Goal: Use online tool/utility: Utilize a website feature to perform a specific function

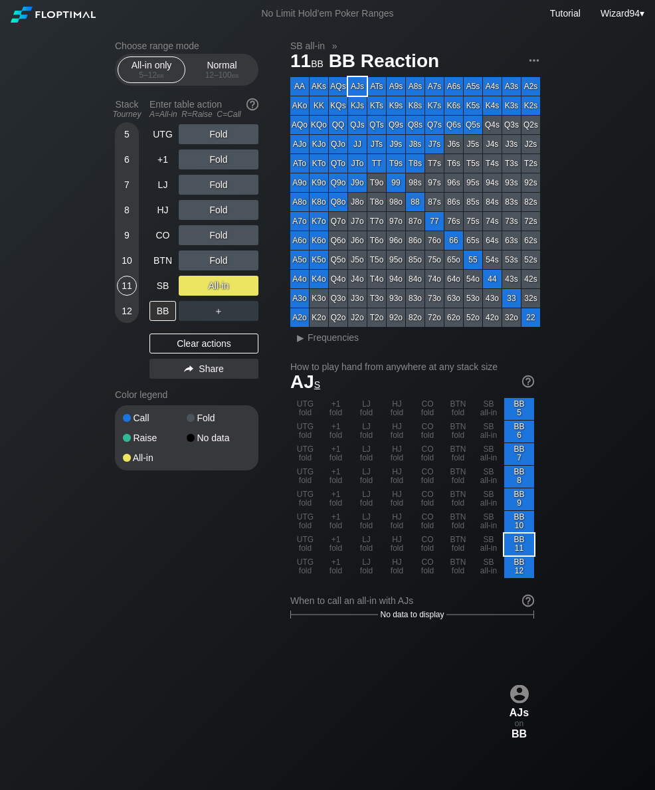
click at [220, 66] on div "Normal 12 – 100 bb" at bounding box center [221, 69] width 61 height 25
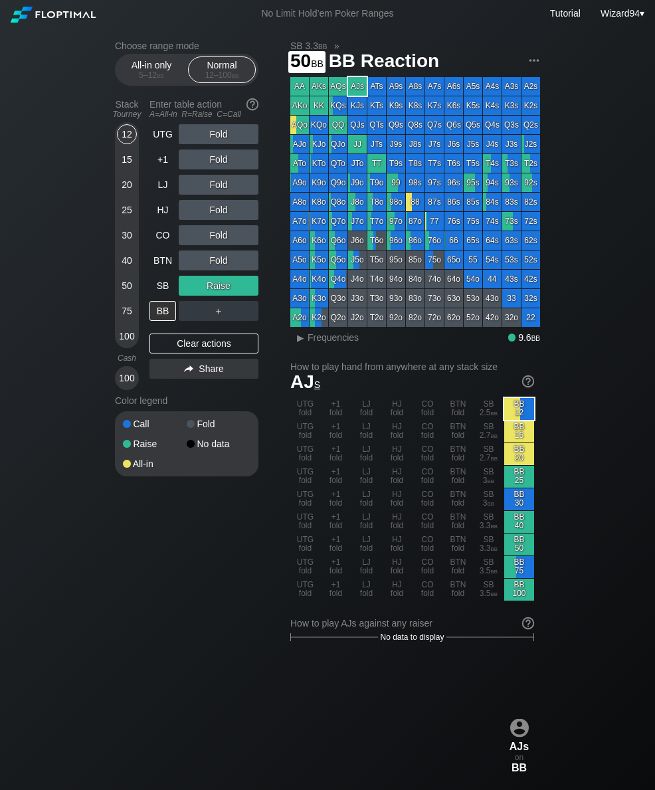
click at [125, 282] on div "50" at bounding box center [127, 286] width 20 height 20
click at [124, 282] on div "50" at bounding box center [127, 286] width 20 height 20
click at [120, 276] on div "40" at bounding box center [127, 262] width 20 height 25
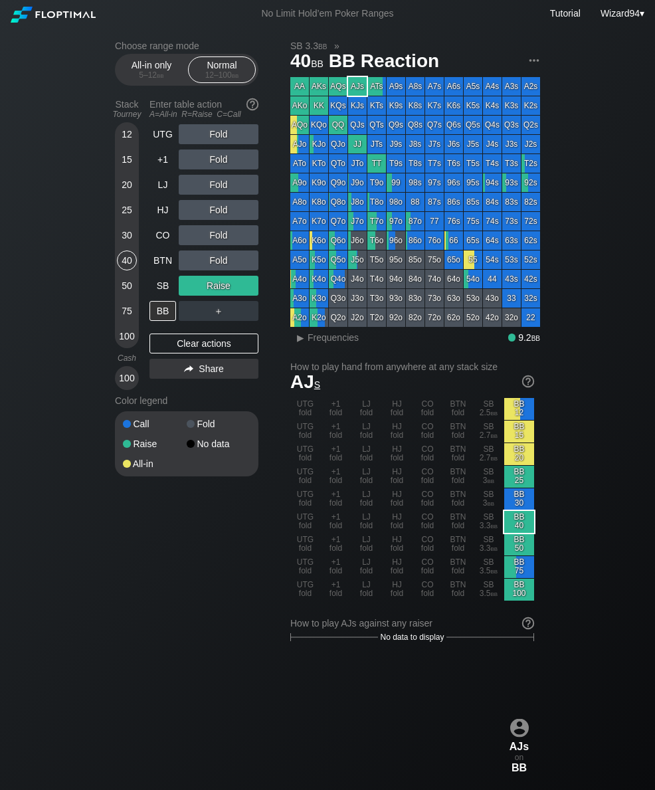
click at [121, 270] on div "40" at bounding box center [127, 260] width 20 height 20
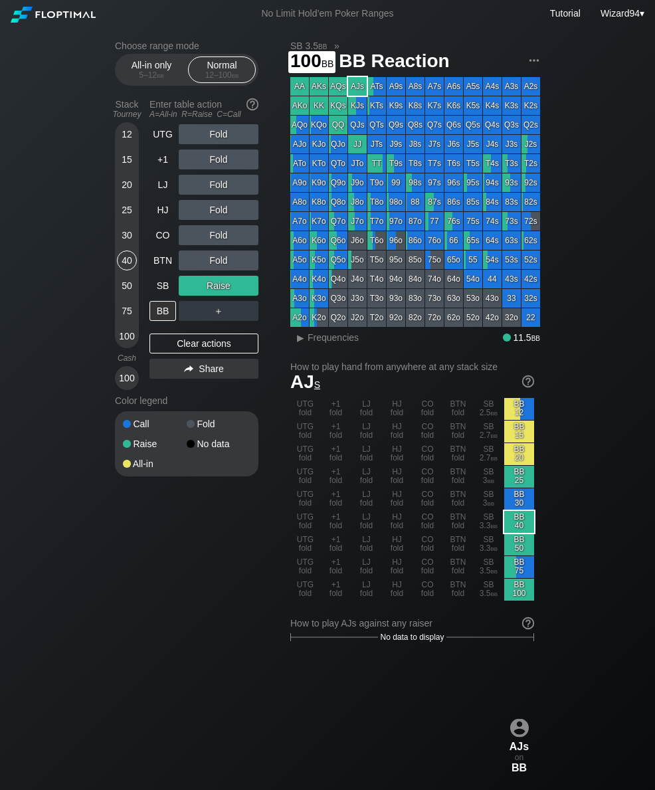
click at [125, 340] on div "100" at bounding box center [127, 336] width 20 height 20
click at [218, 137] on div "R ✕" at bounding box center [219, 134] width 26 height 20
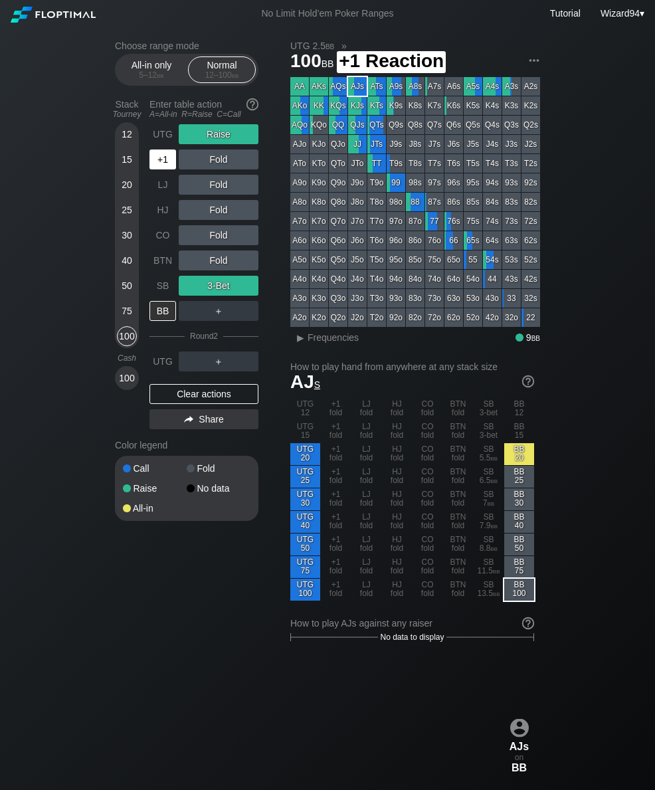
click at [159, 169] on div "+1" at bounding box center [162, 159] width 27 height 20
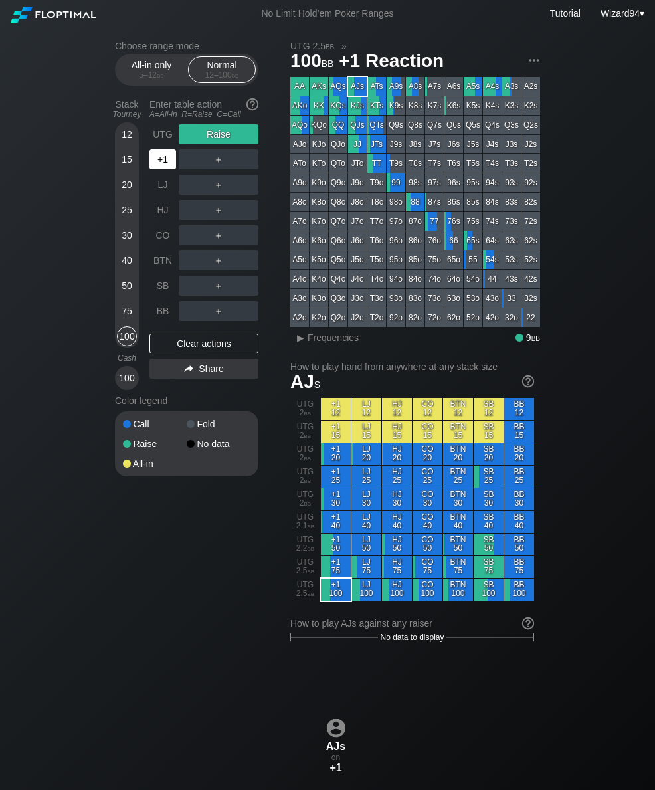
click at [159, 169] on div "+1" at bounding box center [162, 159] width 27 height 20
click at [156, 156] on div "+1" at bounding box center [162, 159] width 27 height 20
click at [155, 155] on div "+1" at bounding box center [162, 159] width 27 height 20
click at [146, 191] on div "Stack Tourney Enter table action A=All-in R=Raise C=Call [PHONE_NUMBER] [PHONE_…" at bounding box center [186, 242] width 143 height 296
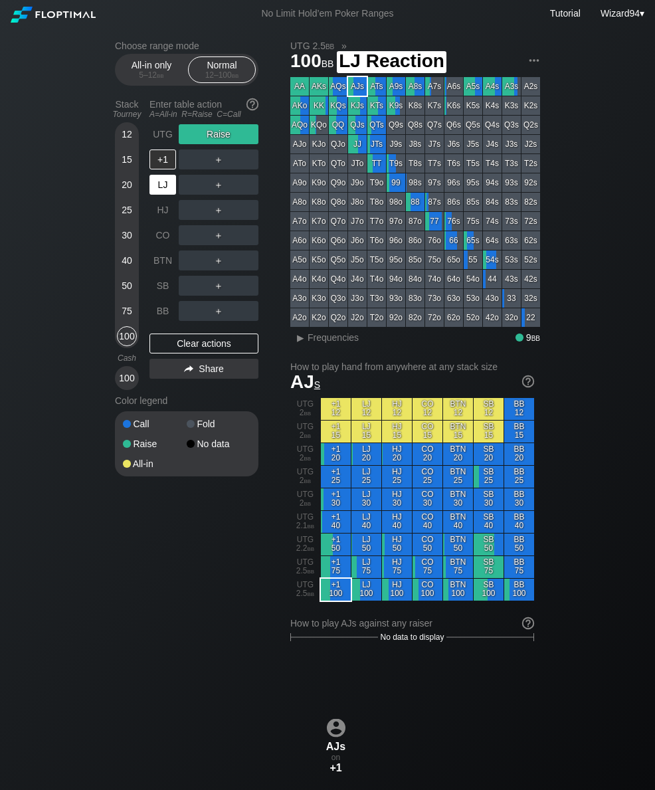
click at [168, 193] on div "LJ" at bounding box center [162, 185] width 27 height 20
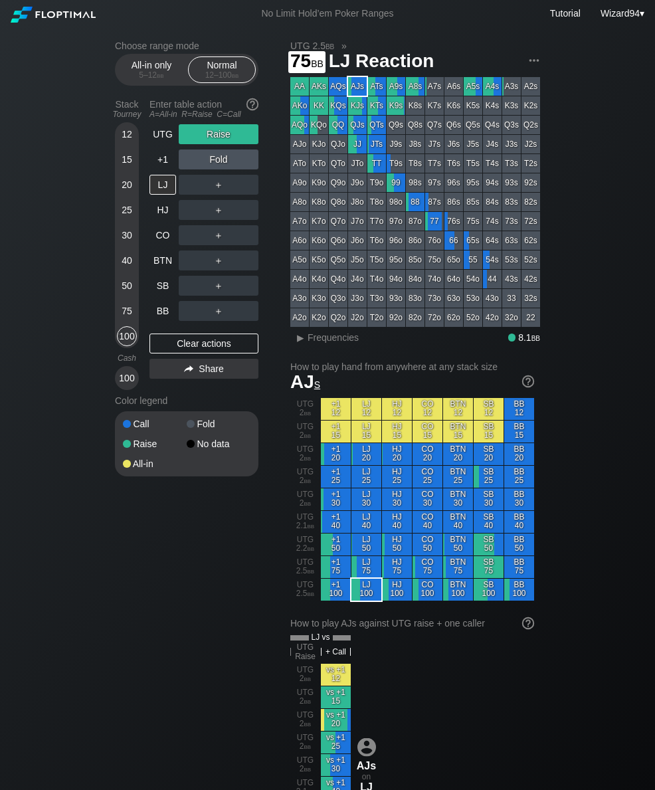
click at [123, 316] on div "75" at bounding box center [127, 311] width 20 height 20
click at [159, 305] on div "BB" at bounding box center [163, 310] width 29 height 25
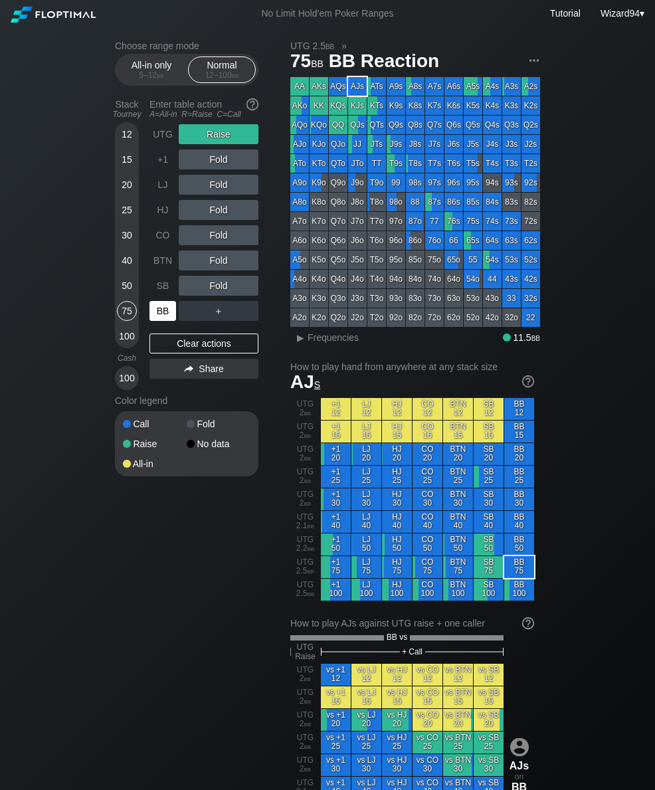
click at [127, 335] on div "100" at bounding box center [127, 336] width 20 height 20
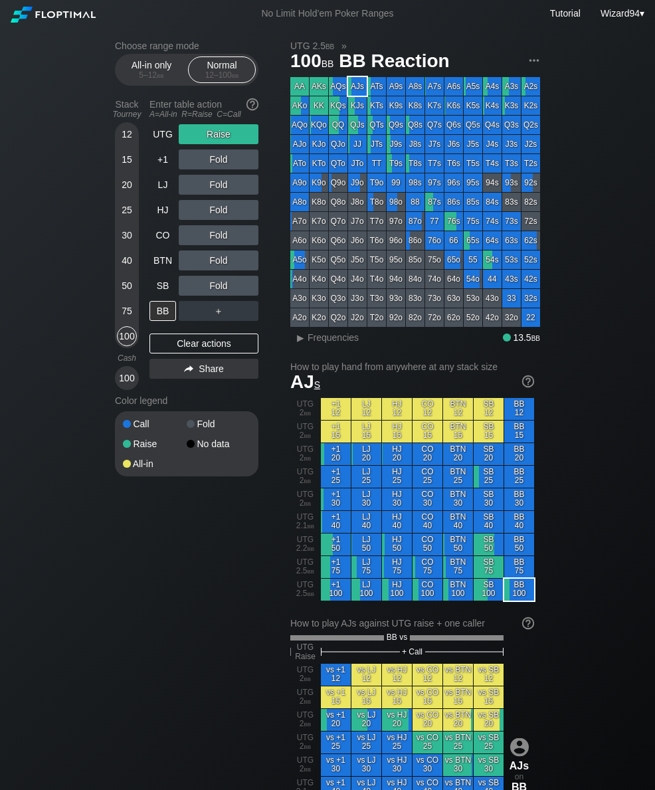
click at [164, 124] on div "Enter table action A=All-in R=Raise C=Call" at bounding box center [203, 109] width 109 height 31
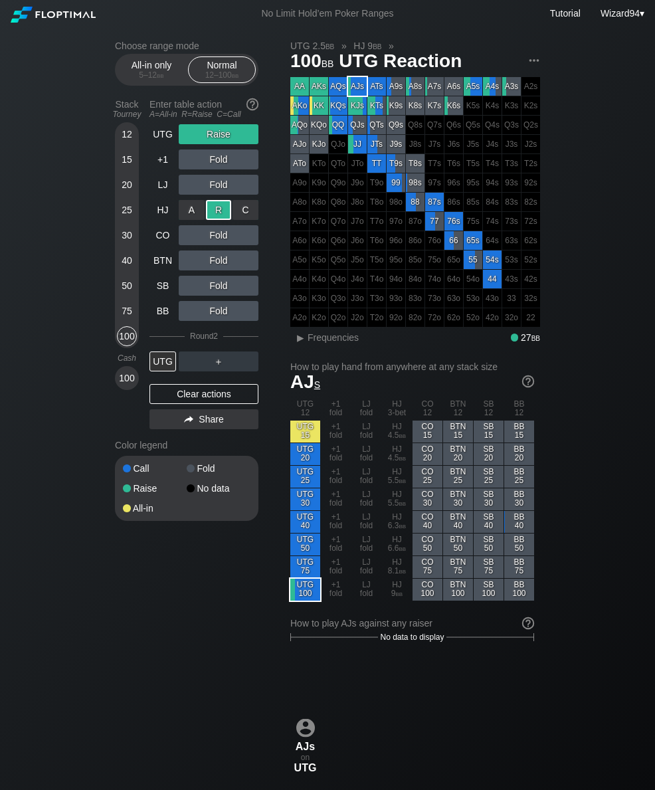
click at [151, 140] on div "UTG" at bounding box center [162, 134] width 27 height 20
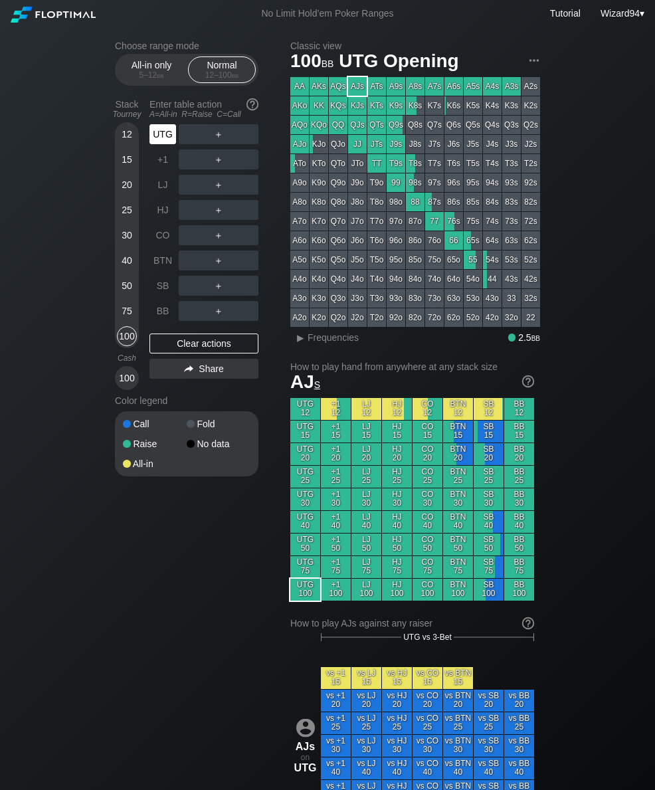
click at [161, 135] on div "UTG" at bounding box center [162, 134] width 27 height 20
click at [211, 220] on div "R ✕" at bounding box center [219, 210] width 26 height 20
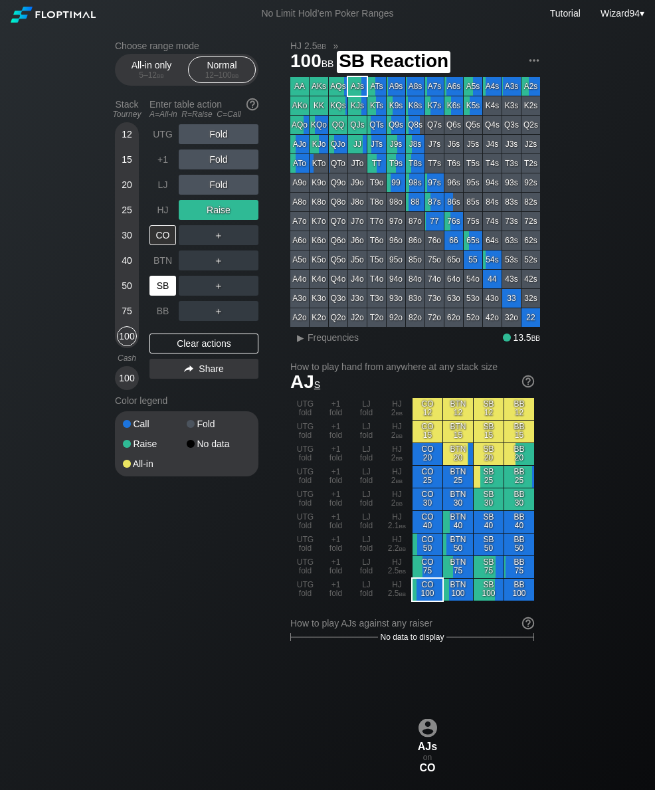
click at [154, 294] on div "SB" at bounding box center [162, 286] width 27 height 20
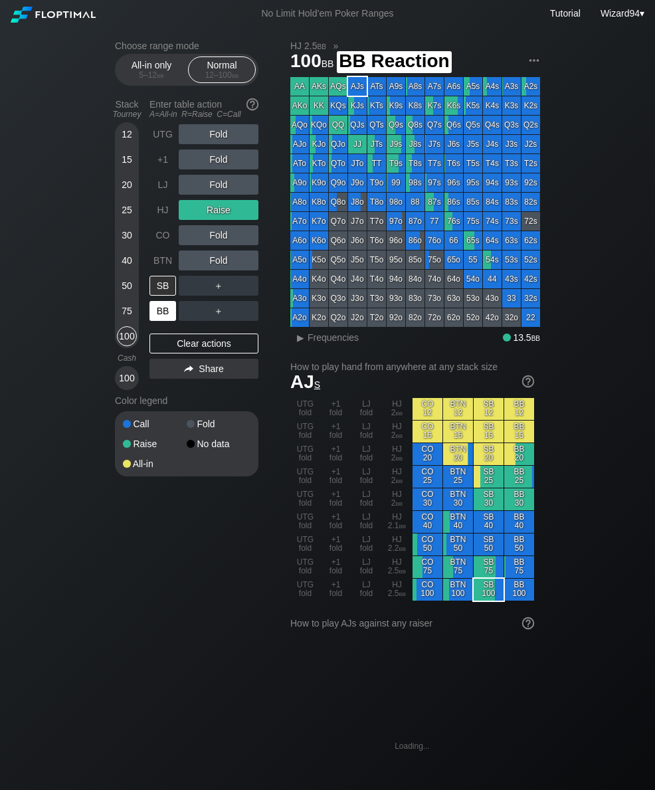
click at [154, 315] on div "BB" at bounding box center [162, 311] width 27 height 20
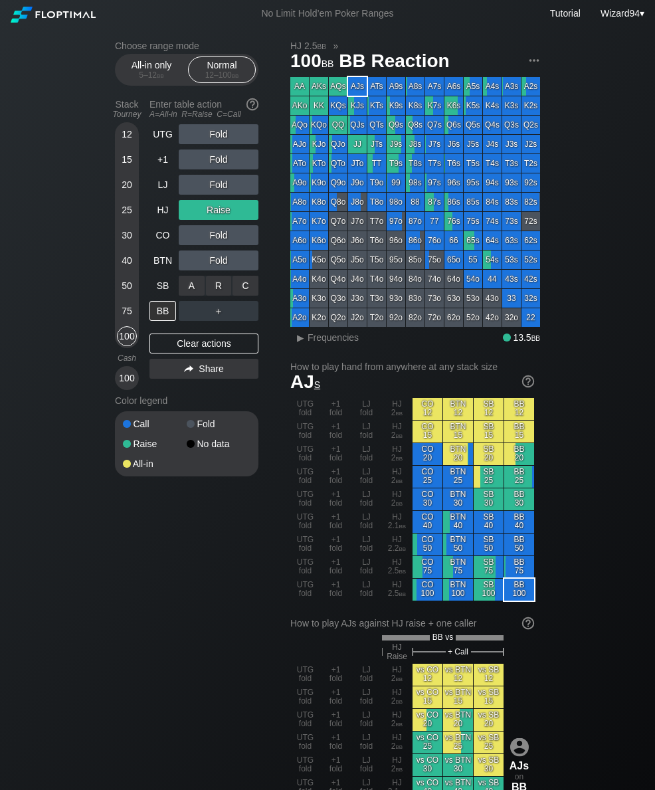
click at [242, 292] on div "C ✕" at bounding box center [245, 286] width 26 height 20
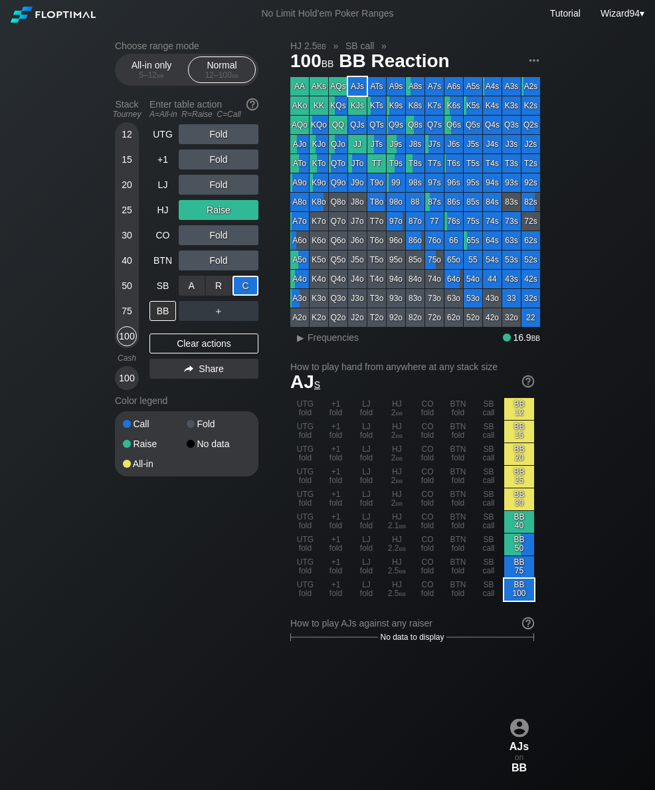
click at [125, 301] on div "50" at bounding box center [127, 288] width 20 height 25
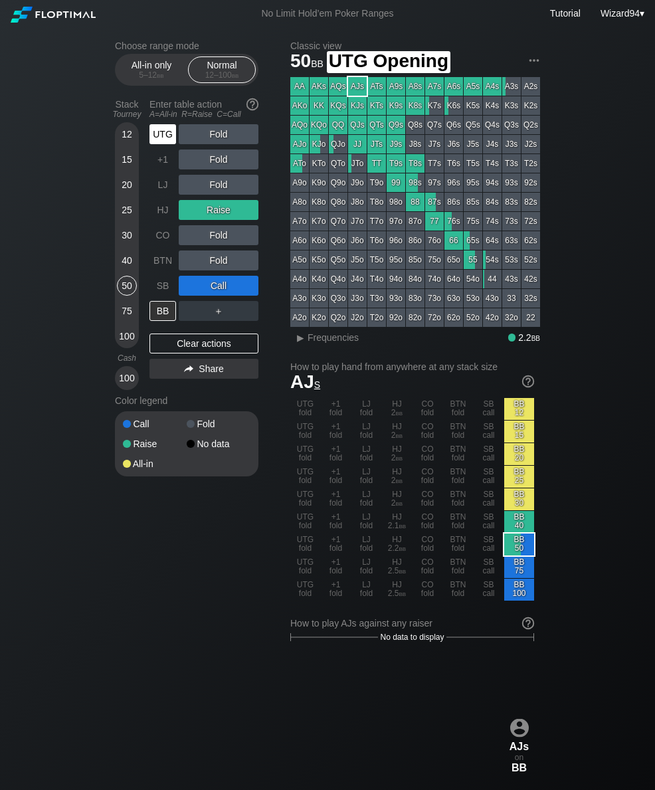
click at [155, 144] on div "UTG" at bounding box center [162, 134] width 27 height 20
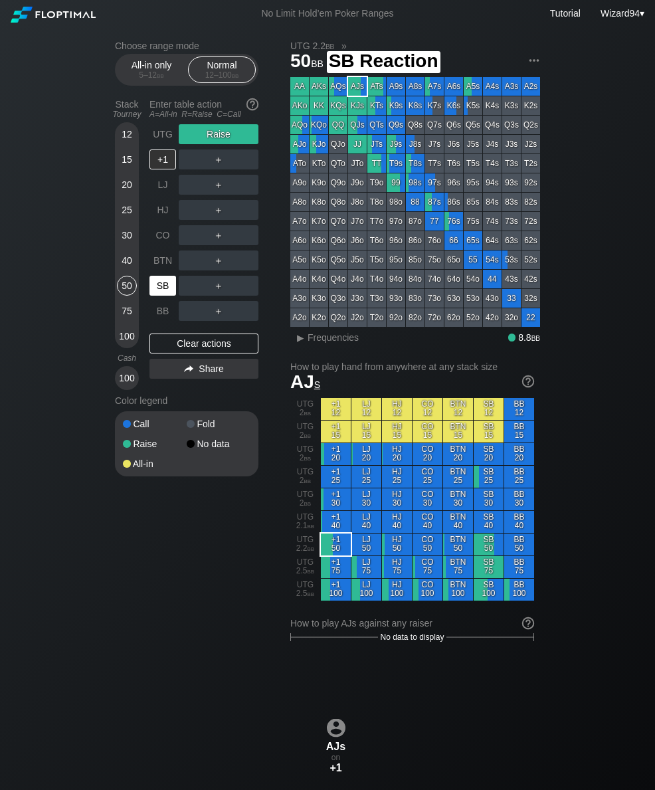
click at [159, 283] on div "SB" at bounding box center [162, 286] width 27 height 20
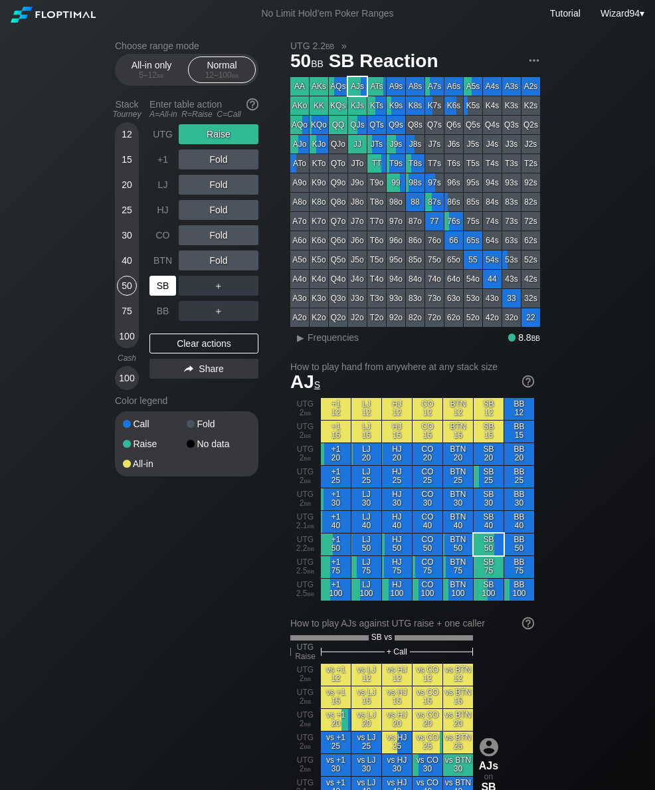
click at [157, 139] on div "UTG" at bounding box center [162, 134] width 27 height 20
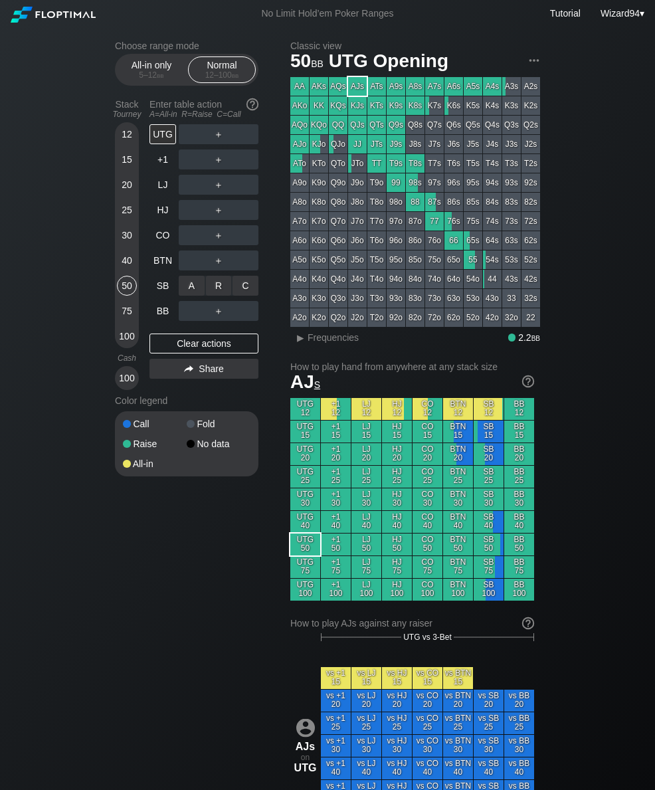
click at [245, 288] on div "C ✕" at bounding box center [245, 286] width 26 height 20
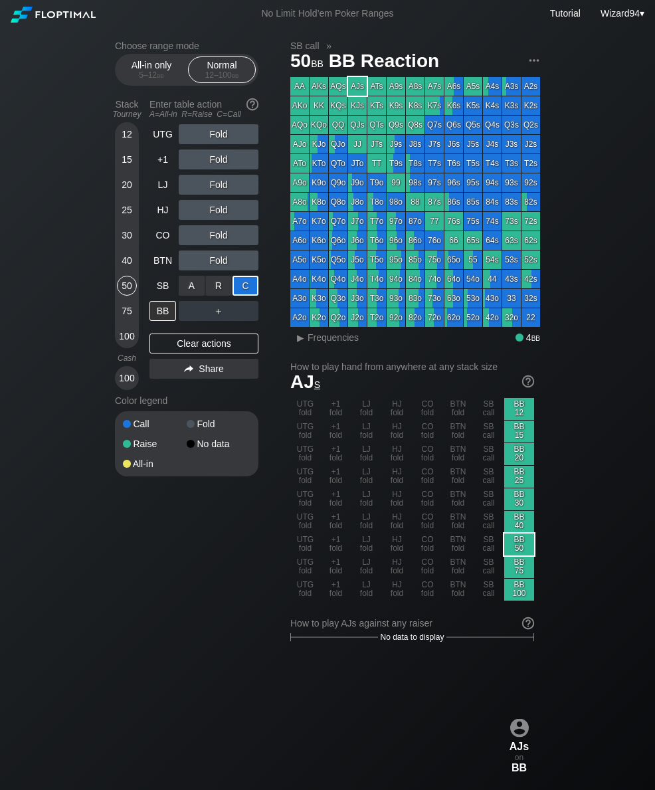
click at [158, 190] on div "LJ" at bounding box center [162, 185] width 27 height 20
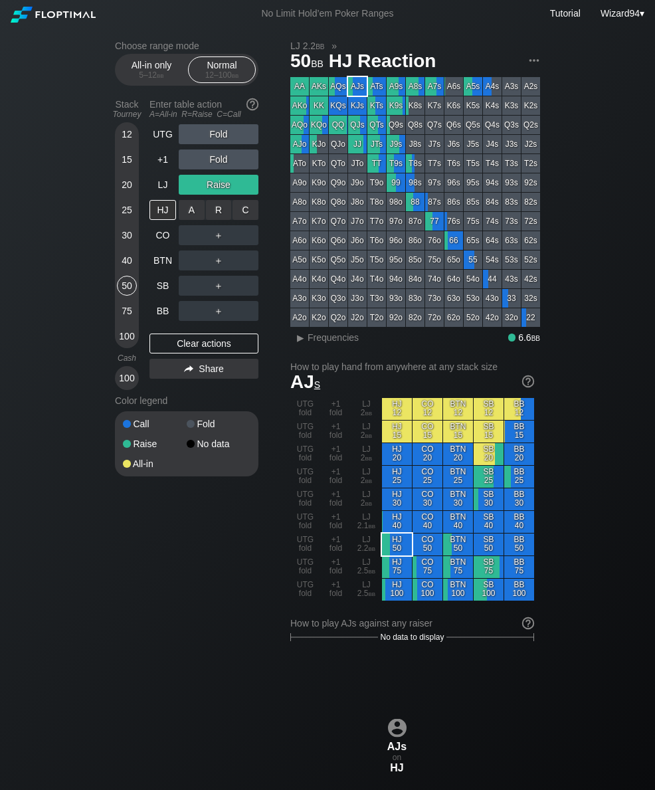
click at [245, 208] on div "C ✕" at bounding box center [245, 210] width 26 height 20
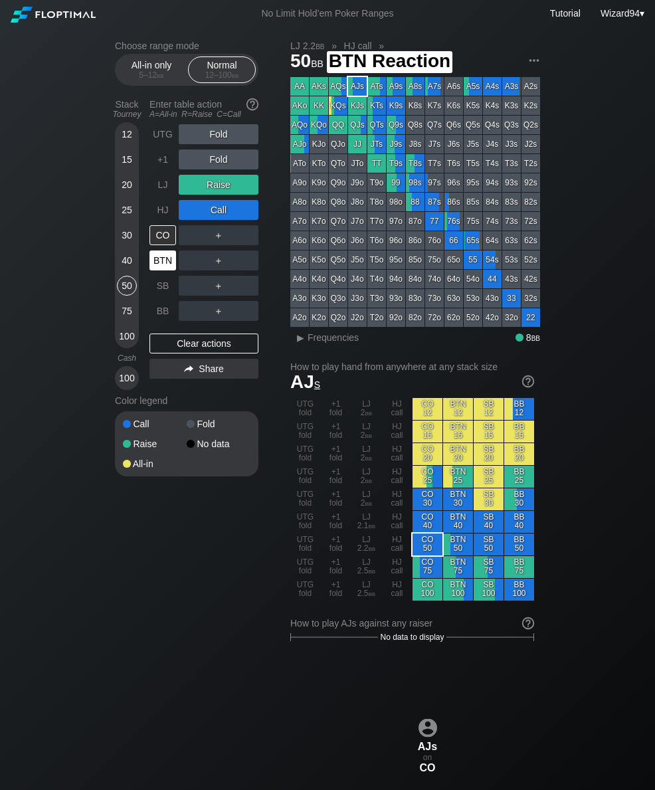
click at [151, 267] on div "BTN" at bounding box center [162, 260] width 27 height 20
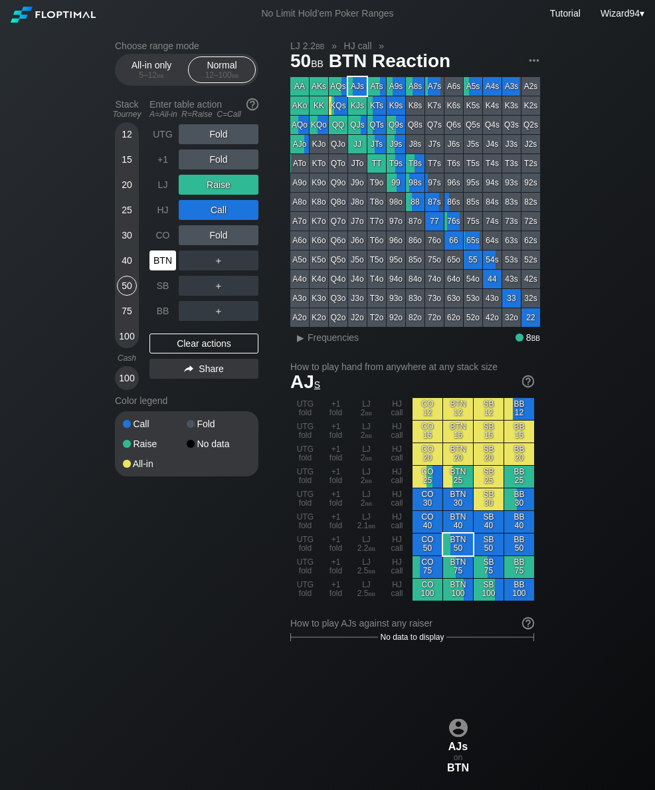
click at [156, 273] on div "BTN" at bounding box center [163, 260] width 29 height 25
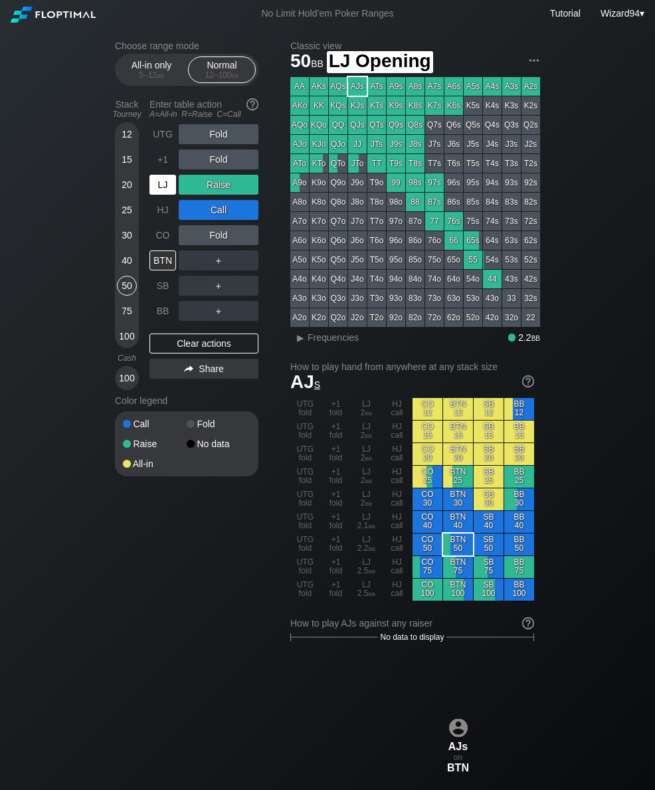
click at [155, 187] on div "LJ" at bounding box center [162, 185] width 27 height 20
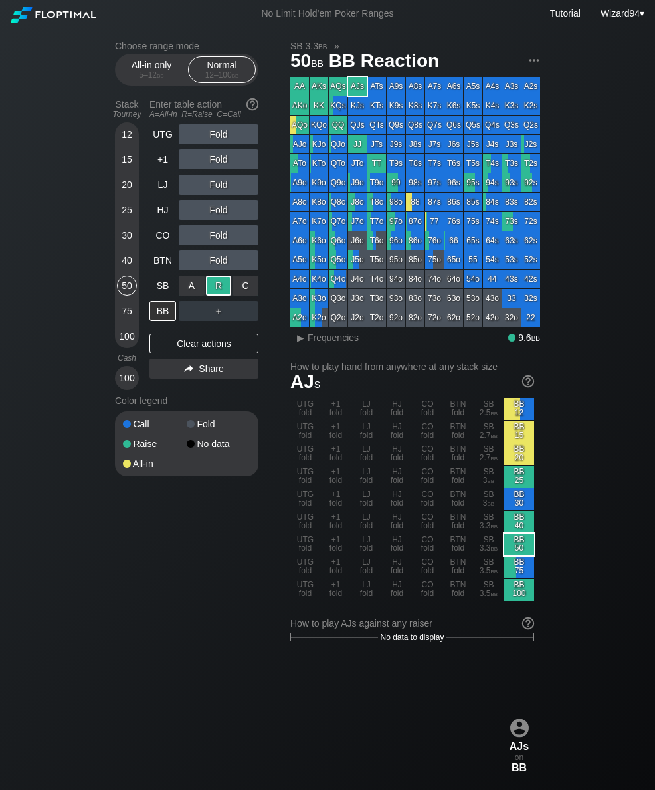
click at [121, 241] on div "30" at bounding box center [127, 235] width 20 height 20
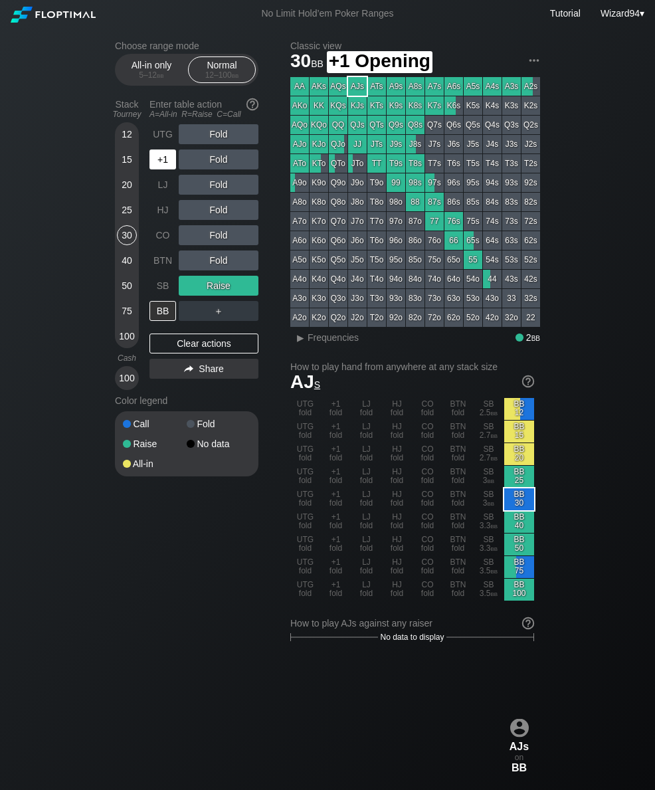
click at [160, 153] on div "+1" at bounding box center [163, 159] width 29 height 25
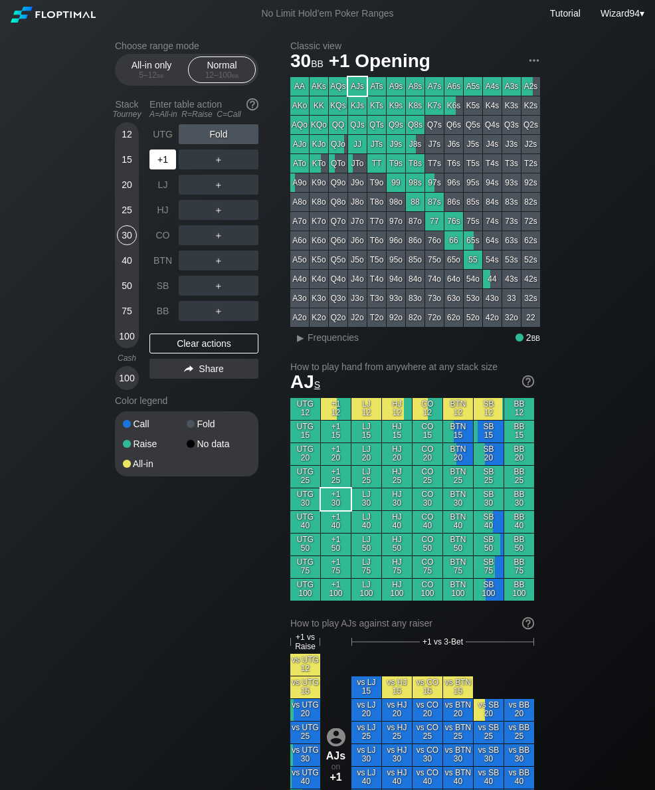
click at [161, 153] on div "+1" at bounding box center [163, 159] width 29 height 25
click at [221, 157] on div "R ✕" at bounding box center [219, 159] width 26 height 20
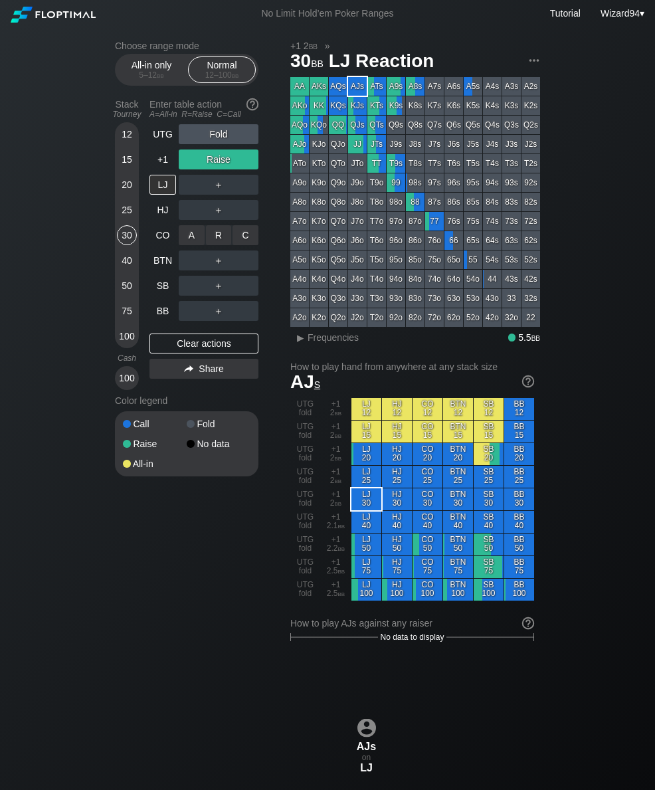
click at [225, 241] on div "R ✕" at bounding box center [219, 235] width 26 height 20
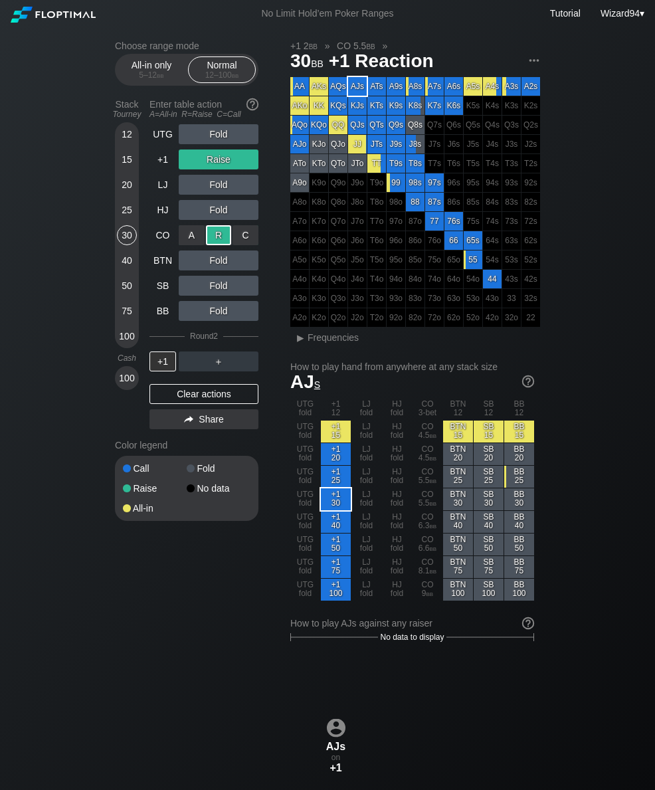
click at [123, 220] on div "25" at bounding box center [127, 210] width 20 height 20
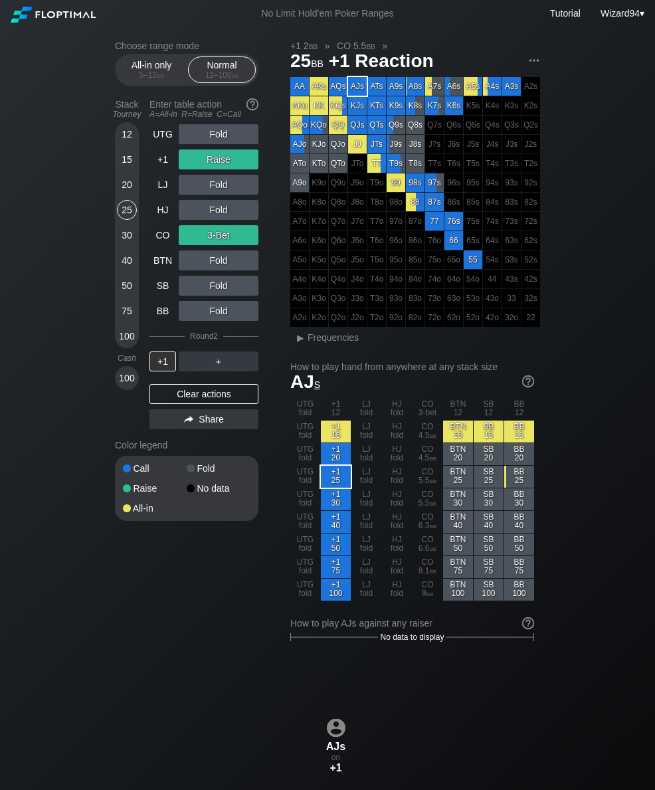
click at [125, 345] on div "100" at bounding box center [127, 336] width 20 height 20
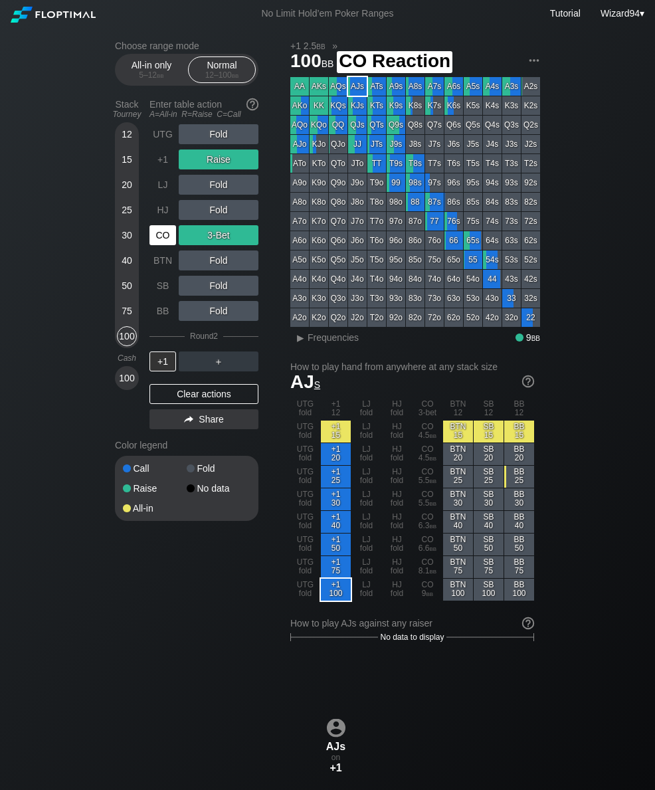
click at [159, 245] on div "CO" at bounding box center [162, 235] width 27 height 20
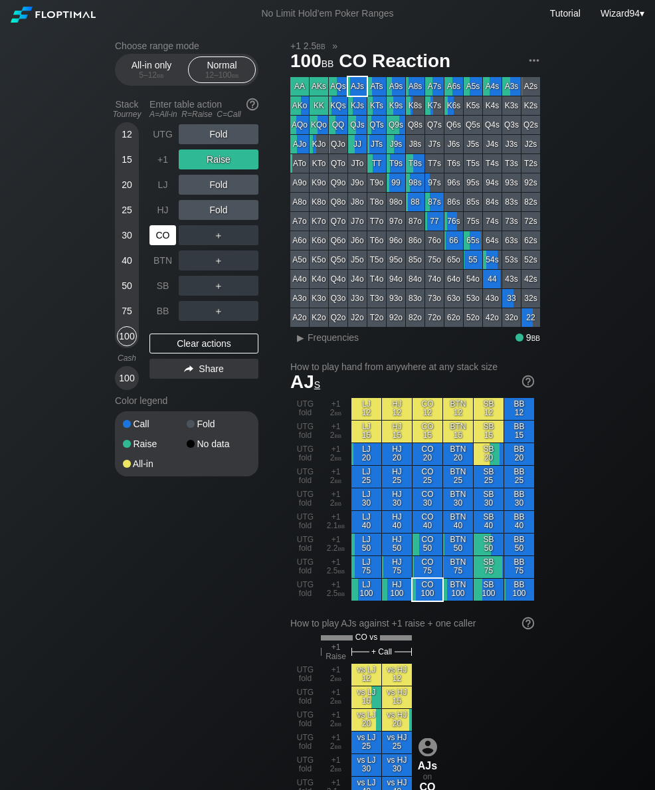
click at [170, 240] on div "CO" at bounding box center [162, 235] width 27 height 20
click at [164, 234] on div "CO" at bounding box center [162, 235] width 27 height 20
click at [256, 245] on div "C ✕" at bounding box center [245, 235] width 26 height 20
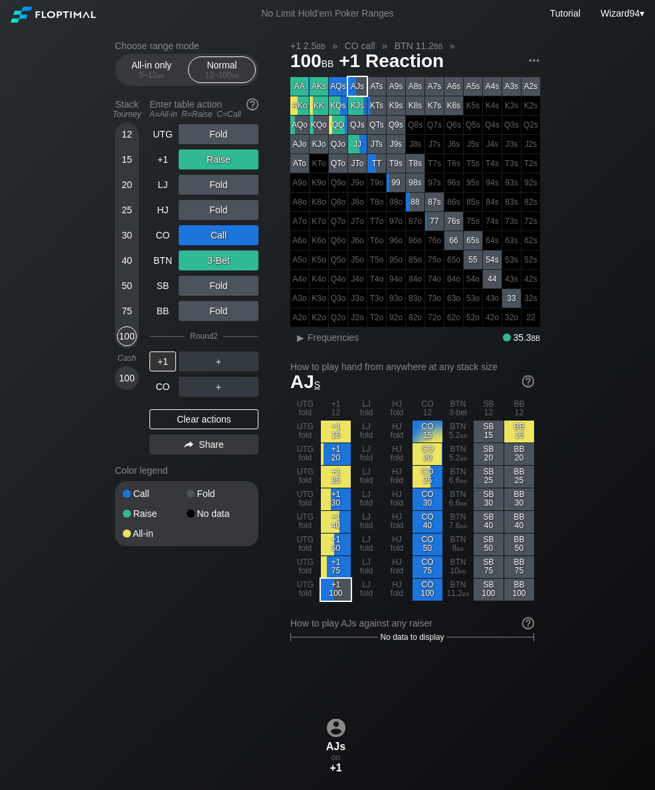
click at [168, 404] on div "UTG Fold +1 Raise LJ Fold HJ Fold CO Call BTN 3-Bet SB Fold BB Fold Round 2 +1 …" at bounding box center [203, 291] width 109 height 335
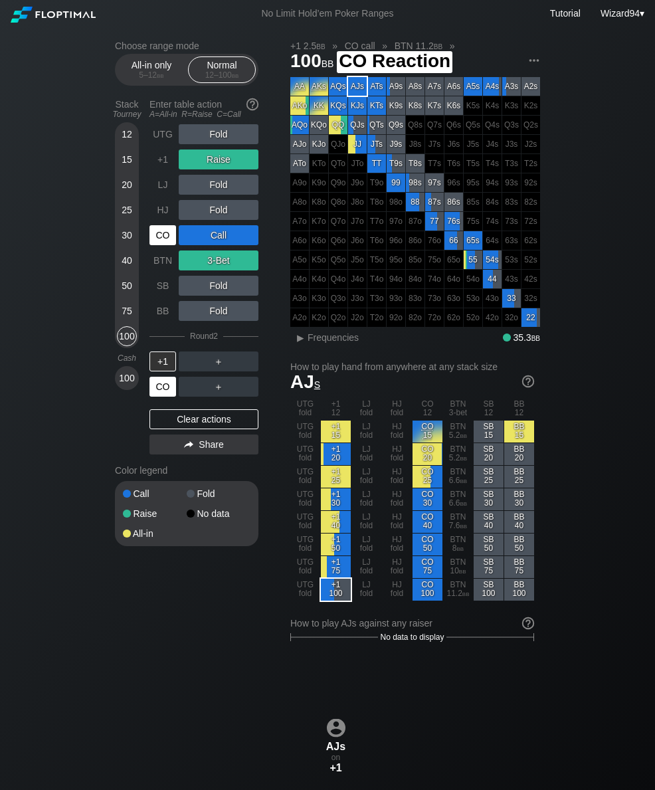
click at [165, 390] on div "CO" at bounding box center [162, 387] width 27 height 20
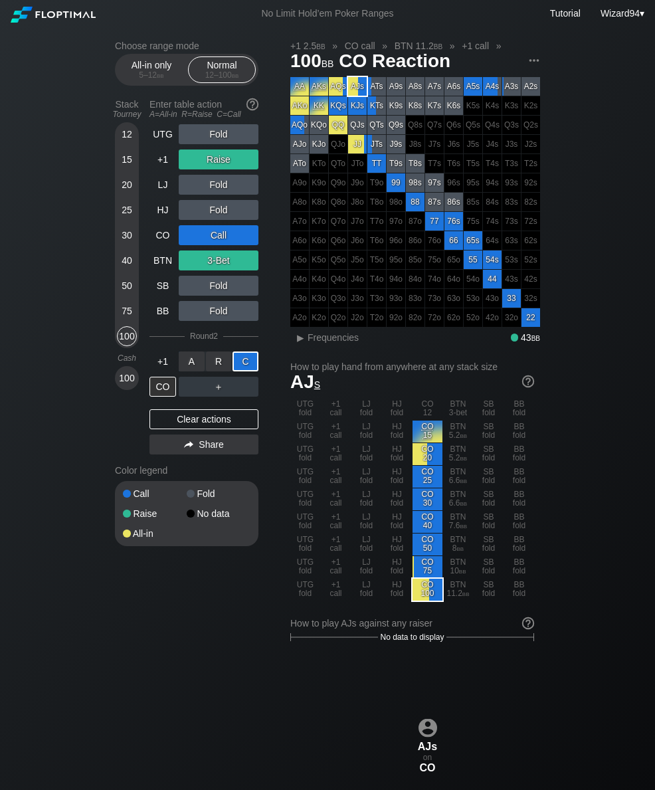
click at [161, 388] on div "CO" at bounding box center [162, 387] width 27 height 20
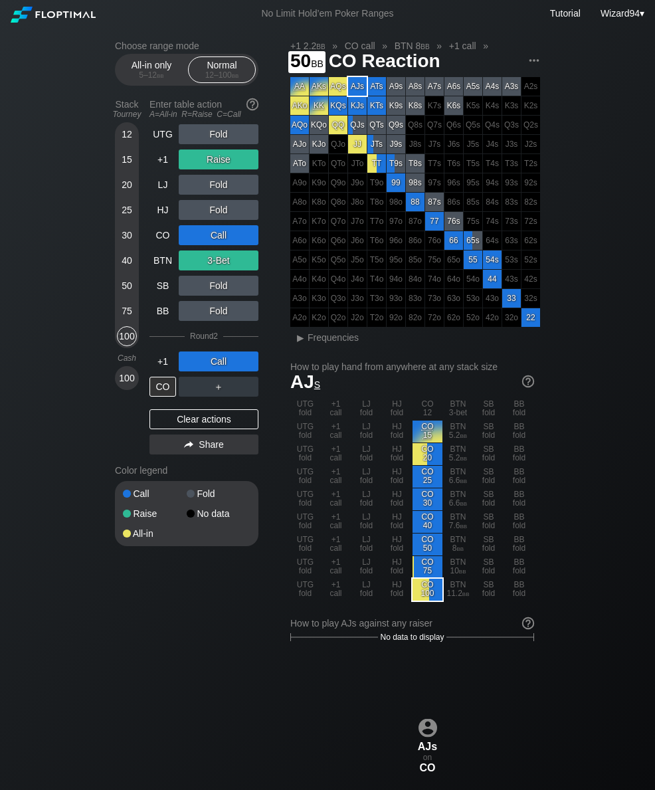
click at [120, 295] on div "50" at bounding box center [127, 286] width 20 height 20
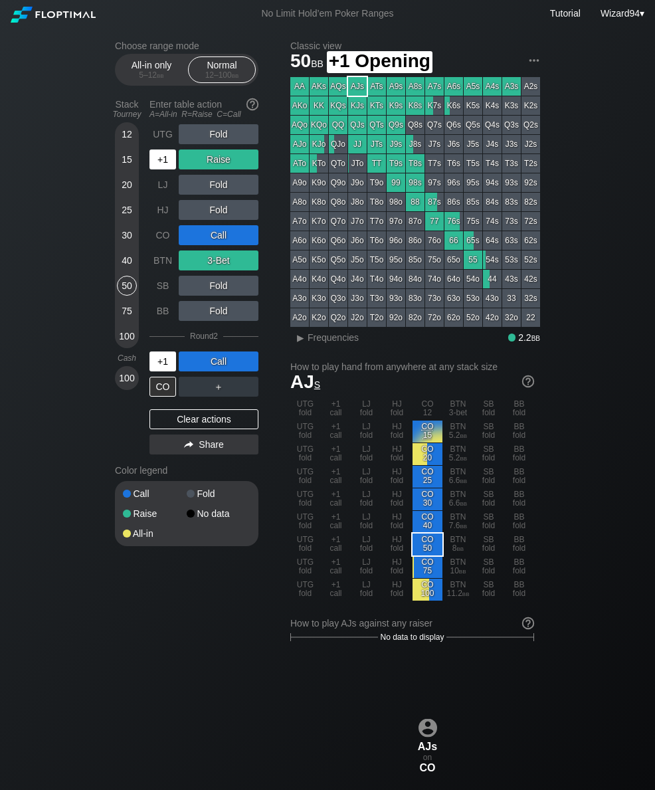
click at [165, 163] on div "+1" at bounding box center [162, 159] width 27 height 20
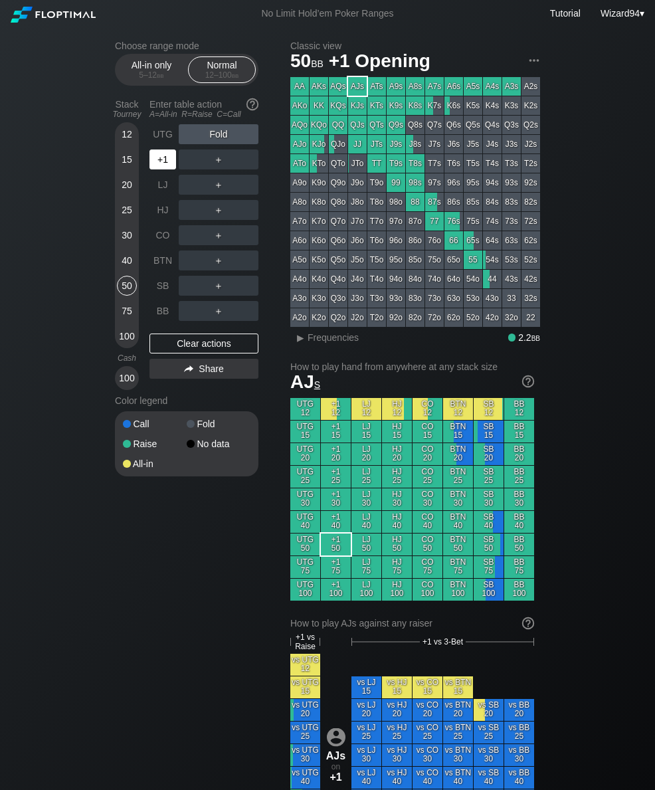
click at [169, 294] on div "SB" at bounding box center [162, 286] width 27 height 20
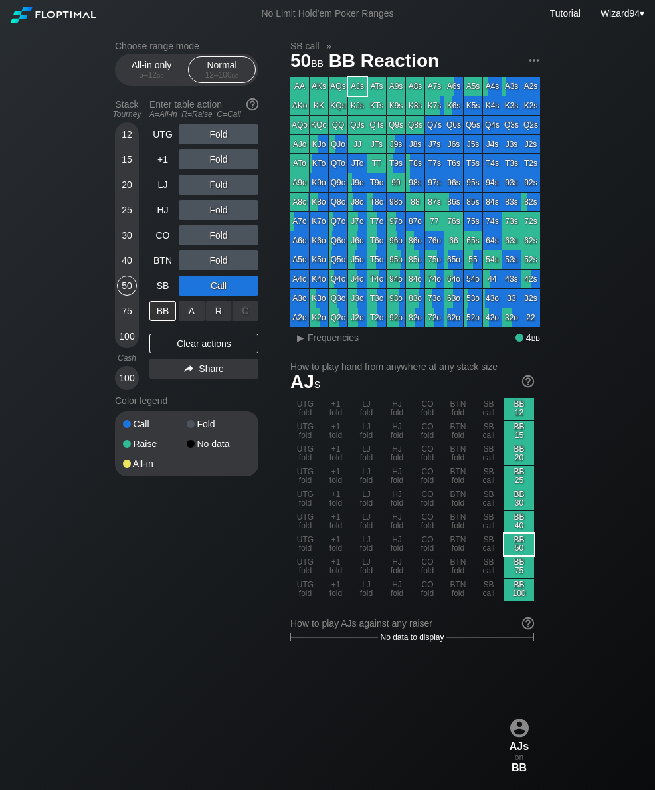
click at [224, 312] on div "R ✕" at bounding box center [219, 311] width 26 height 20
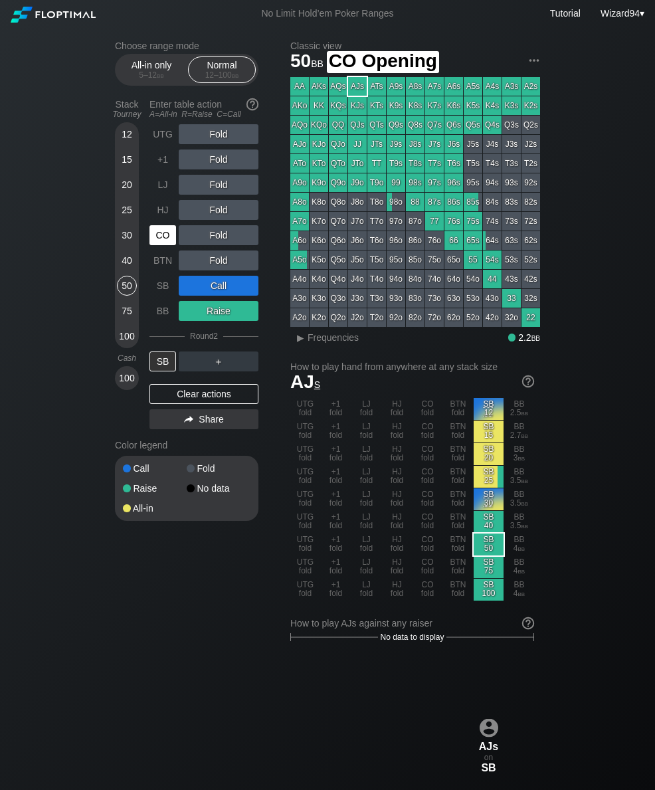
click at [161, 241] on div "CO" at bounding box center [162, 235] width 27 height 20
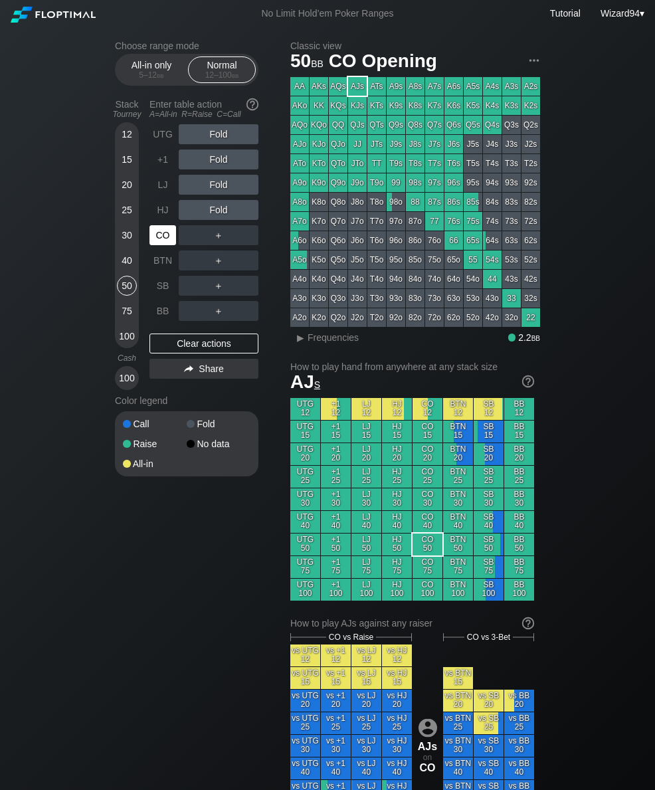
click at [169, 244] on div "CO" at bounding box center [162, 235] width 27 height 20
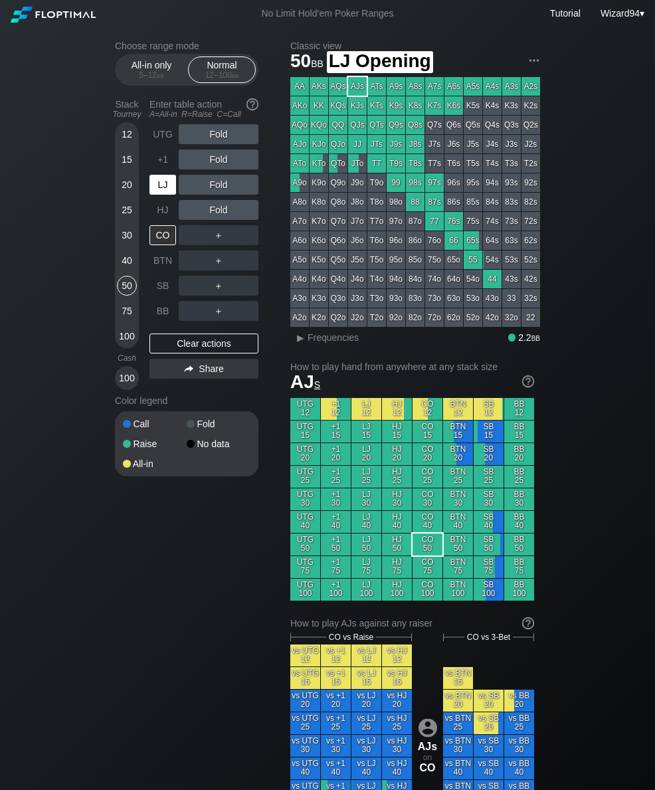
click at [163, 191] on div "LJ" at bounding box center [162, 185] width 27 height 20
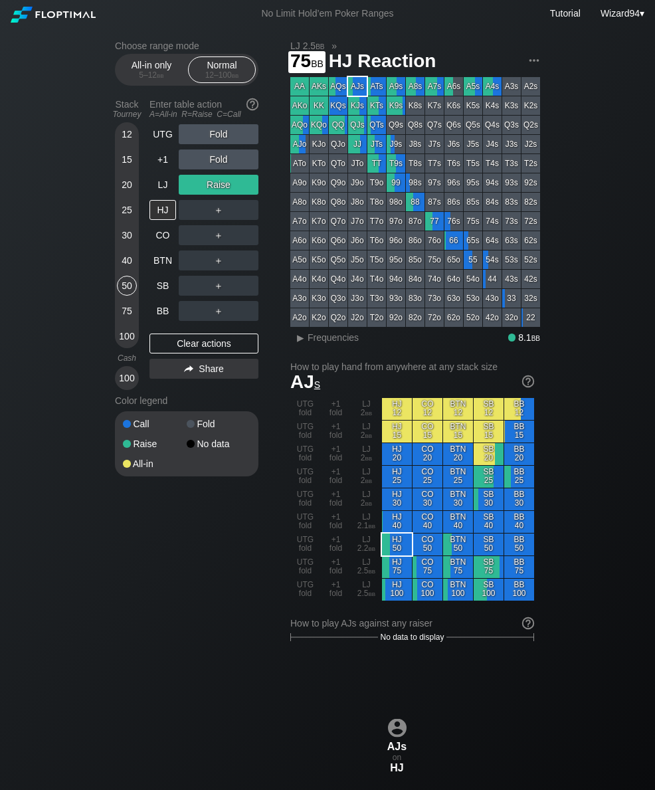
click at [124, 319] on div "75" at bounding box center [127, 311] width 20 height 20
click at [135, 363] on div "Cash" at bounding box center [127, 357] width 35 height 9
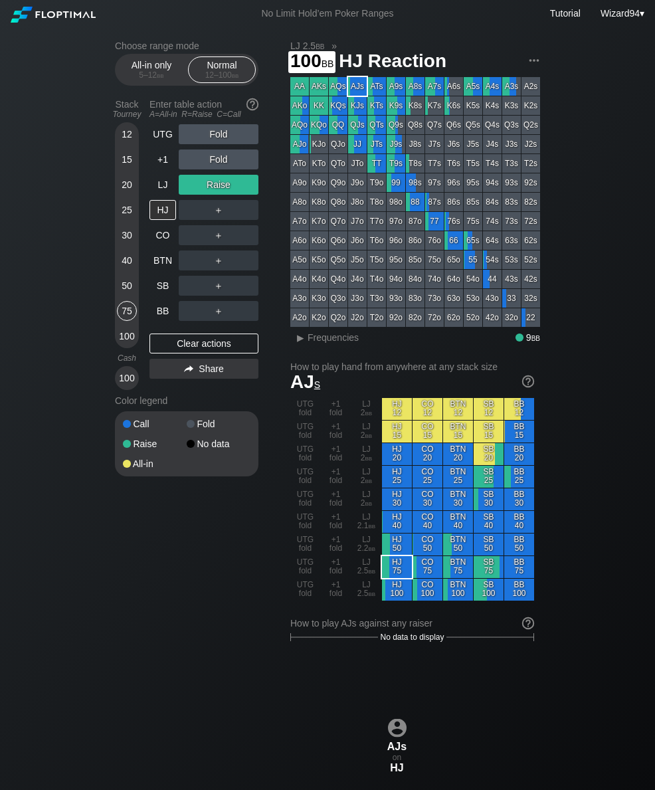
click at [131, 336] on div "100" at bounding box center [127, 336] width 20 height 20
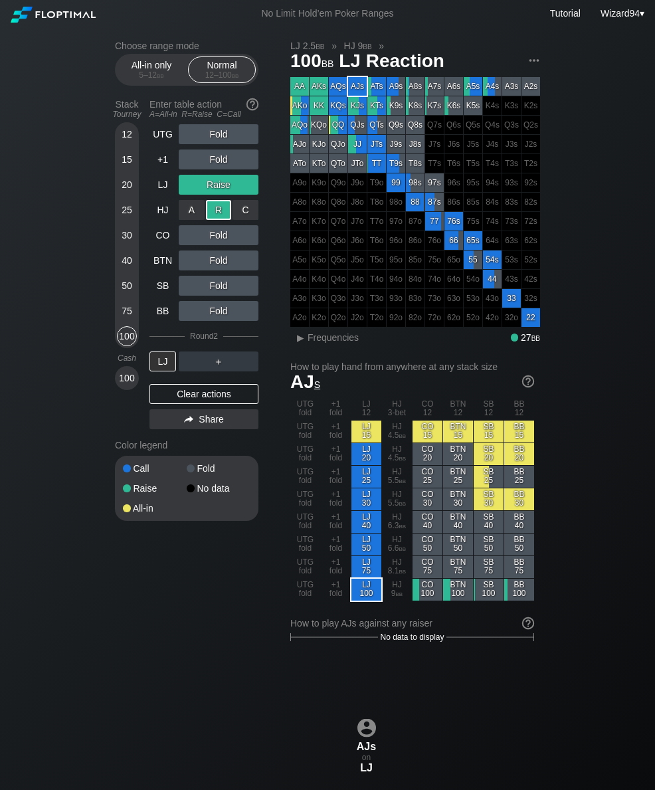
click at [163, 287] on div "SB" at bounding box center [162, 286] width 27 height 20
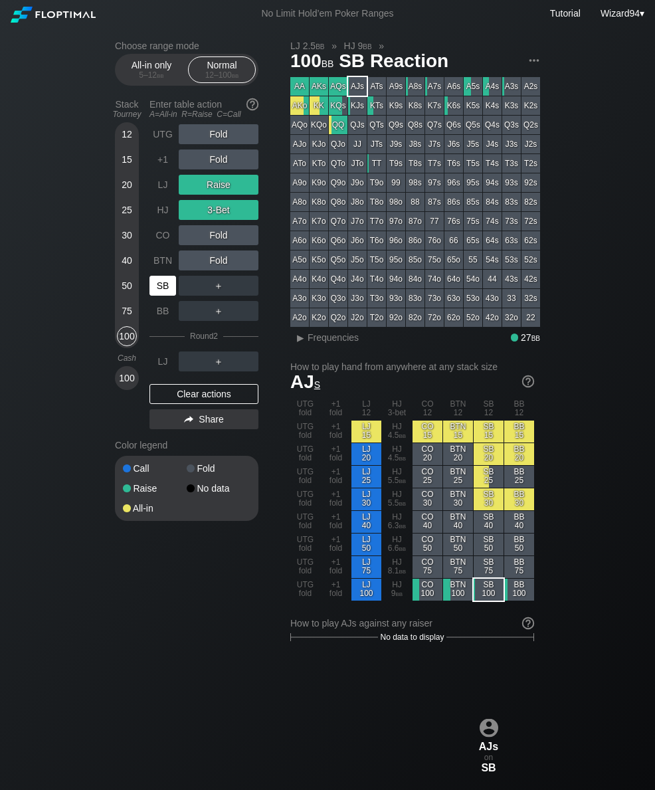
click at [165, 212] on div "HJ" at bounding box center [162, 210] width 27 height 20
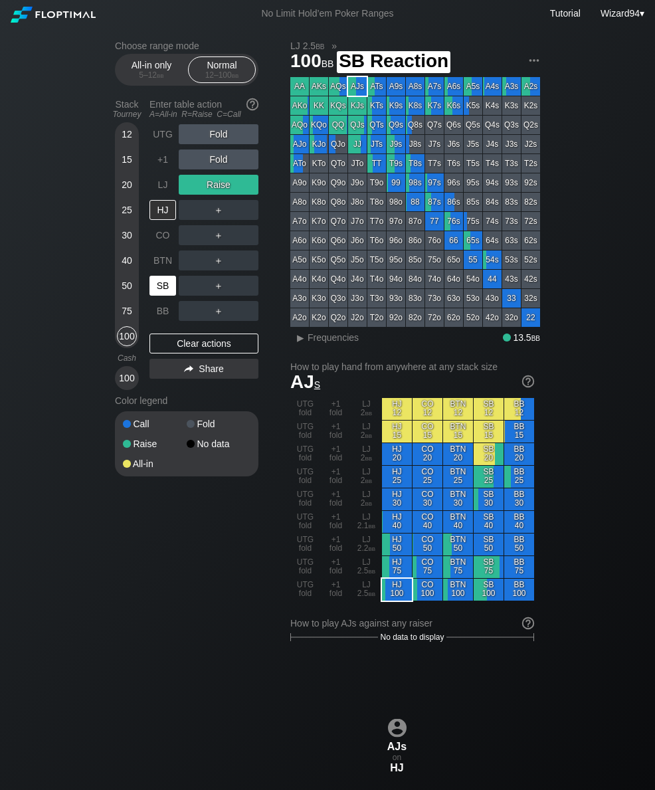
click at [163, 284] on div "SB" at bounding box center [162, 286] width 27 height 20
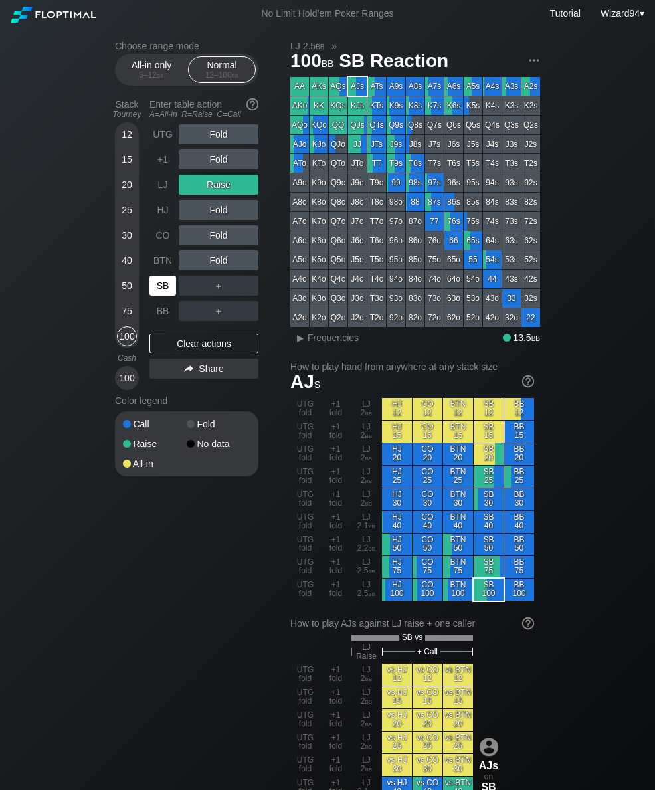
click at [170, 292] on div "SB" at bounding box center [162, 286] width 27 height 20
click at [130, 216] on div "25" at bounding box center [127, 210] width 20 height 20
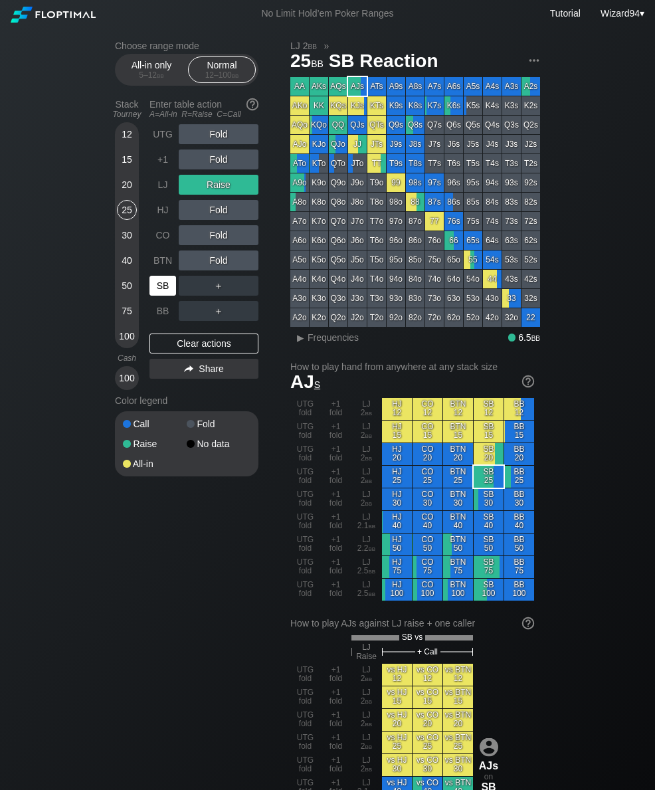
click at [164, 290] on div "SB" at bounding box center [162, 286] width 27 height 20
click at [129, 296] on div "50" at bounding box center [127, 286] width 20 height 20
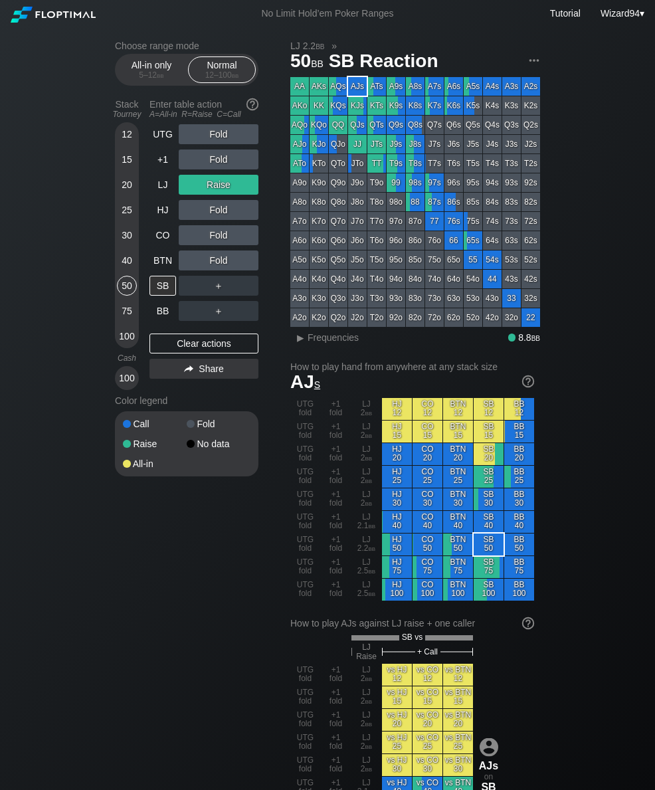
click at [161, 191] on div "LJ" at bounding box center [162, 185] width 27 height 20
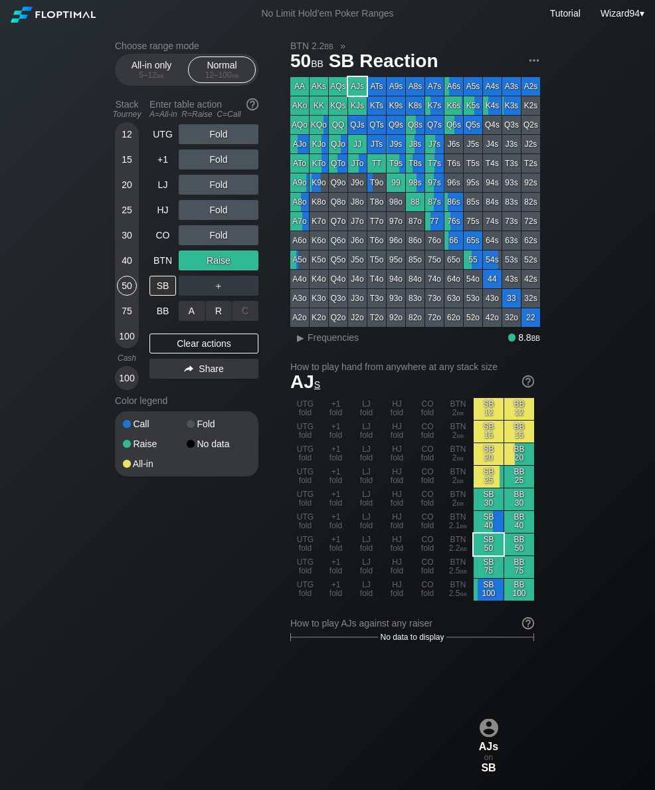
click at [215, 316] on div "R ✕" at bounding box center [219, 311] width 26 height 20
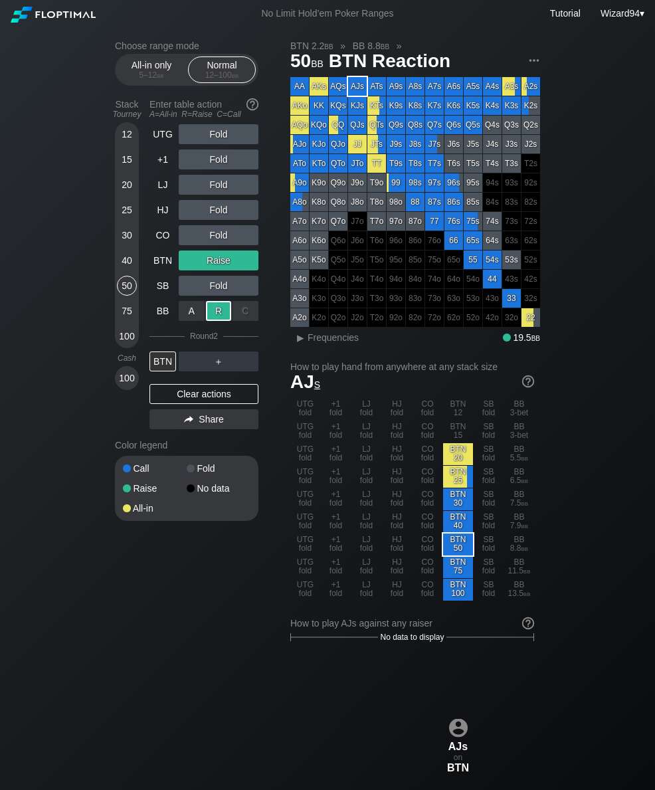
click at [158, 189] on div "LJ" at bounding box center [162, 185] width 27 height 20
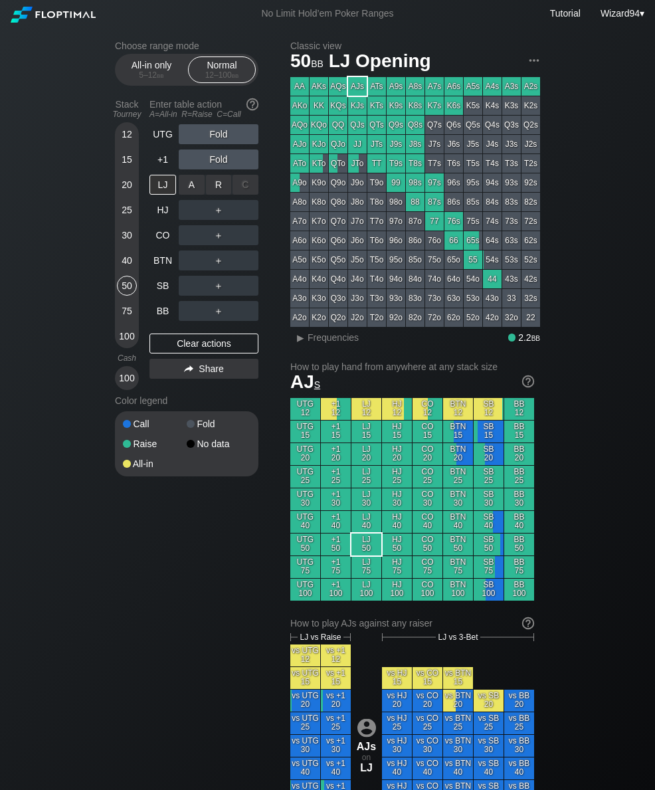
click at [216, 180] on div "R ✕" at bounding box center [219, 185] width 26 height 20
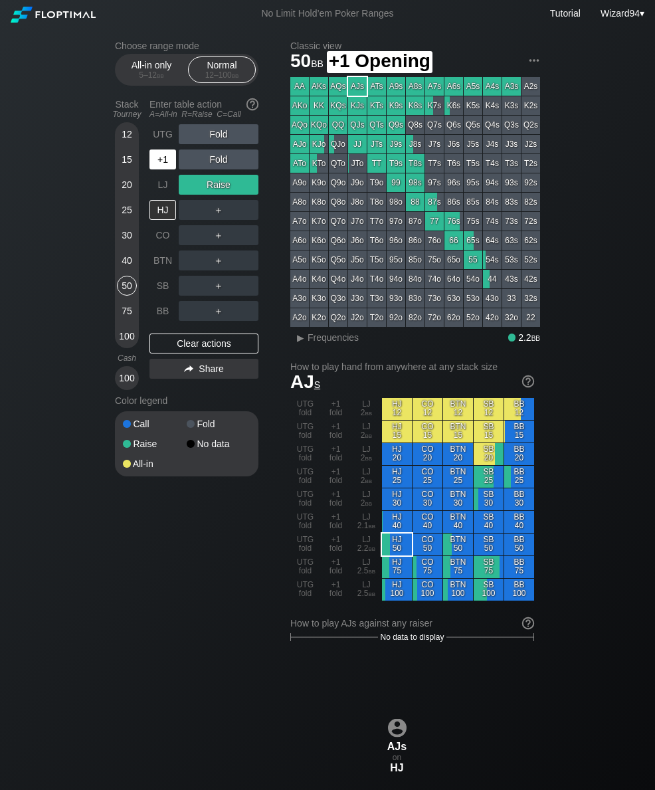
click at [159, 163] on div "+1" at bounding box center [162, 159] width 27 height 20
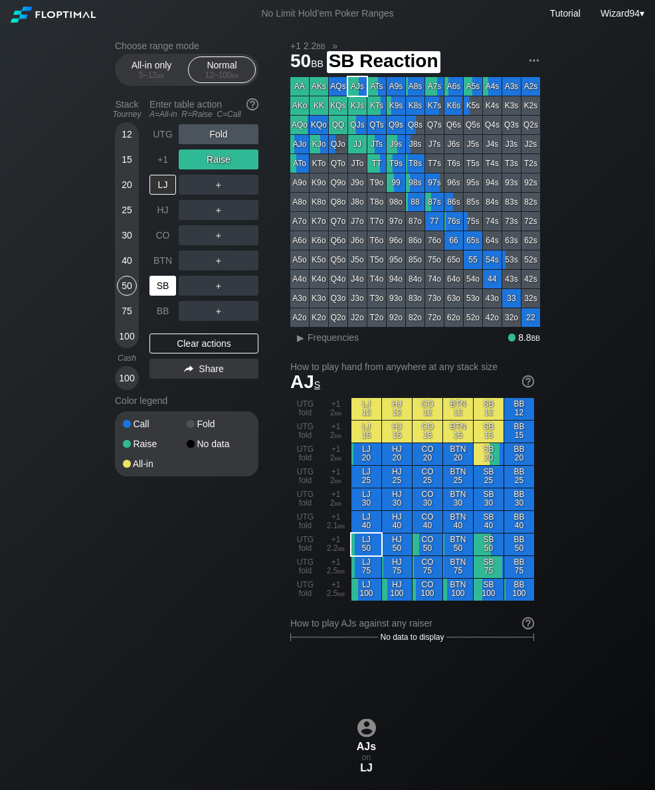
click at [157, 295] on div "SB" at bounding box center [162, 286] width 27 height 20
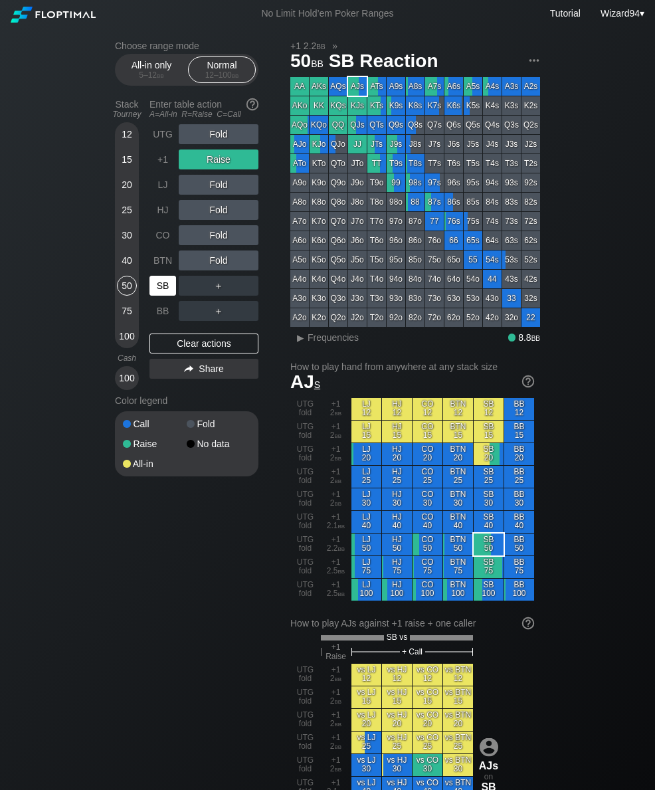
click at [123, 191] on div "20" at bounding box center [127, 185] width 20 height 20
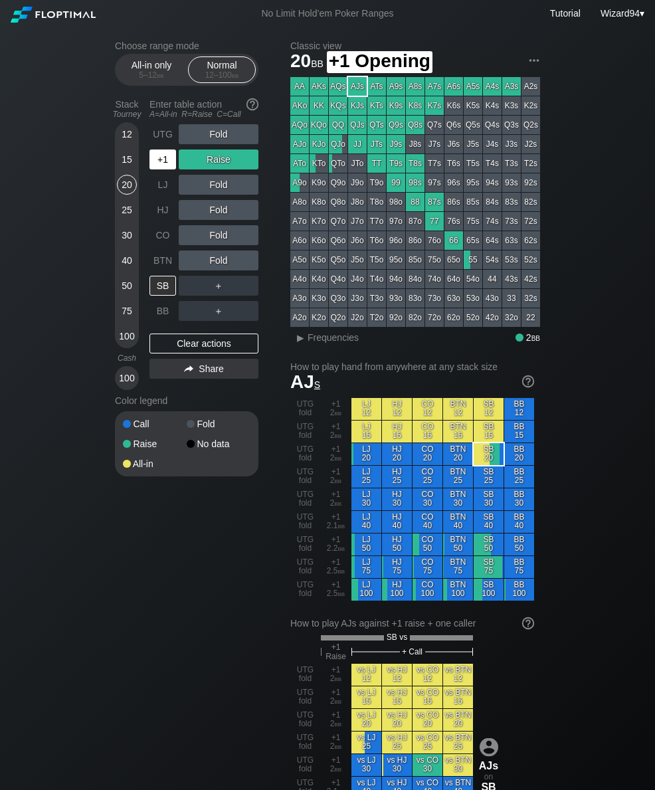
click at [164, 161] on div "+1" at bounding box center [162, 159] width 27 height 20
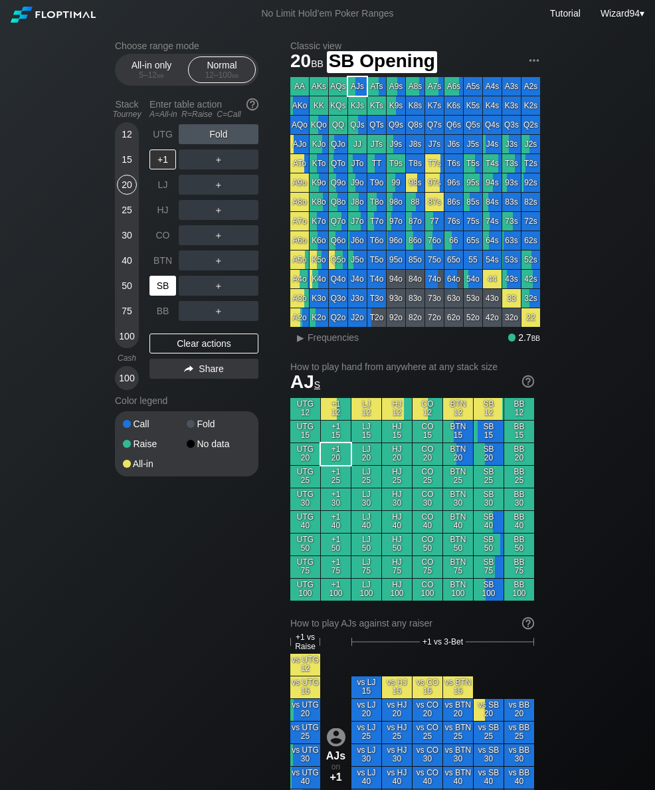
click at [167, 284] on div "SB" at bounding box center [162, 286] width 27 height 20
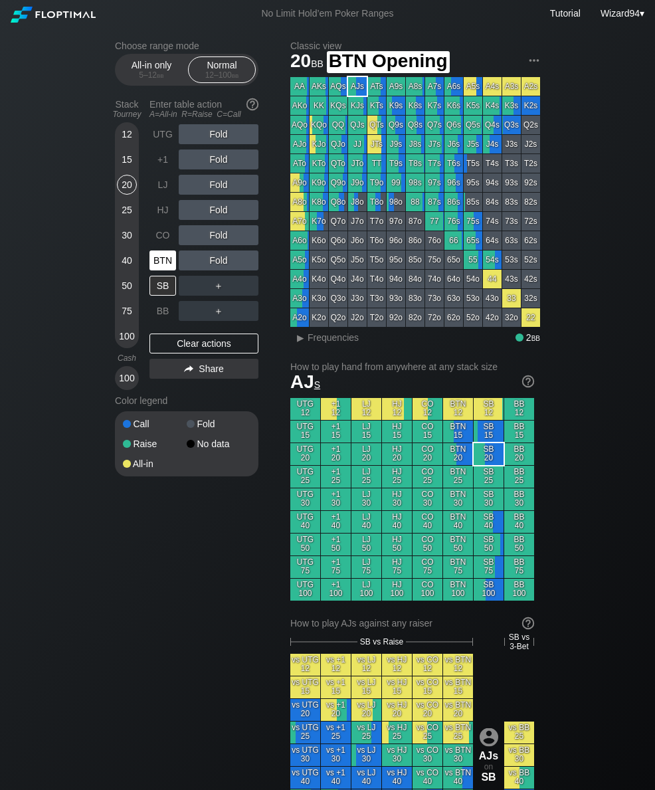
click at [163, 264] on div "BTN" at bounding box center [162, 260] width 27 height 20
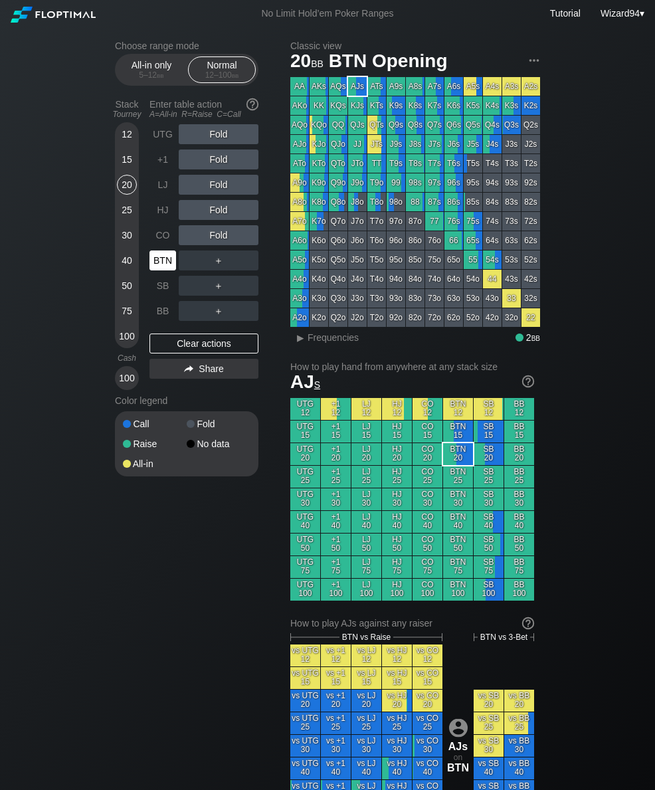
click at [159, 261] on div "BTN" at bounding box center [162, 260] width 27 height 20
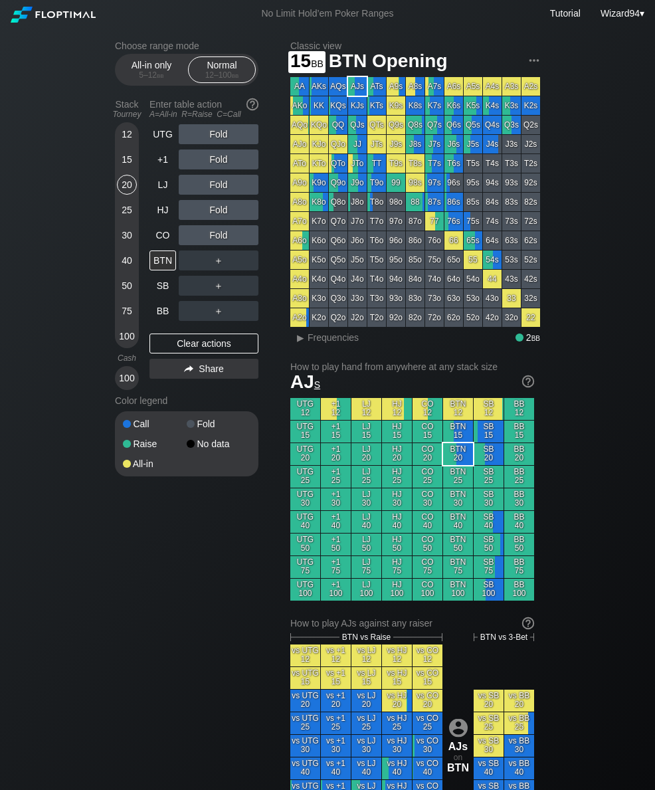
click at [126, 155] on div "15" at bounding box center [127, 159] width 20 height 20
click at [127, 268] on div "40" at bounding box center [127, 260] width 20 height 20
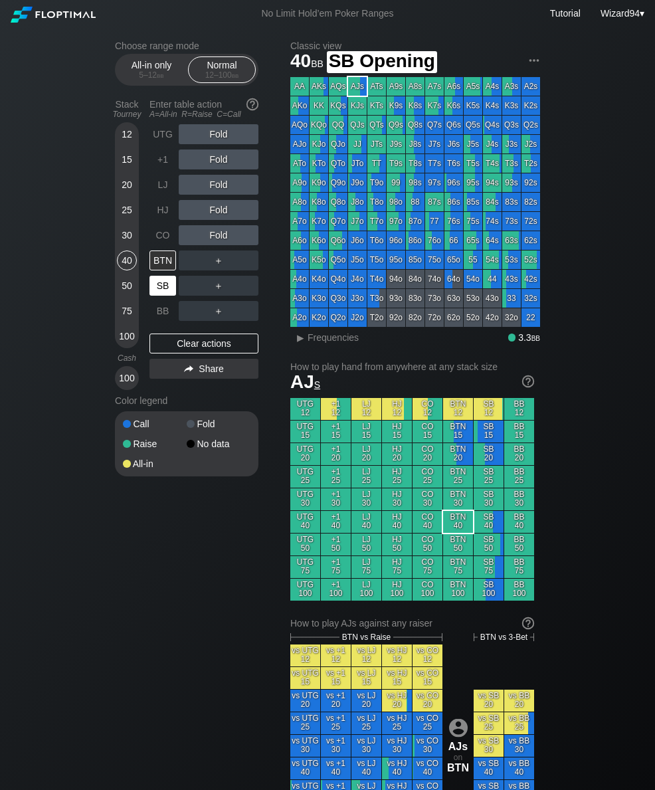
click at [163, 296] on div "SB" at bounding box center [162, 286] width 27 height 20
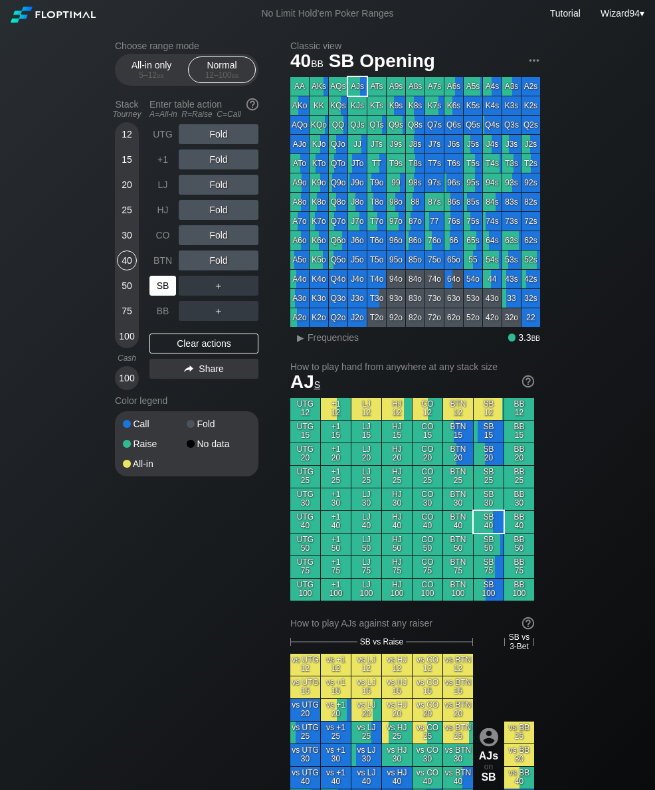
click at [162, 296] on div "SB" at bounding box center [162, 286] width 27 height 20
click at [118, 283] on div "50" at bounding box center [127, 288] width 20 height 25
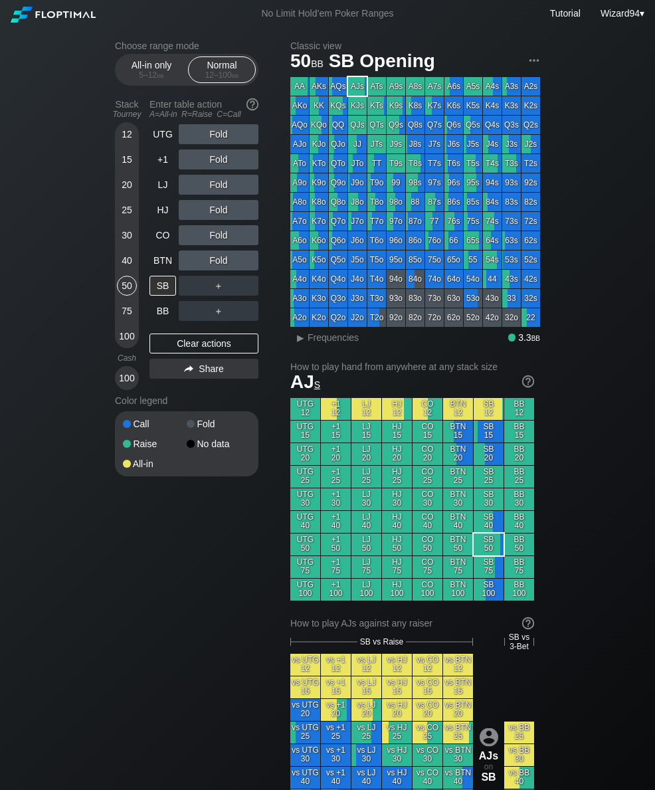
click at [161, 213] on div "HJ" at bounding box center [162, 210] width 27 height 20
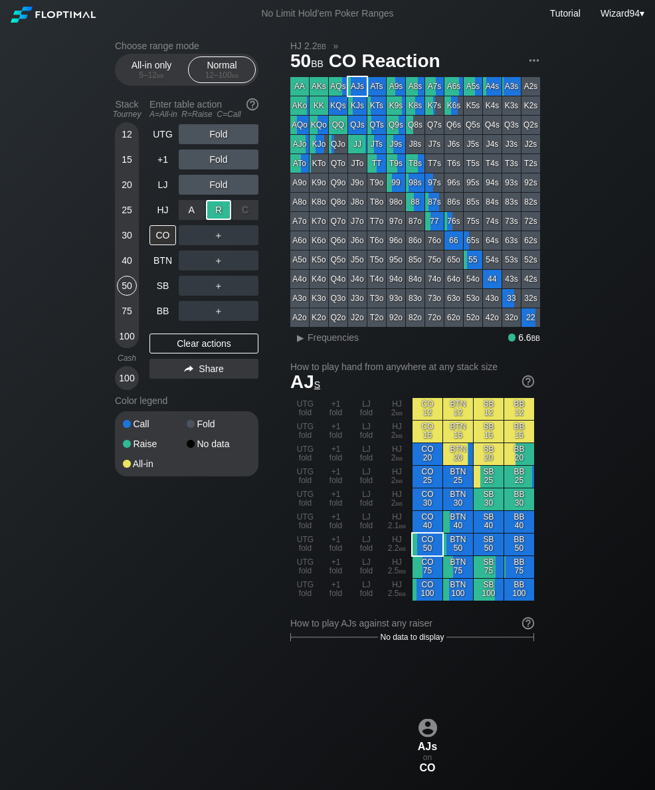
click at [155, 296] on div "SB" at bounding box center [162, 286] width 27 height 20
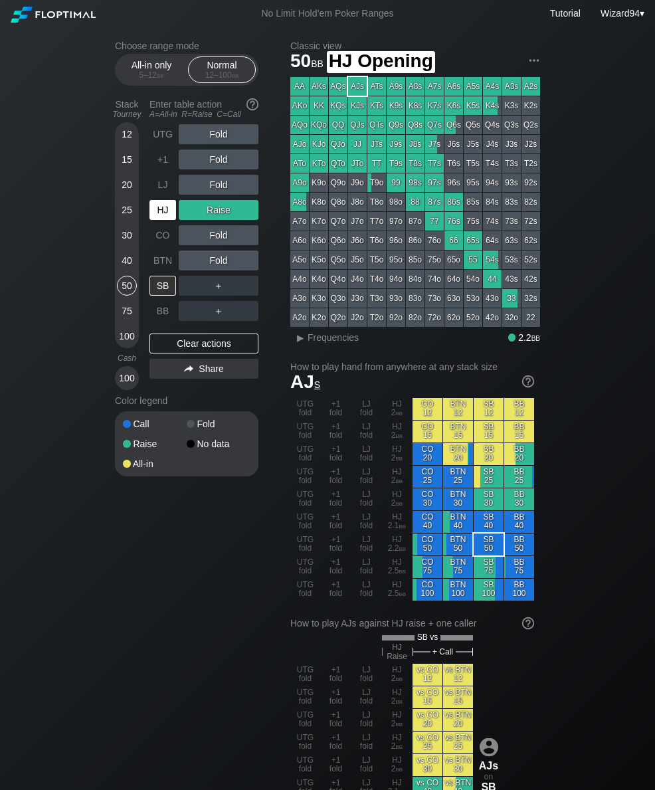
click at [165, 214] on div "HJ" at bounding box center [162, 210] width 27 height 20
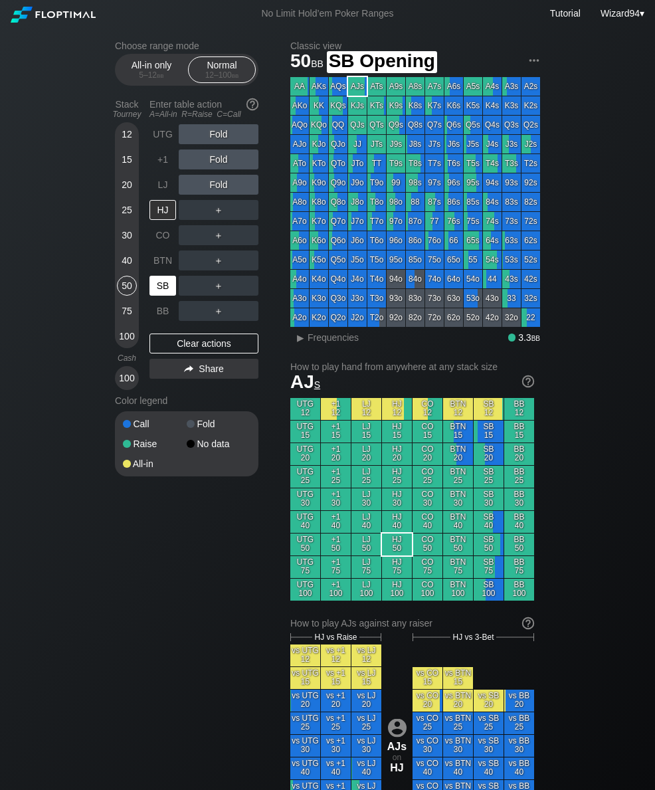
click at [161, 286] on div "SB" at bounding box center [162, 286] width 27 height 20
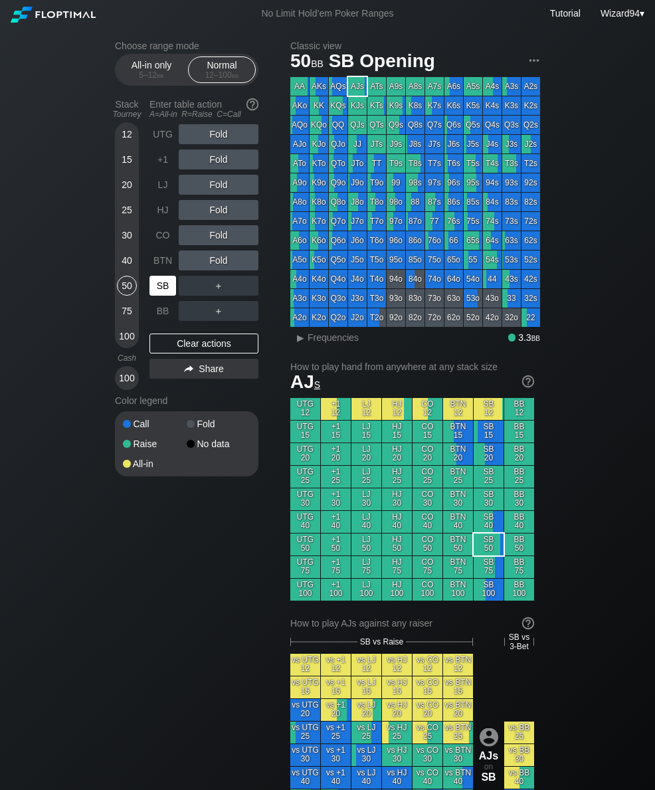
click at [247, 302] on div "＋" at bounding box center [219, 311] width 80 height 31
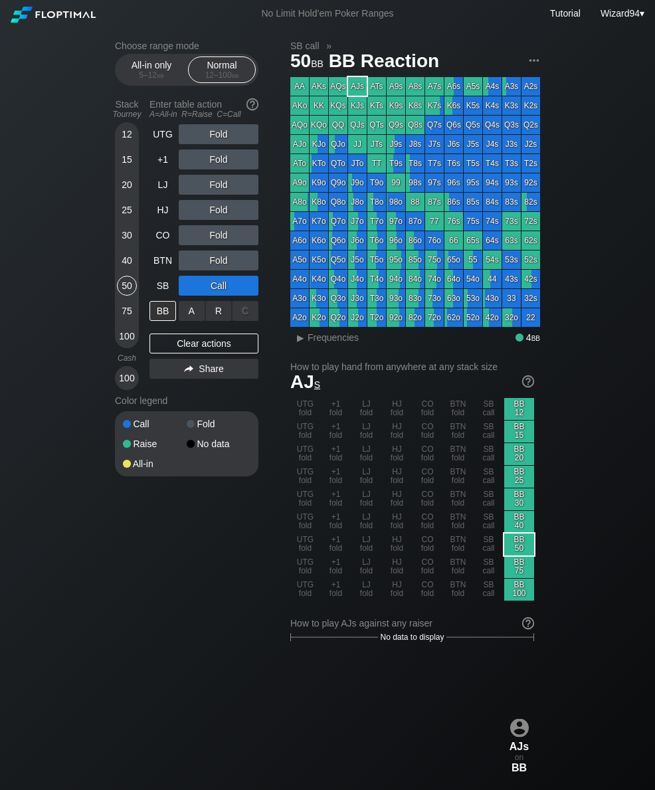
click at [218, 315] on div "R ✕" at bounding box center [219, 311] width 26 height 20
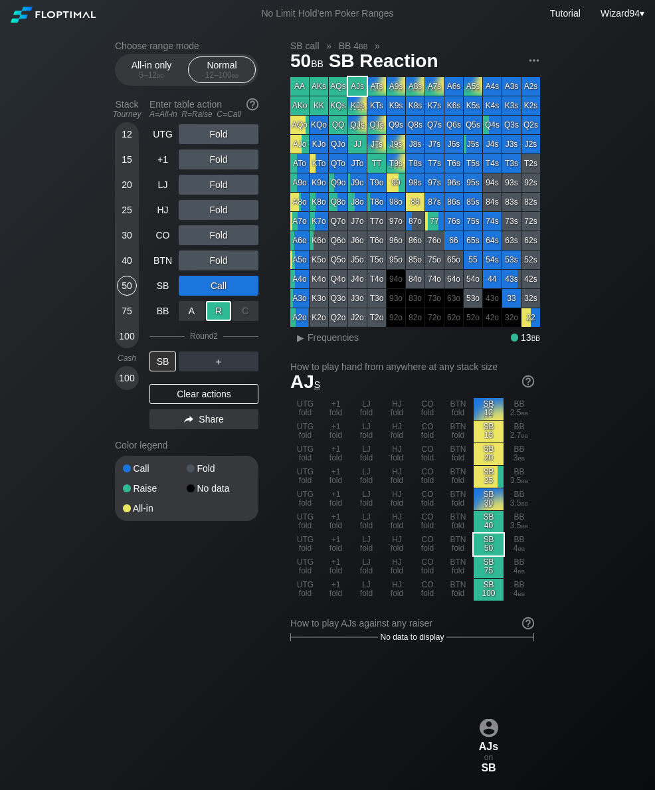
click at [123, 311] on div "75" at bounding box center [127, 311] width 20 height 20
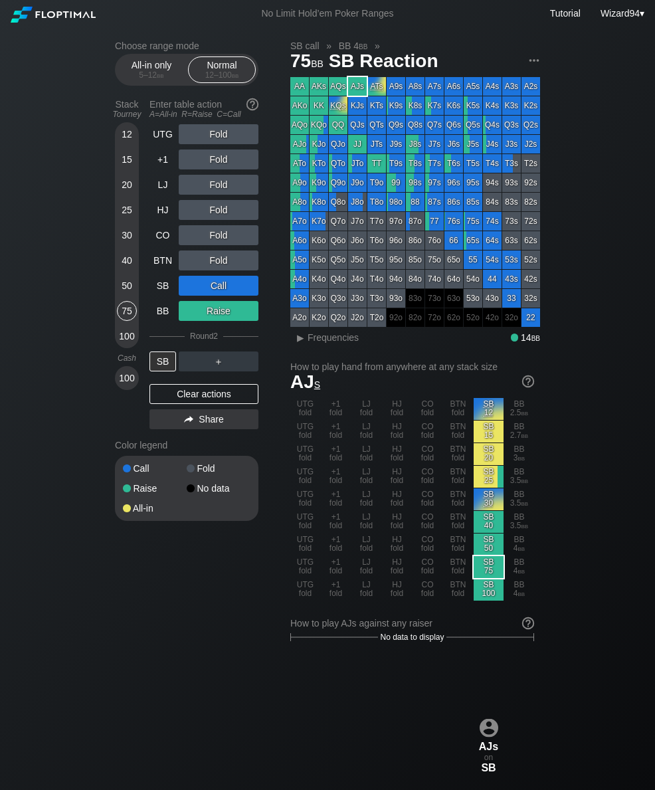
click at [127, 281] on div "50" at bounding box center [127, 286] width 20 height 20
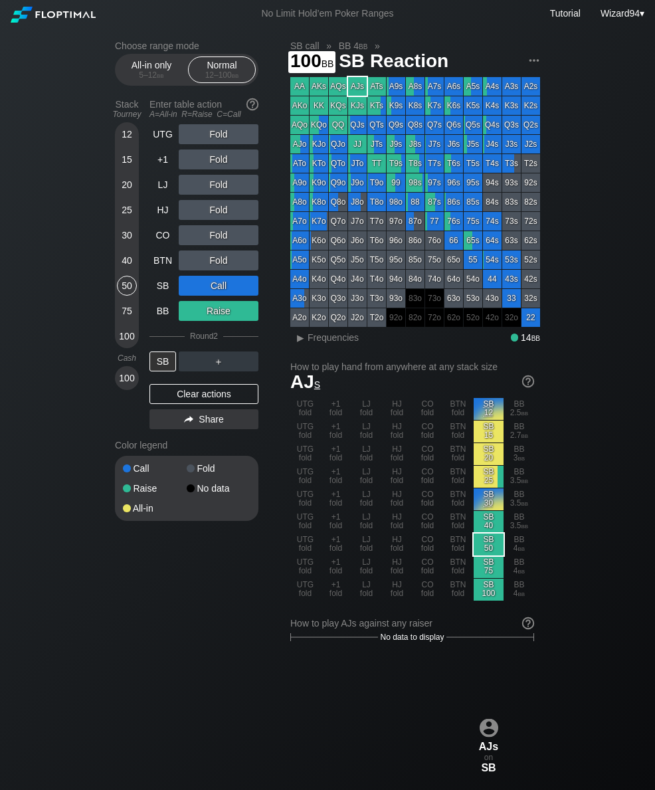
click at [122, 346] on div "100" at bounding box center [127, 336] width 20 height 20
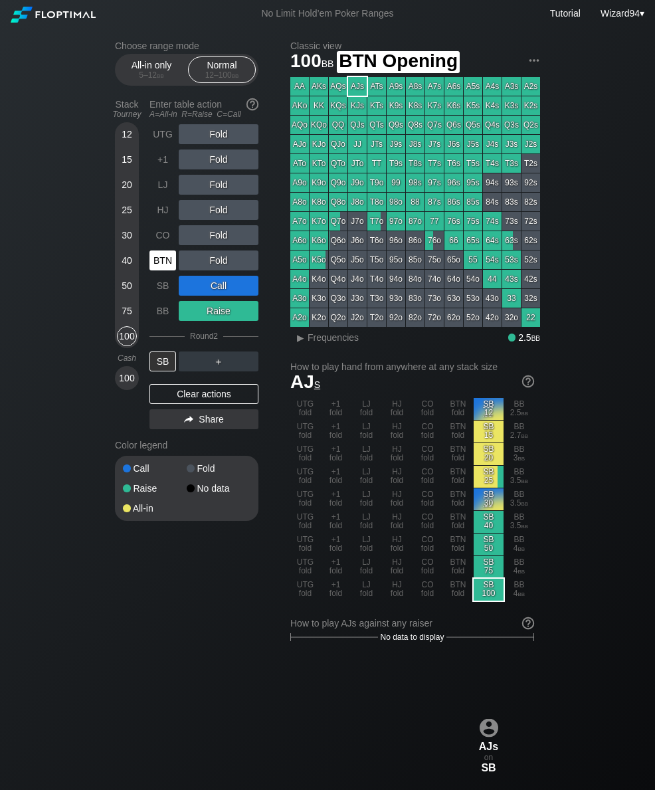
click at [156, 270] on div "BTN" at bounding box center [162, 260] width 27 height 20
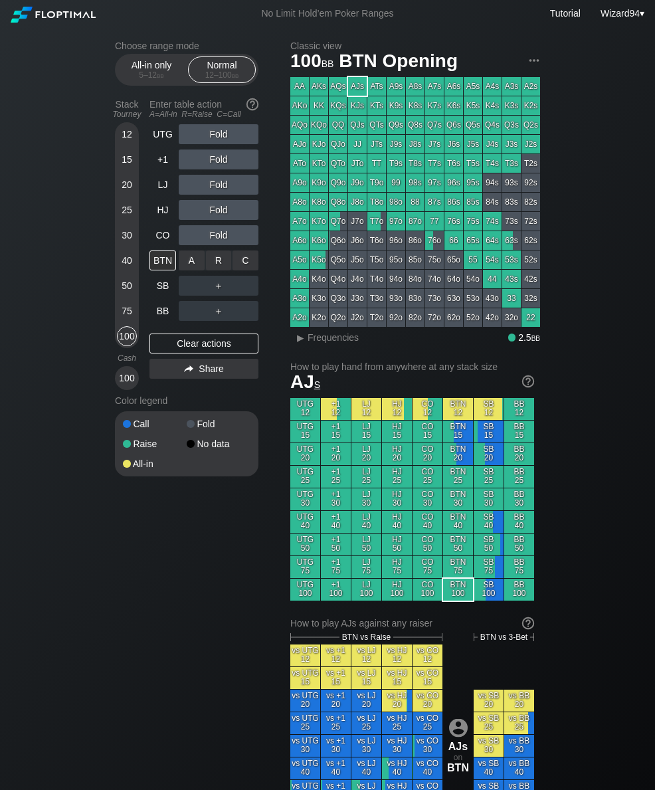
click at [218, 260] on div "R ✕" at bounding box center [219, 260] width 26 height 20
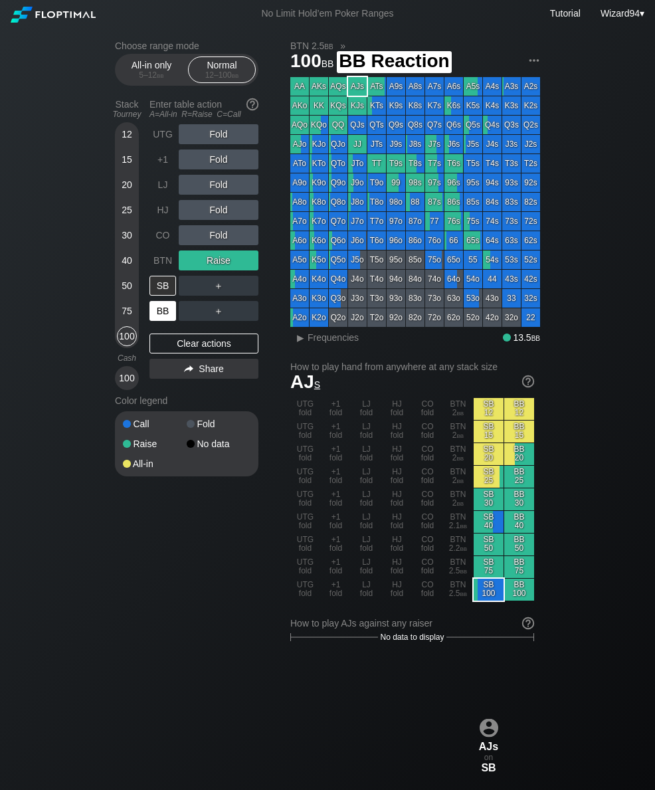
click at [157, 311] on div "BB" at bounding box center [162, 311] width 27 height 20
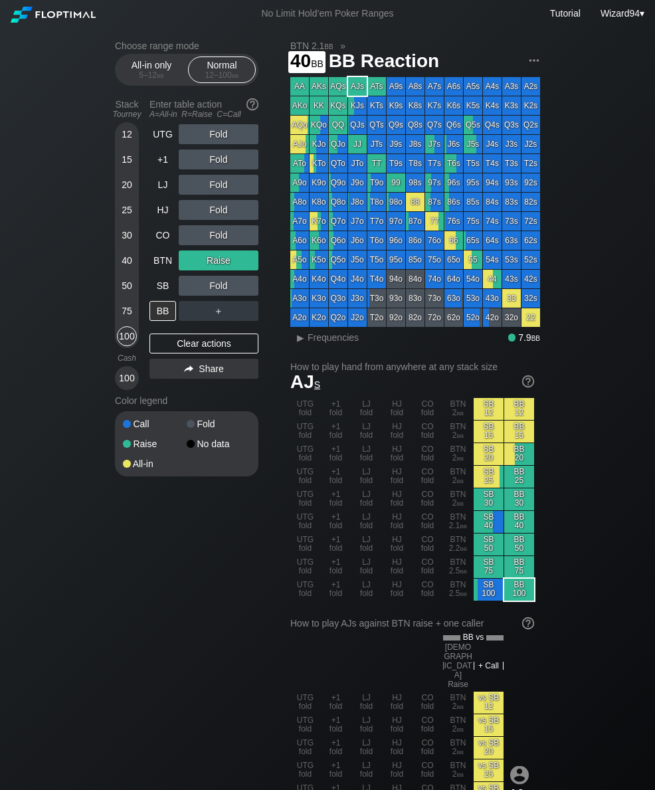
click at [121, 276] on div "40" at bounding box center [127, 262] width 20 height 25
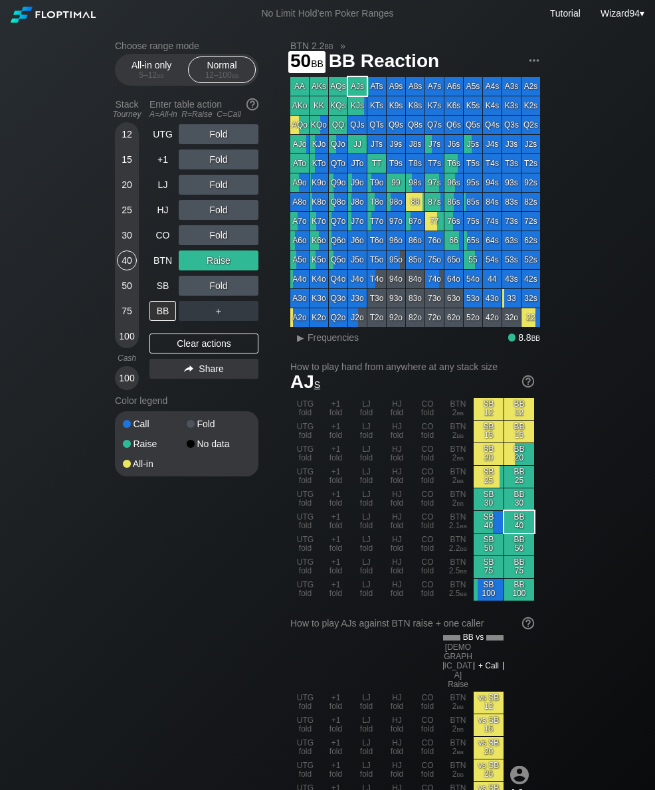
click at [129, 296] on div "50" at bounding box center [127, 286] width 20 height 20
click at [164, 256] on div "BTN" at bounding box center [162, 260] width 27 height 20
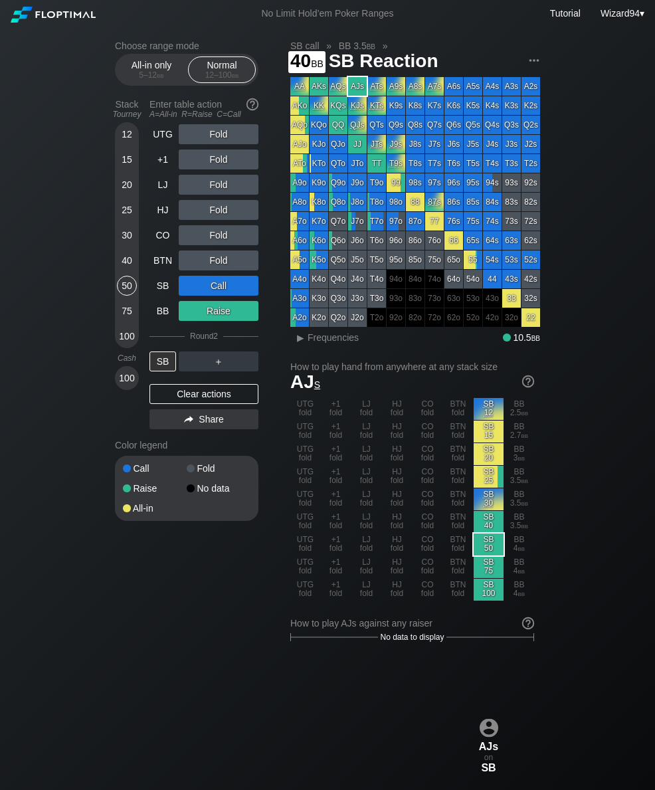
click at [121, 266] on div "40" at bounding box center [127, 260] width 20 height 20
click at [126, 169] on div "15" at bounding box center [127, 159] width 20 height 20
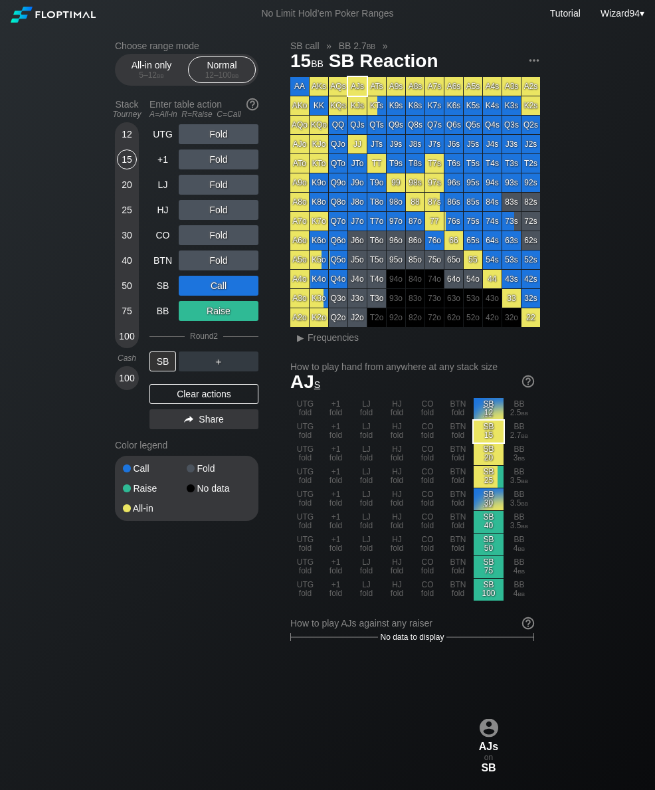
click at [159, 135] on div "UTG" at bounding box center [162, 134] width 27 height 20
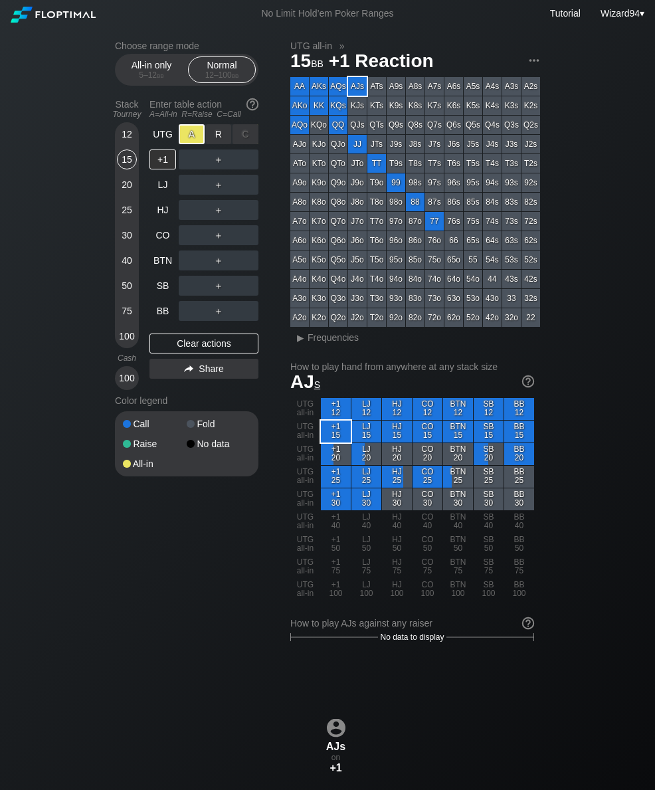
click at [163, 248] on div "CO" at bounding box center [163, 234] width 29 height 25
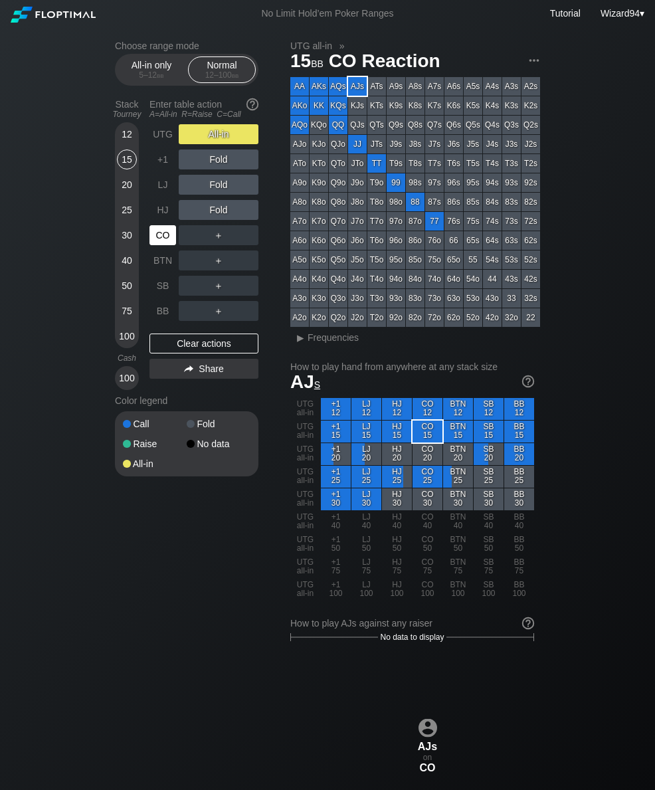
click at [170, 270] on div "BTN" at bounding box center [162, 260] width 27 height 20
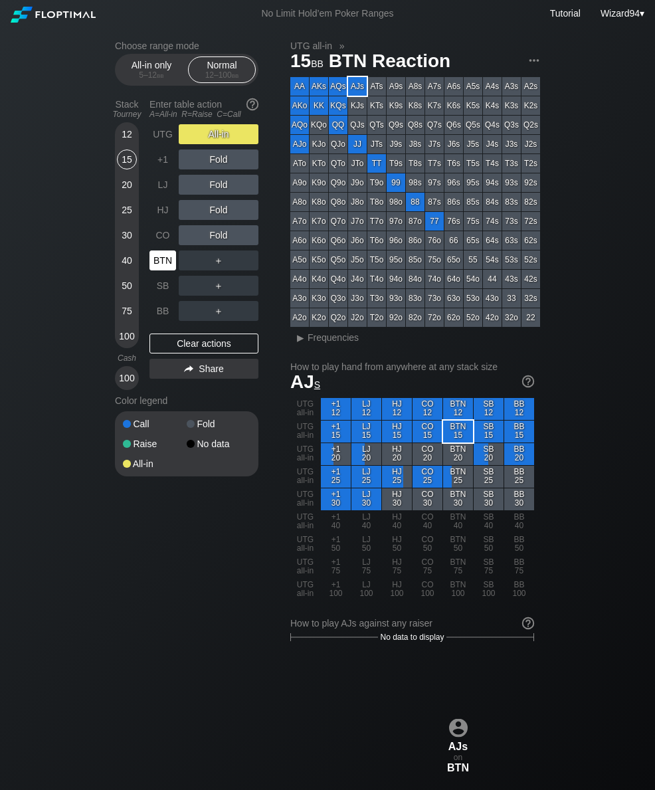
click at [148, 244] on div "Stack Tourney Enter table action A=All-in R=Raise C=Call [PHONE_NUMBER] [PHONE_…" at bounding box center [186, 242] width 143 height 296
click at [124, 186] on div "20" at bounding box center [127, 185] width 20 height 20
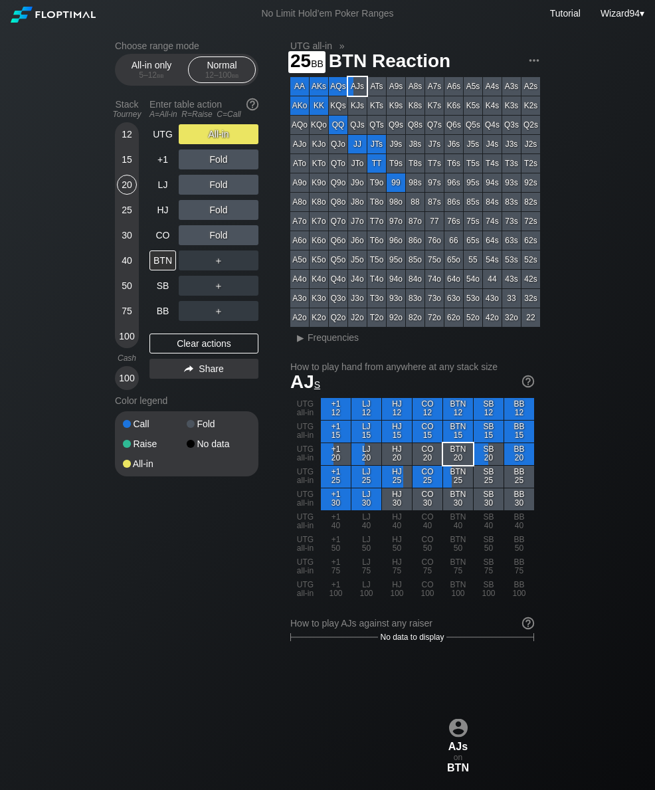
click at [117, 215] on div "25" at bounding box center [127, 210] width 20 height 20
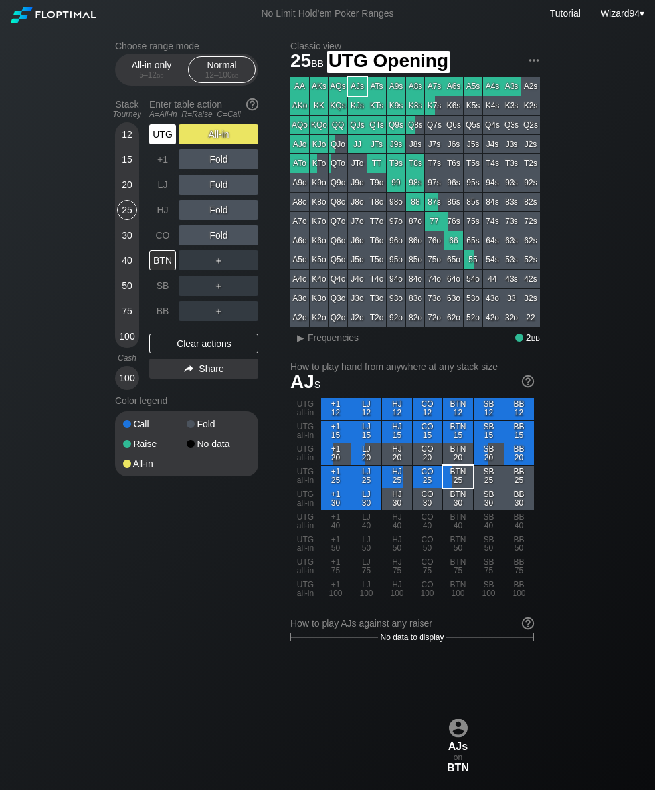
click at [158, 136] on div "UTG" at bounding box center [162, 134] width 27 height 20
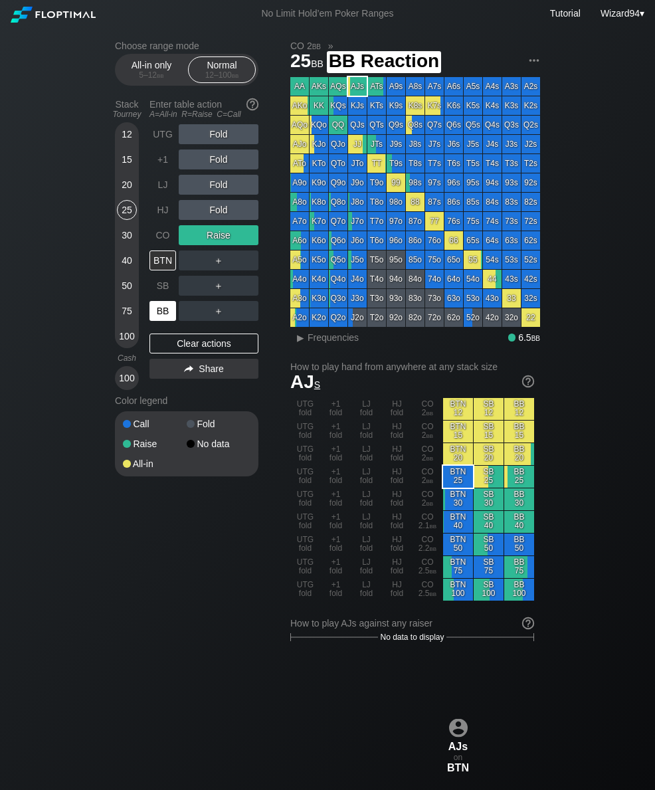
click at [163, 316] on div "BB" at bounding box center [162, 311] width 27 height 20
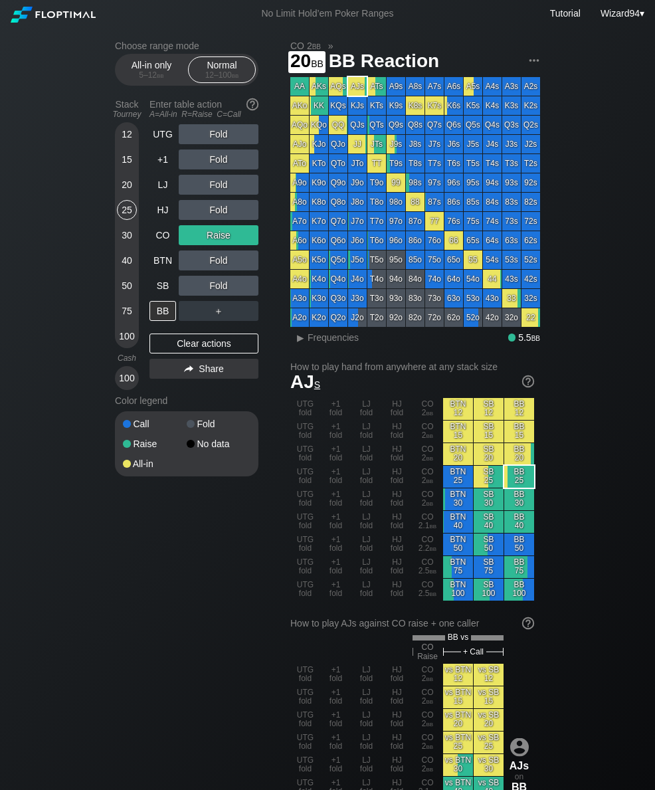
click at [129, 195] on div "20" at bounding box center [127, 185] width 20 height 20
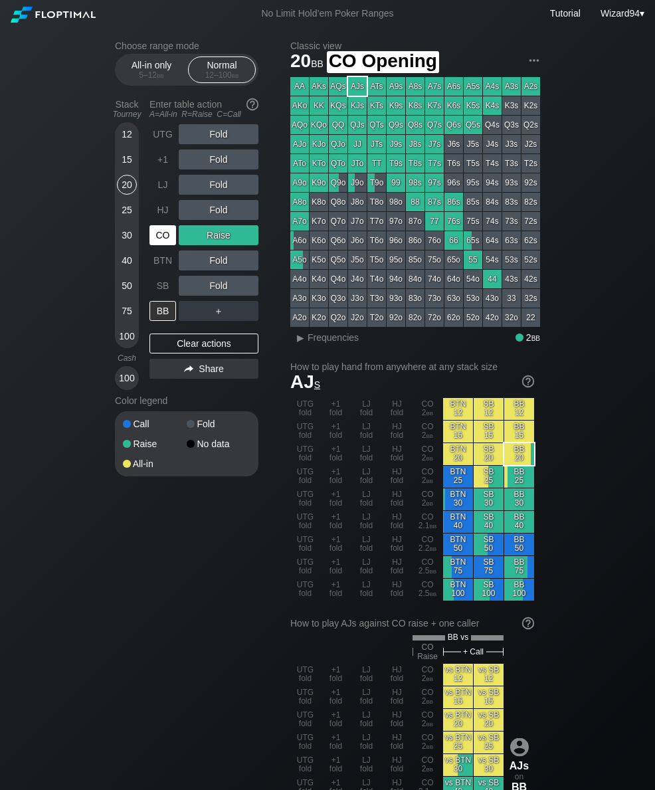
click at [158, 244] on div "CO" at bounding box center [162, 235] width 27 height 20
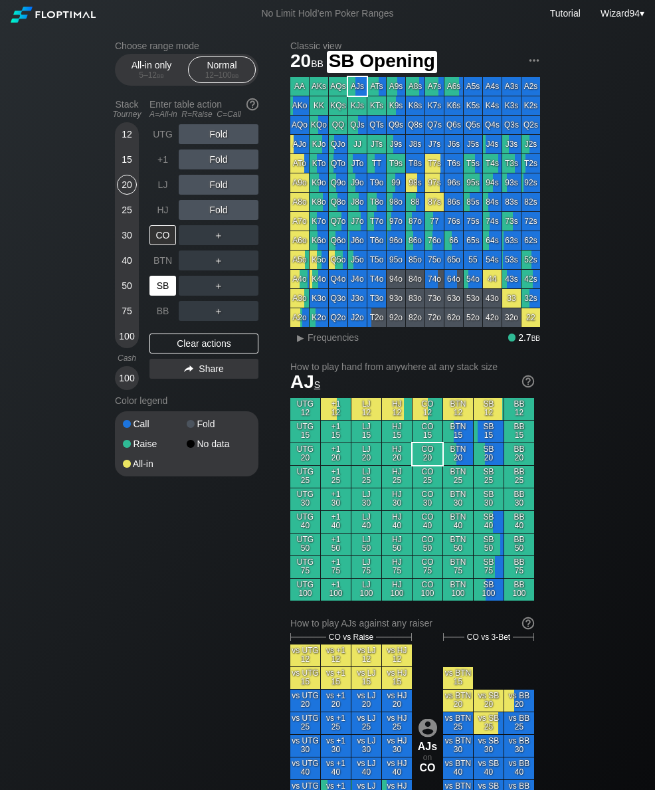
click at [163, 292] on div "SB" at bounding box center [162, 286] width 27 height 20
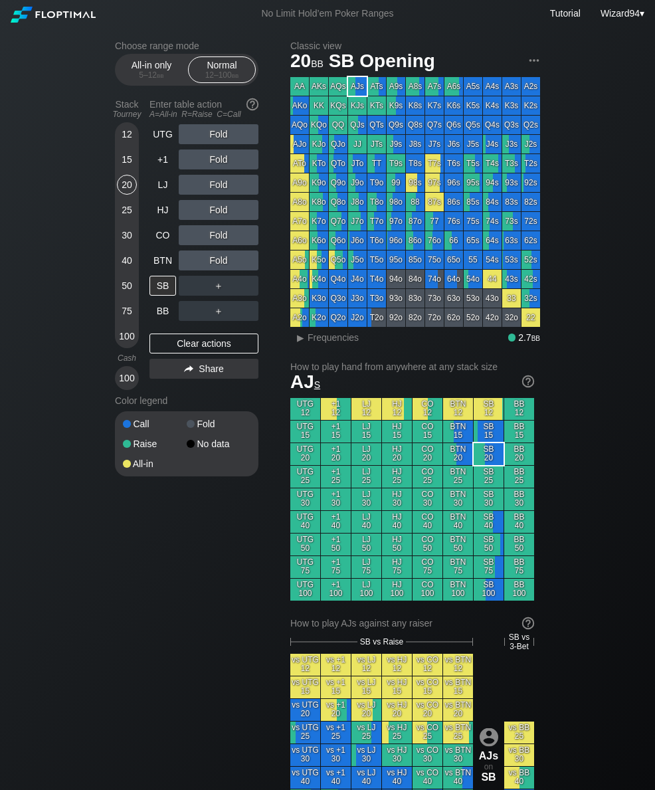
click at [138, 165] on div "12 15 20 25 30 40 50 75 100" at bounding box center [127, 235] width 24 height 226
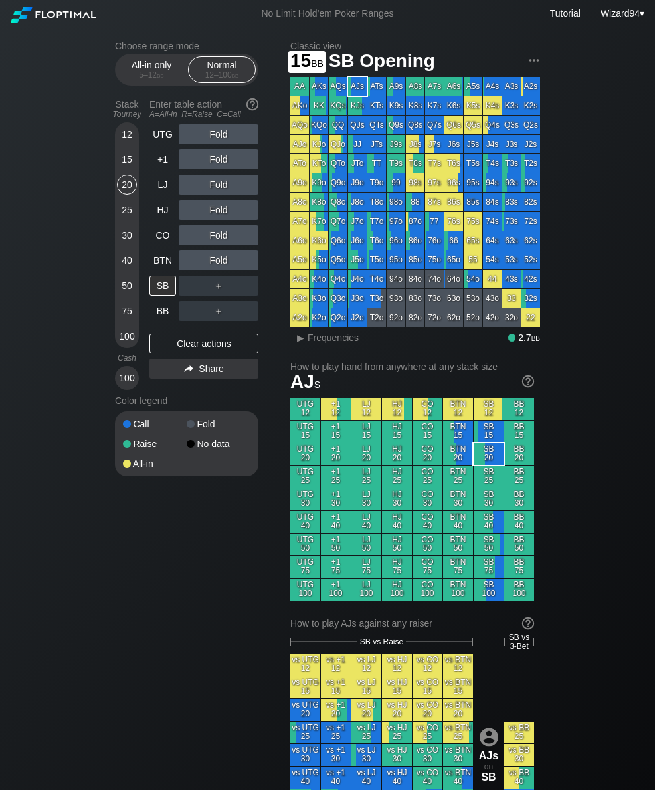
click at [124, 169] on div "15" at bounding box center [127, 159] width 20 height 20
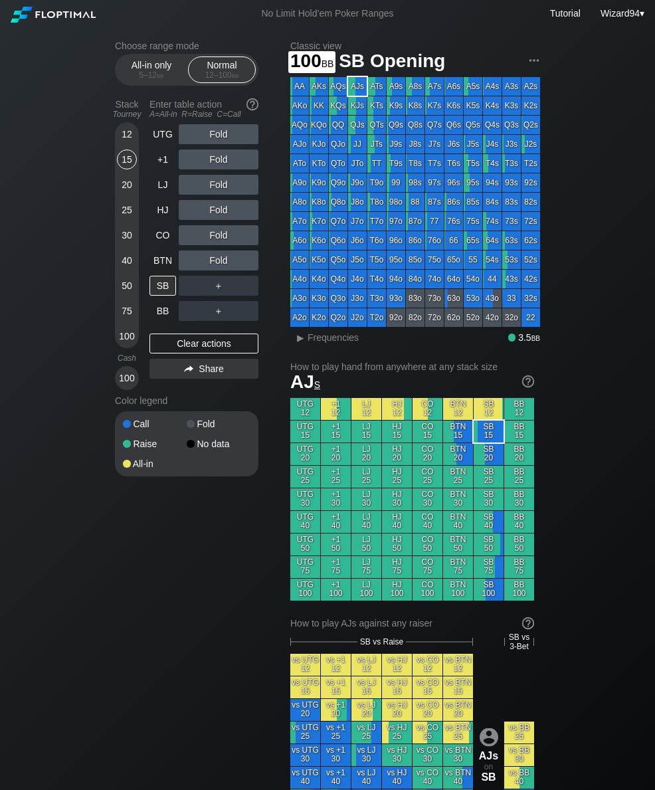
click at [124, 341] on div "100" at bounding box center [127, 336] width 20 height 20
click at [161, 244] on div "CO" at bounding box center [162, 235] width 27 height 20
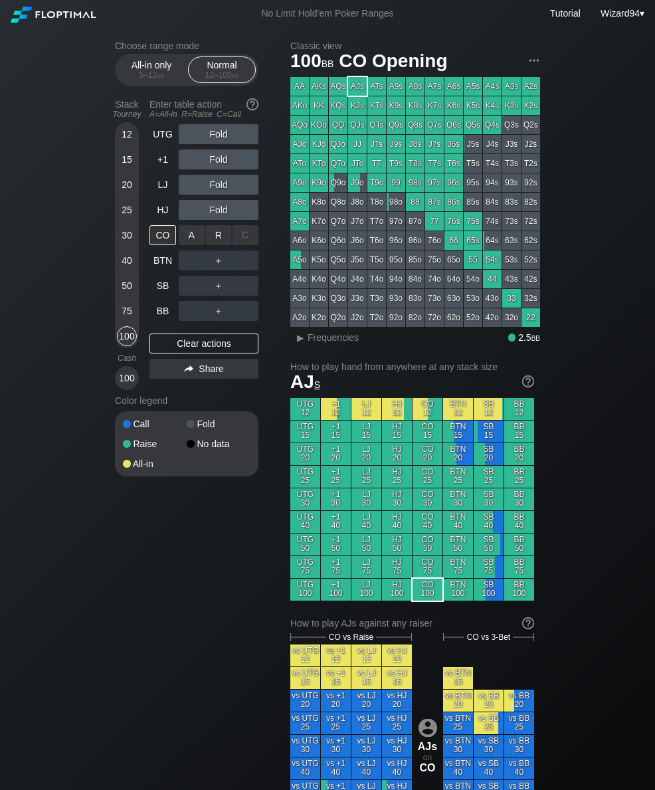
click at [220, 240] on div "R ✕" at bounding box center [219, 235] width 26 height 20
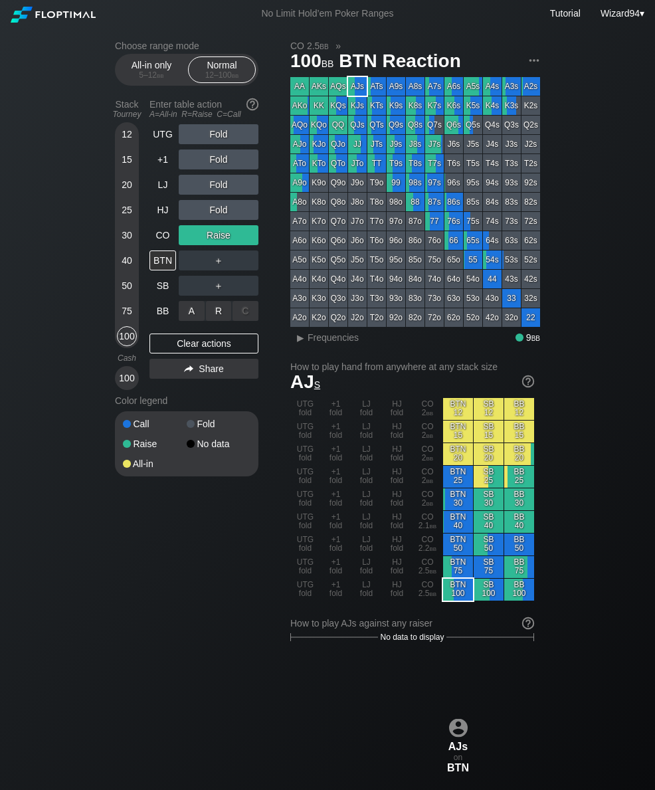
click at [214, 317] on div "R ✕" at bounding box center [219, 311] width 26 height 20
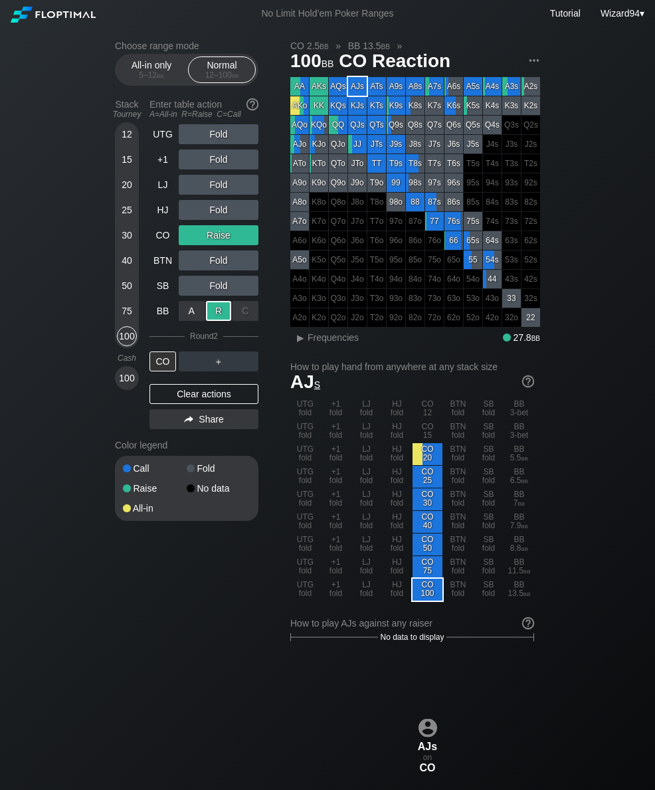
click at [115, 298] on div "12 15 20 25 30 40 50 75 100" at bounding box center [127, 235] width 24 height 226
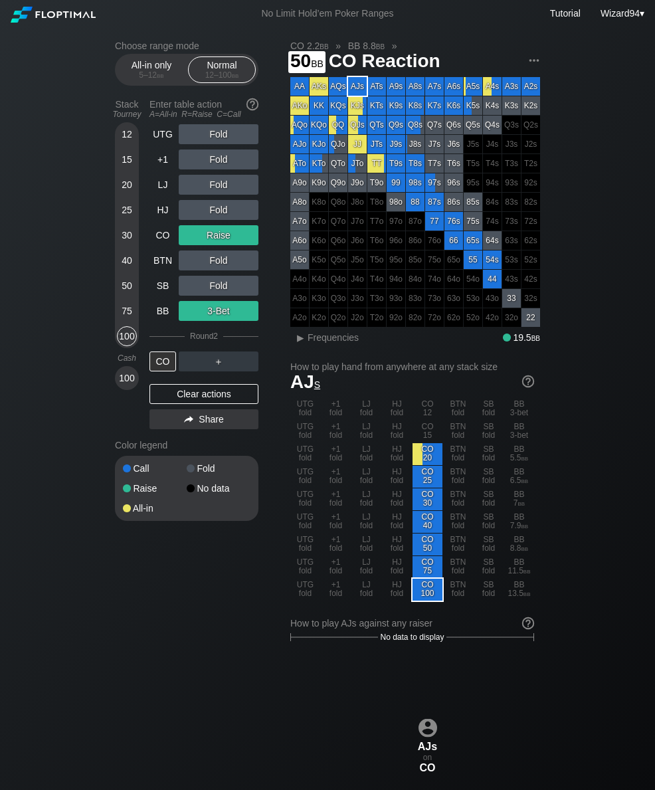
click at [118, 294] on div "50" at bounding box center [127, 286] width 20 height 20
click at [150, 242] on div "CO" at bounding box center [162, 235] width 27 height 20
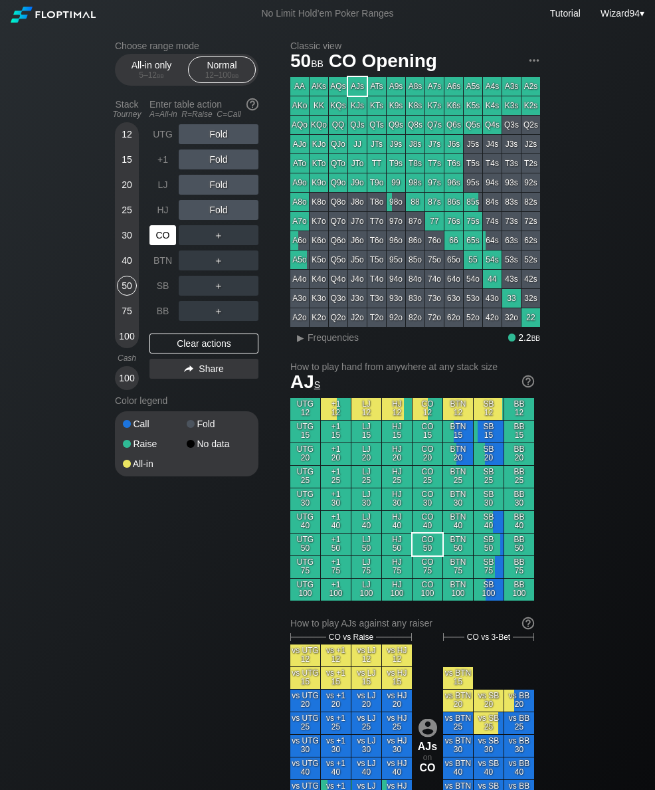
click at [163, 238] on div "CO" at bounding box center [162, 235] width 27 height 20
click at [212, 262] on div "R ✕" at bounding box center [219, 260] width 26 height 20
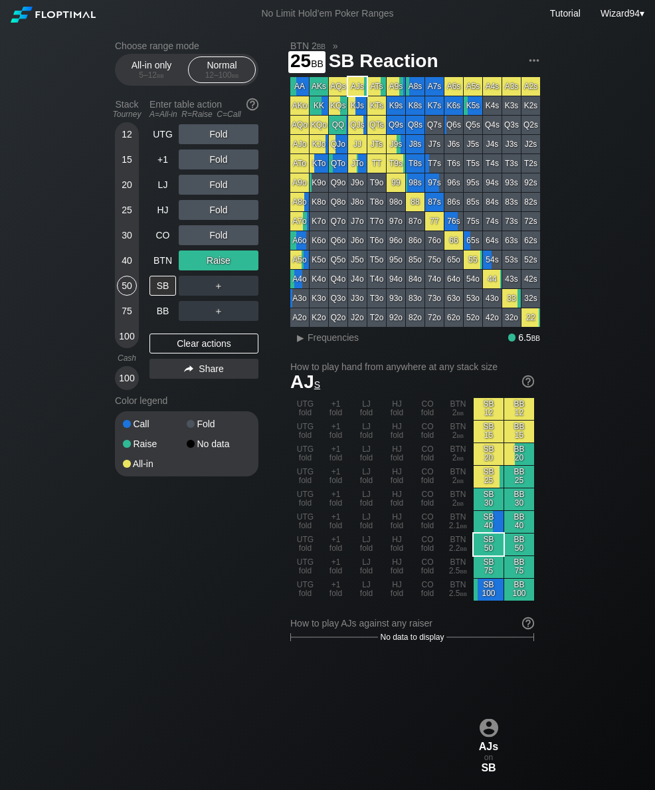
click at [121, 220] on div "25" at bounding box center [127, 210] width 20 height 20
click at [157, 267] on div "BTN" at bounding box center [162, 260] width 27 height 20
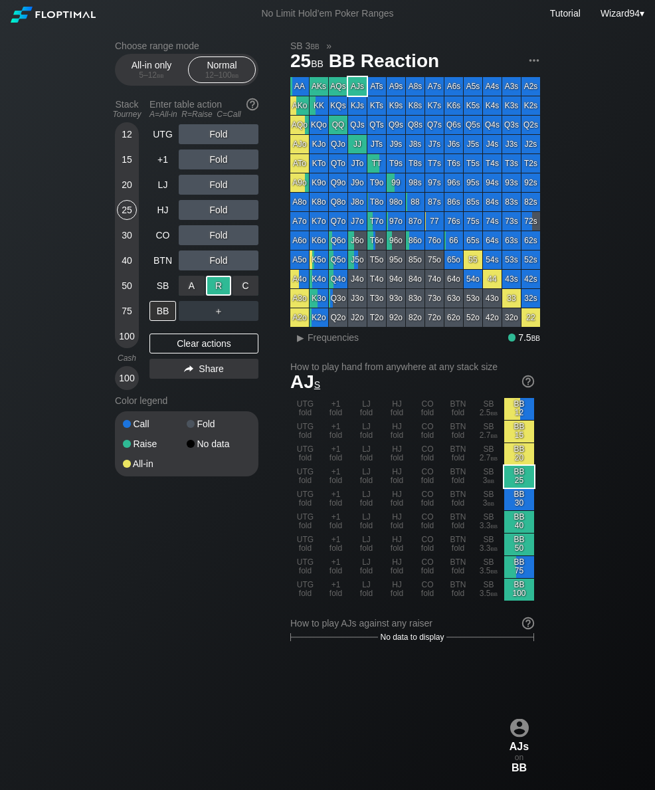
click at [122, 318] on div "75" at bounding box center [127, 311] width 20 height 20
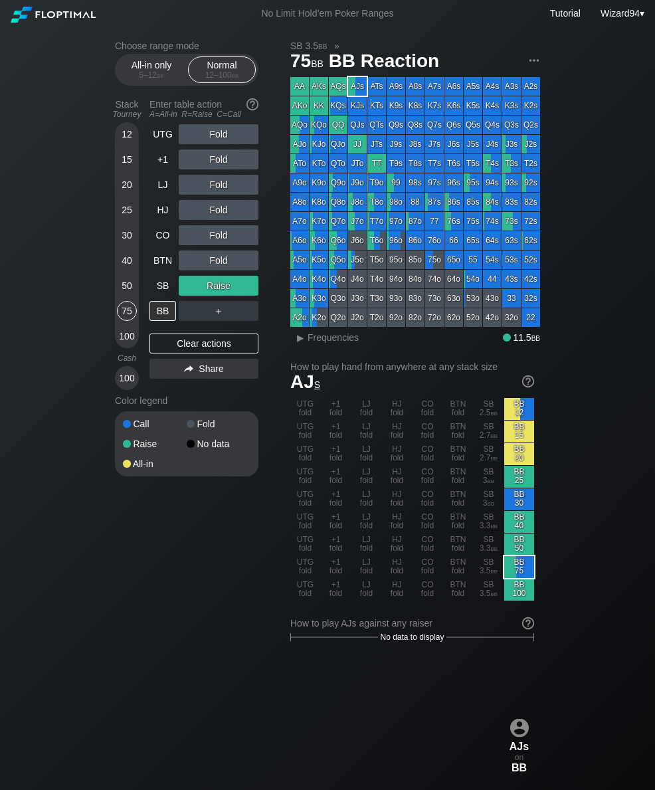
click at [153, 270] on div "BTN" at bounding box center [162, 260] width 27 height 20
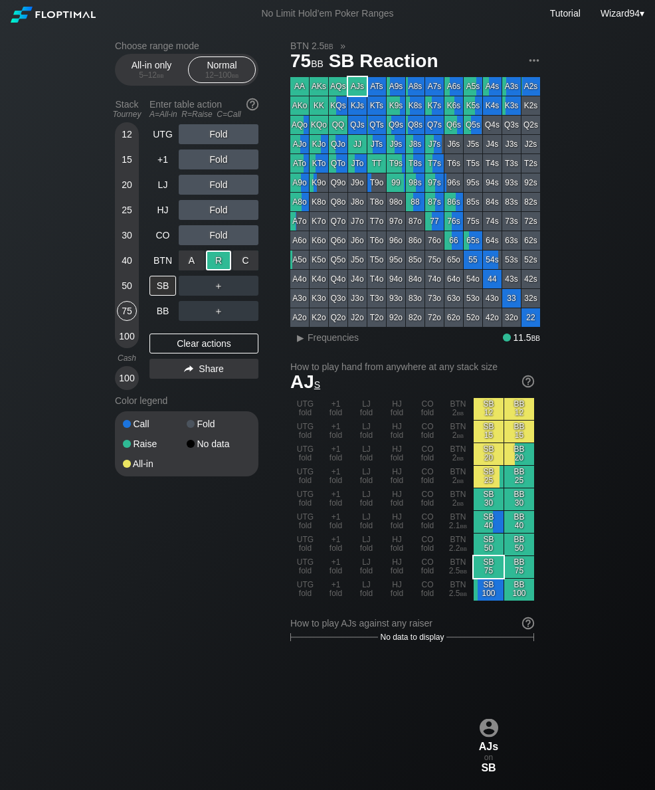
click at [165, 312] on div "BB" at bounding box center [162, 311] width 27 height 20
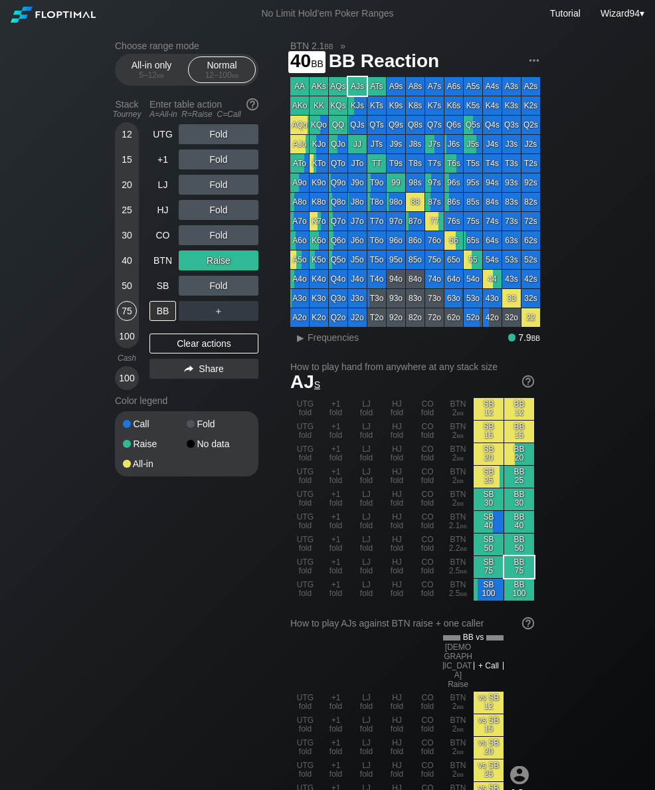
click at [121, 270] on div "40" at bounding box center [127, 260] width 20 height 20
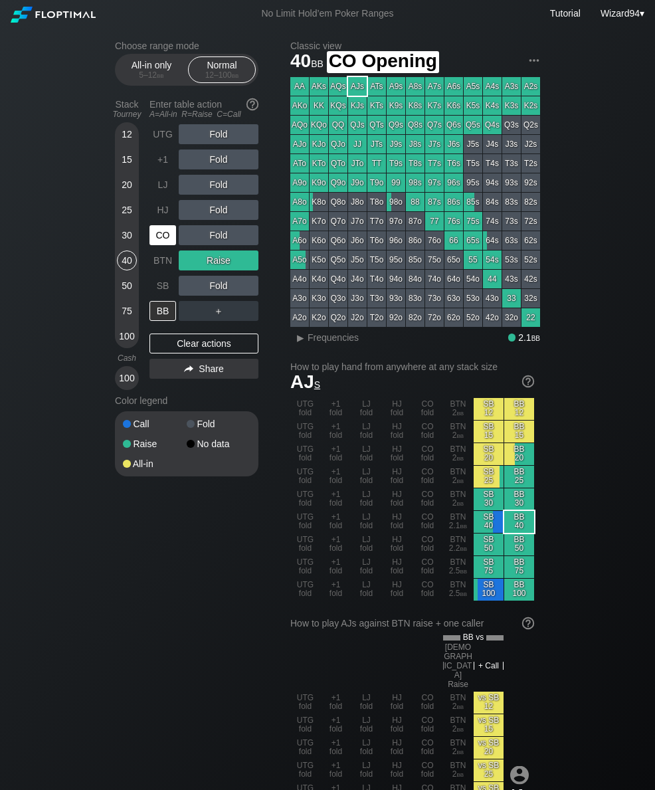
click at [155, 240] on div "CO" at bounding box center [162, 235] width 27 height 20
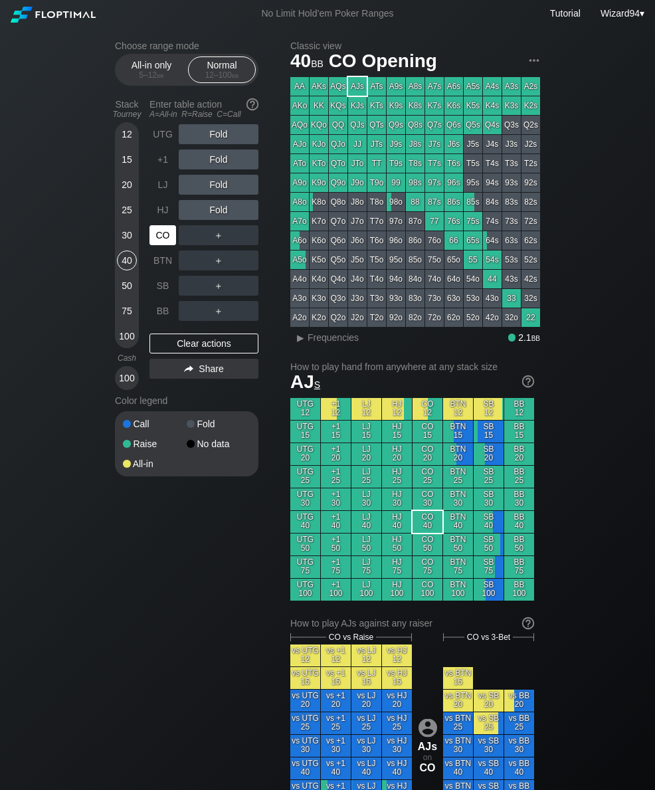
click at [158, 230] on div "CO" at bounding box center [163, 234] width 29 height 25
click at [218, 242] on div "R ✕" at bounding box center [219, 235] width 26 height 20
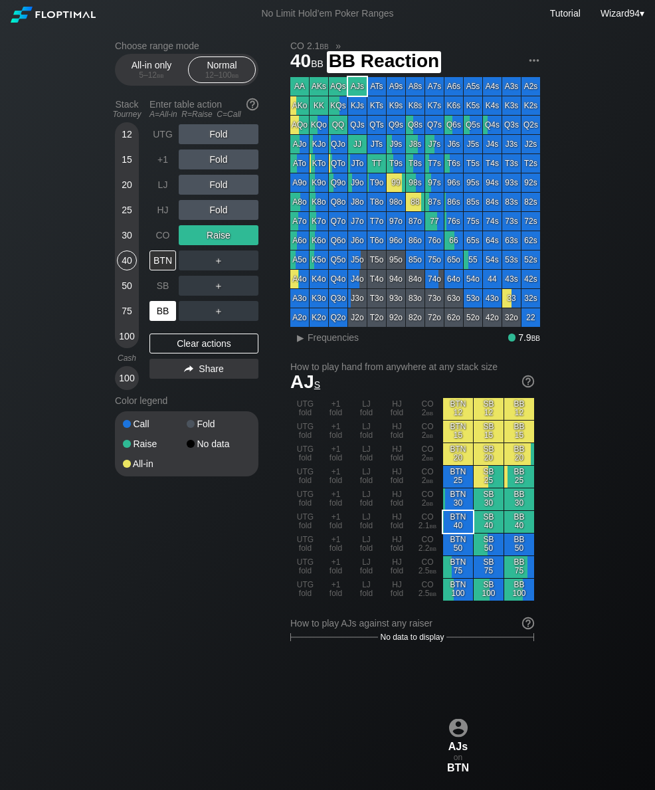
click at [166, 312] on div "BB" at bounding box center [162, 311] width 27 height 20
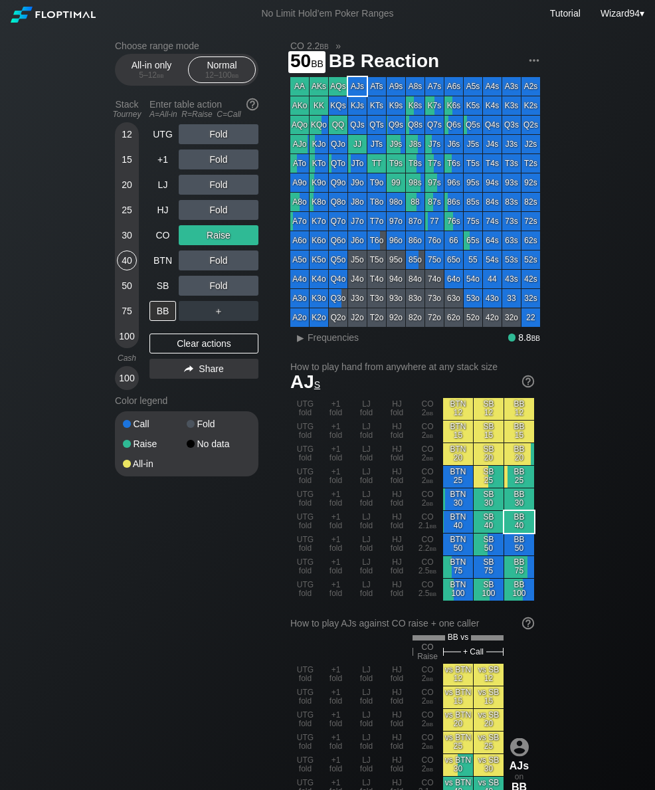
click at [131, 290] on div "50" at bounding box center [127, 286] width 20 height 20
click at [161, 161] on div "+1" at bounding box center [162, 159] width 27 height 20
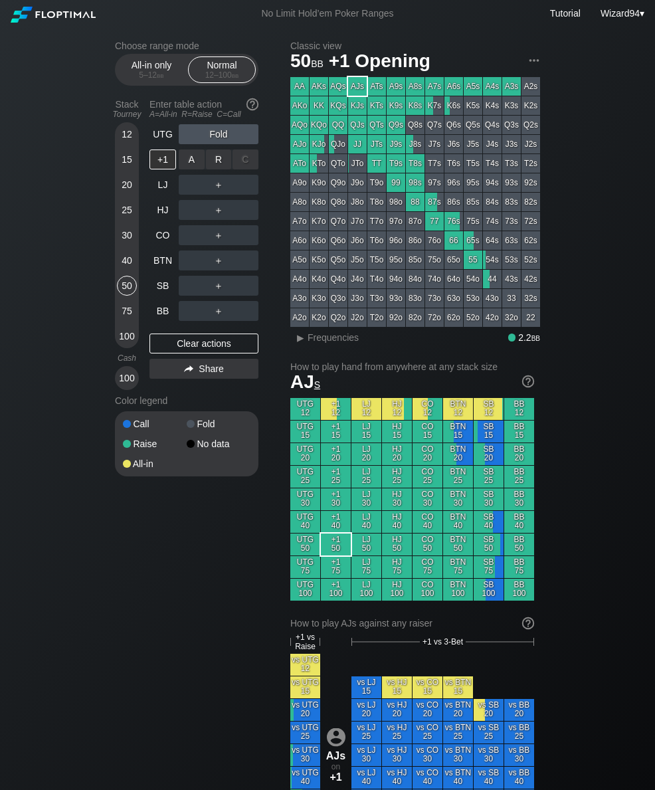
click at [222, 160] on div "R ✕" at bounding box center [219, 159] width 26 height 20
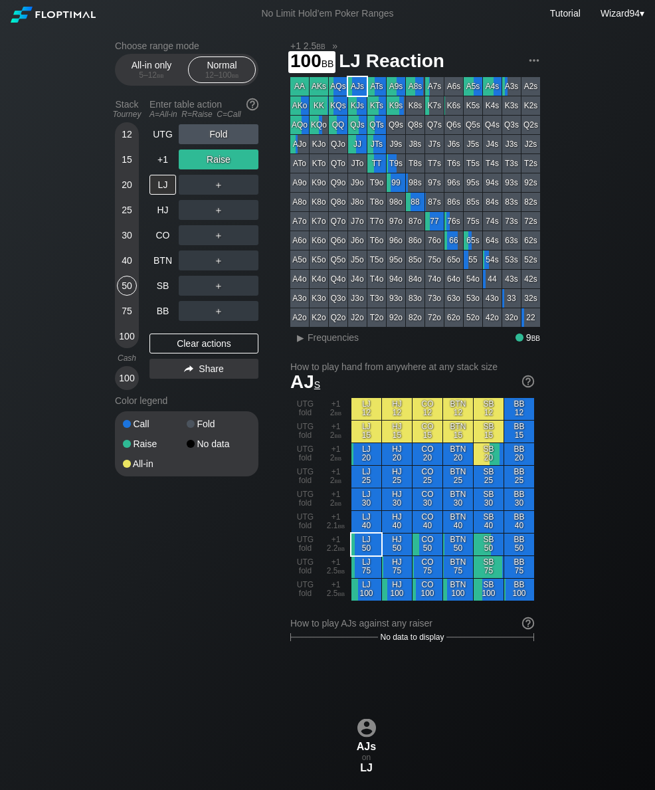
click at [122, 339] on div "100" at bounding box center [127, 336] width 20 height 20
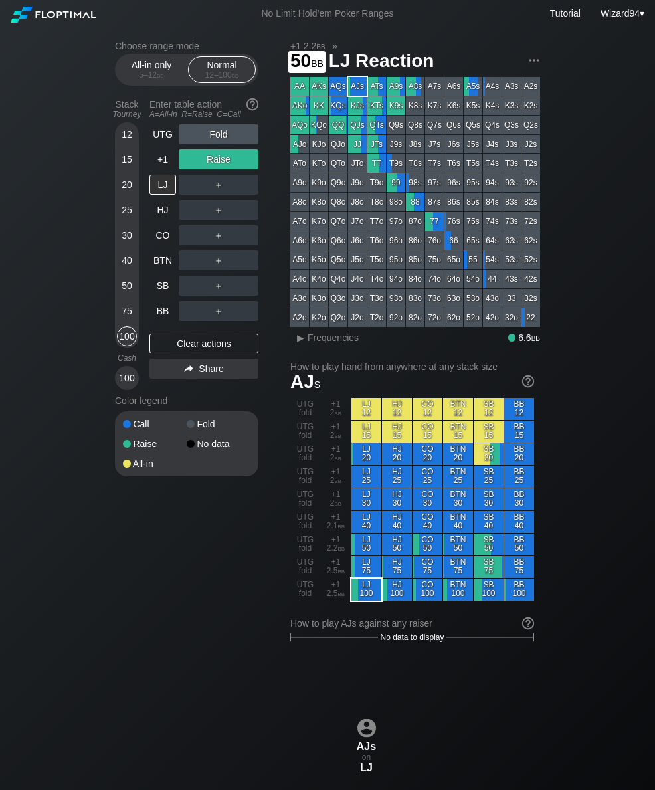
click at [124, 296] on div "50" at bounding box center [127, 286] width 20 height 20
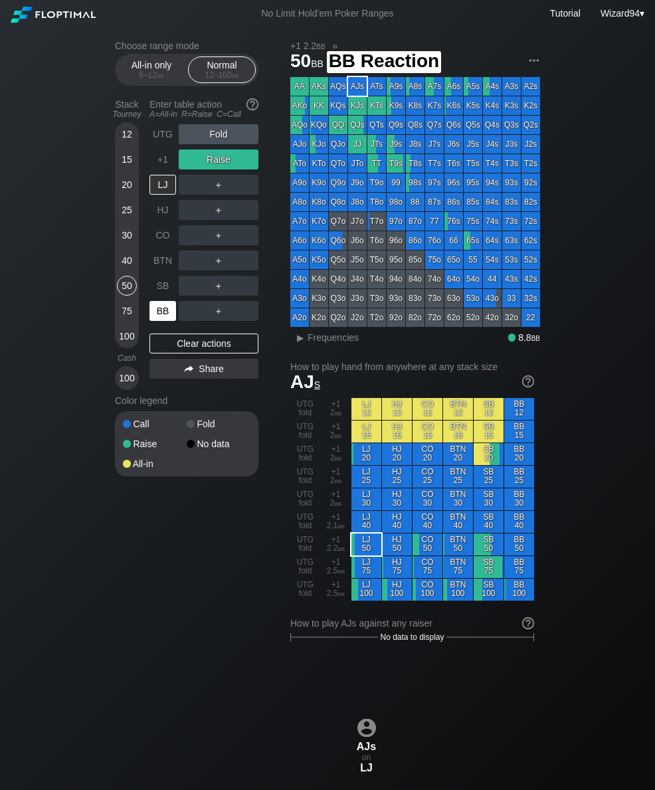
click at [156, 316] on div "BB" at bounding box center [162, 311] width 27 height 20
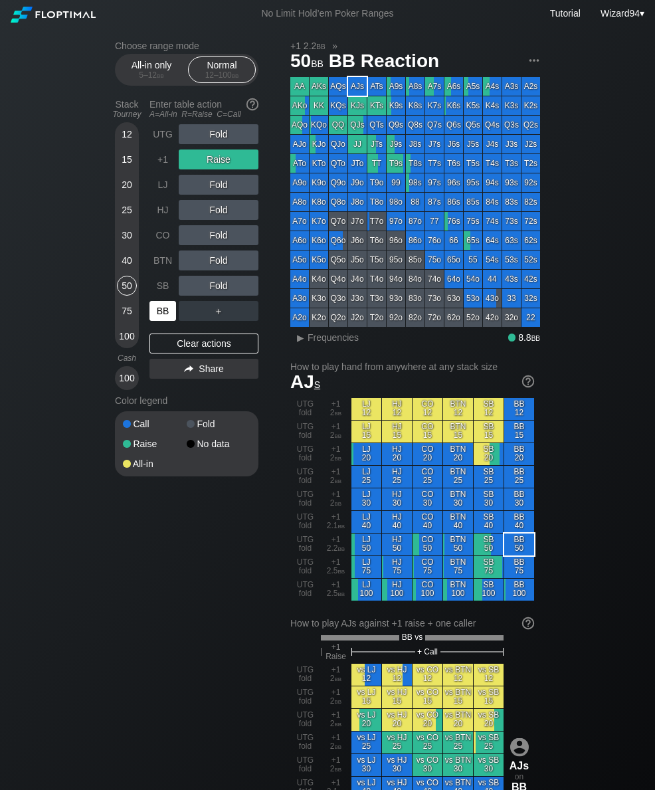
click at [172, 165] on div "+1" at bounding box center [162, 159] width 27 height 20
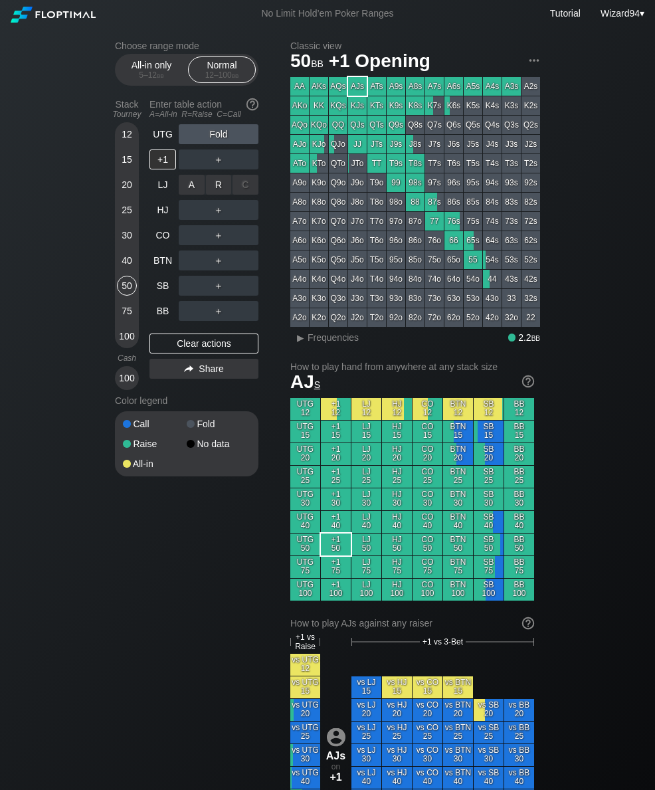
click at [218, 188] on div "R ✕" at bounding box center [219, 185] width 26 height 20
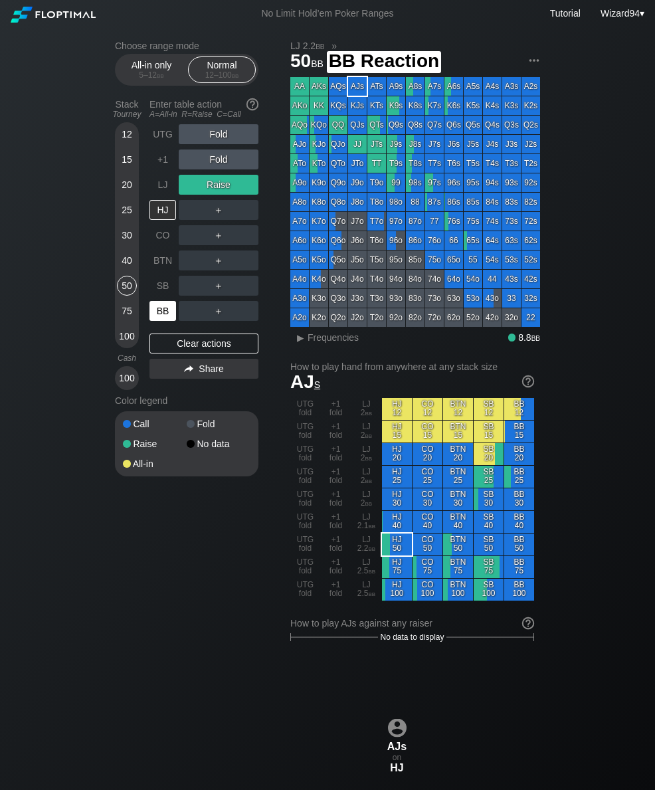
click at [163, 318] on div "BB" at bounding box center [162, 311] width 27 height 20
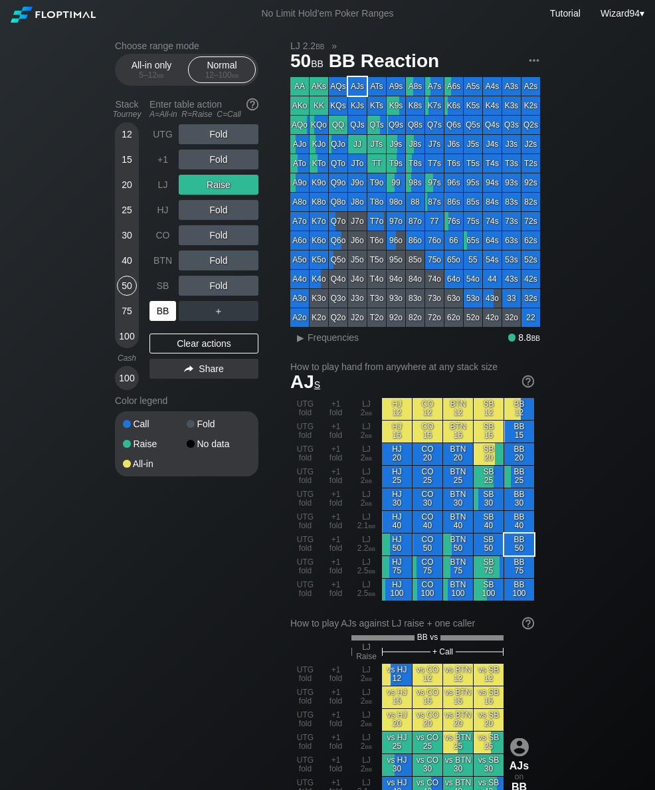
click at [159, 195] on div "LJ" at bounding box center [162, 185] width 27 height 20
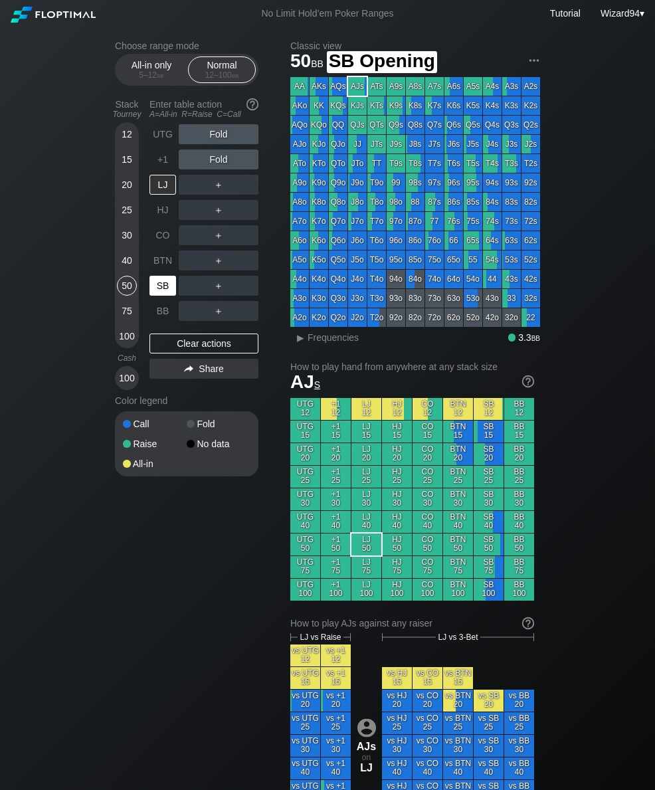
click at [165, 281] on div "SB" at bounding box center [162, 286] width 27 height 20
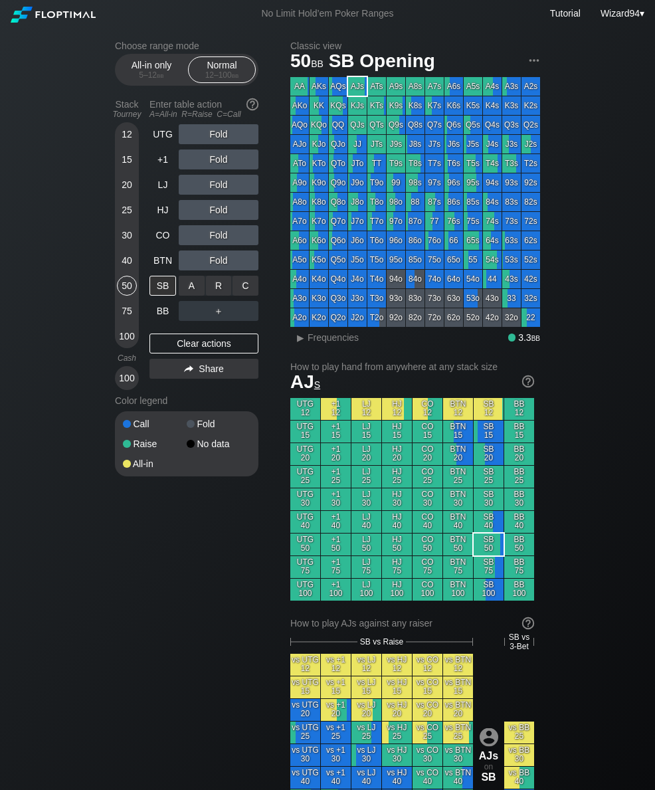
click at [243, 290] on div "C ✕" at bounding box center [245, 286] width 26 height 20
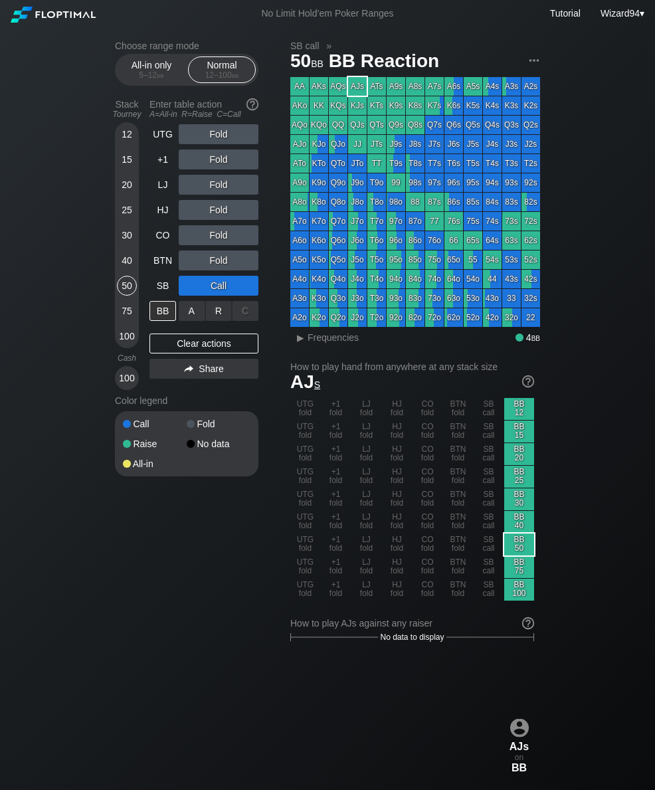
click at [215, 320] on div "R ✕" at bounding box center [219, 311] width 26 height 20
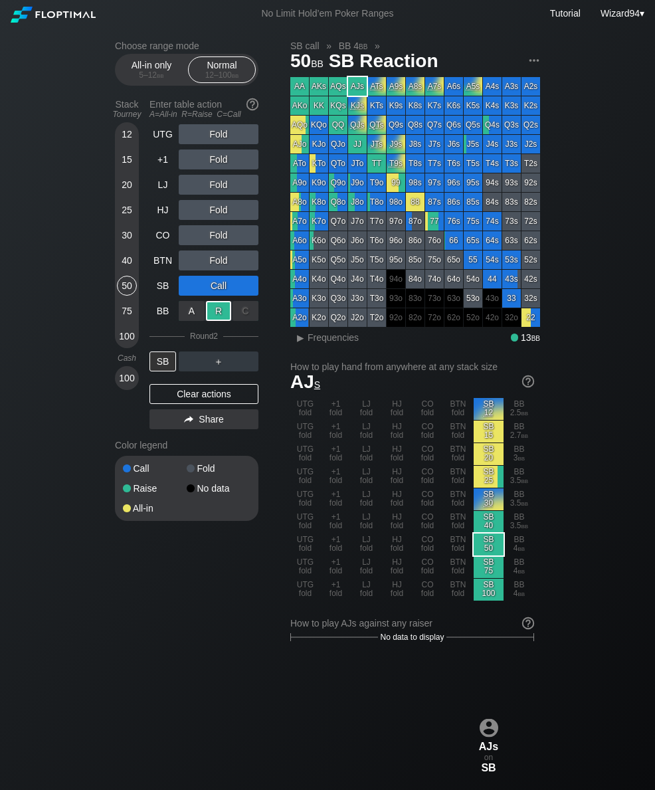
click at [161, 214] on div "HJ" at bounding box center [162, 210] width 27 height 20
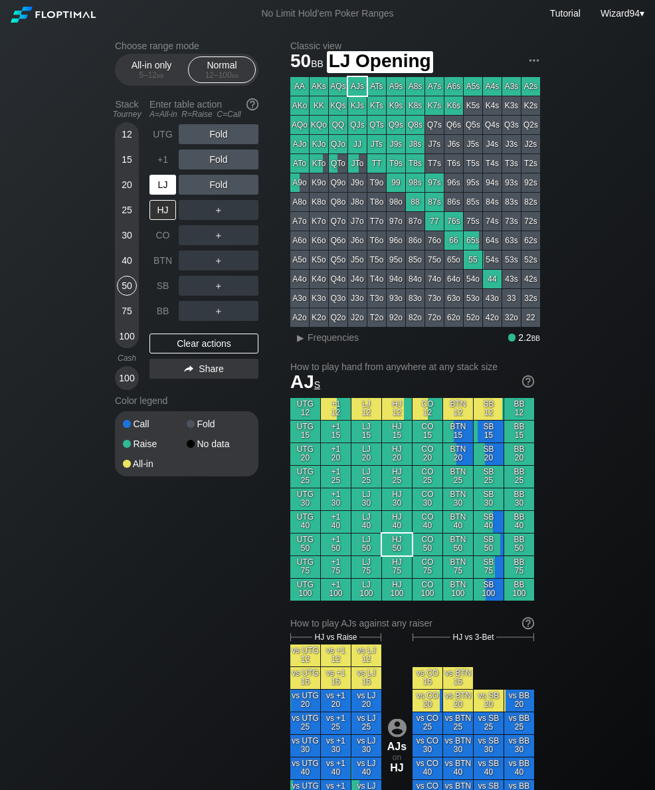
click at [163, 189] on div "LJ" at bounding box center [162, 185] width 27 height 20
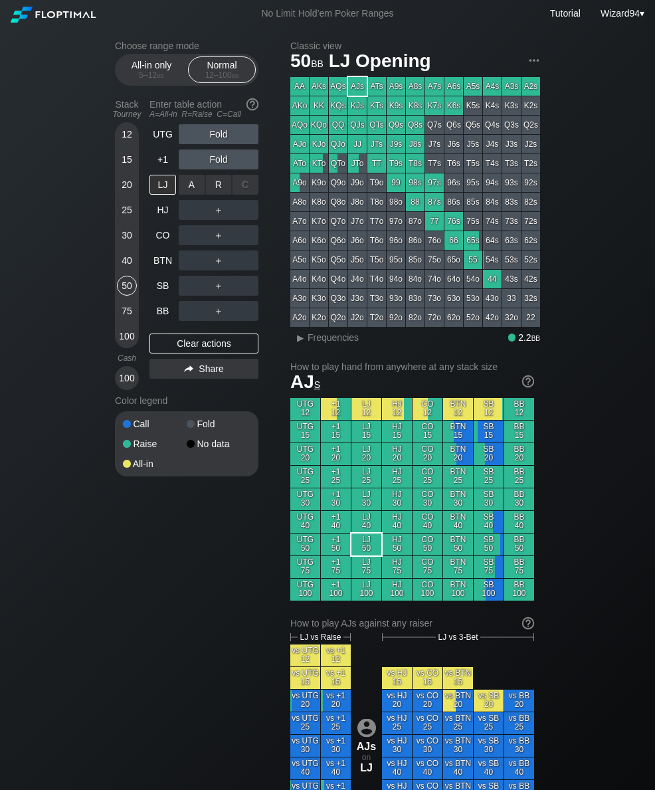
click at [217, 189] on div "R ✕" at bounding box center [219, 185] width 26 height 20
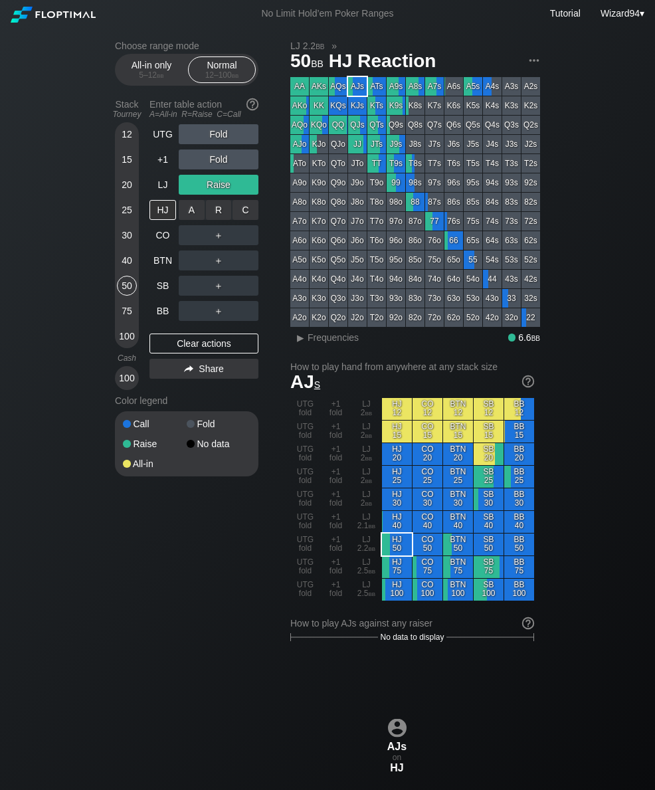
click at [213, 211] on div "R ✕" at bounding box center [219, 210] width 26 height 20
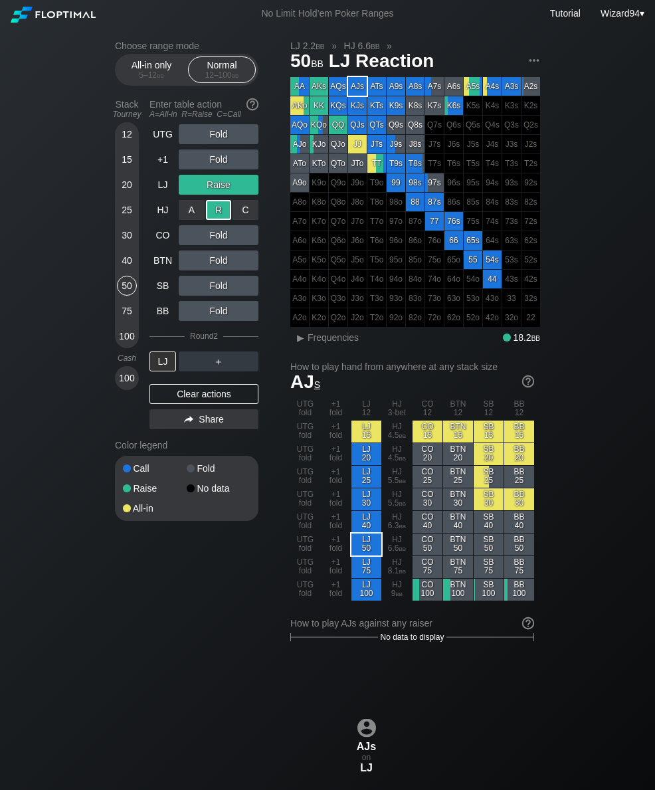
click at [165, 240] on div "CO" at bounding box center [162, 235] width 27 height 20
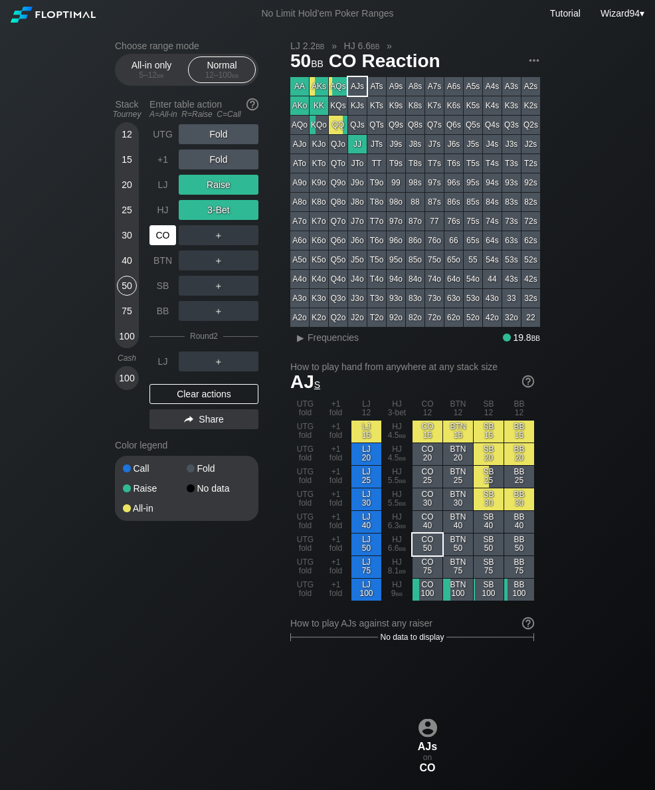
click at [160, 239] on div "CO" at bounding box center [162, 235] width 27 height 20
click at [164, 157] on div "+1" at bounding box center [162, 159] width 27 height 20
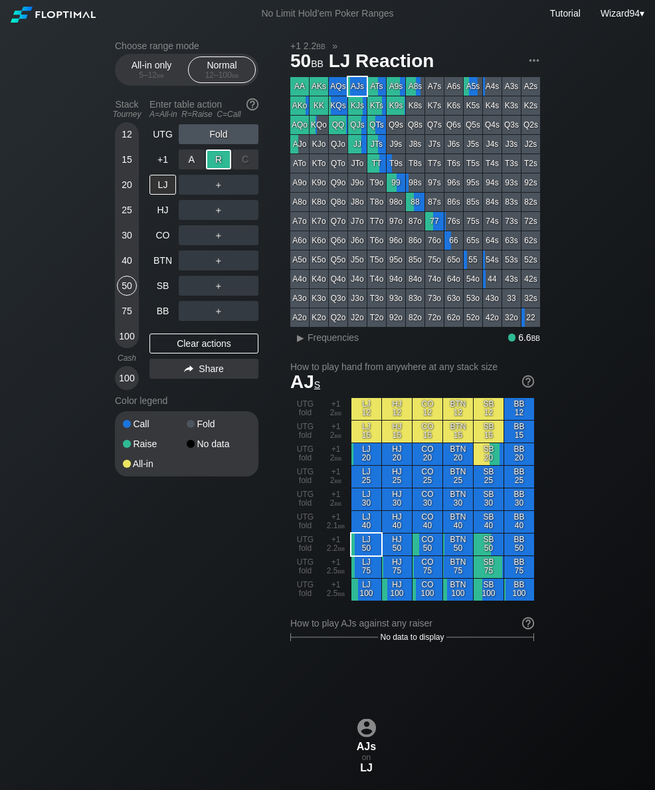
click at [155, 296] on div "SB" at bounding box center [162, 286] width 27 height 20
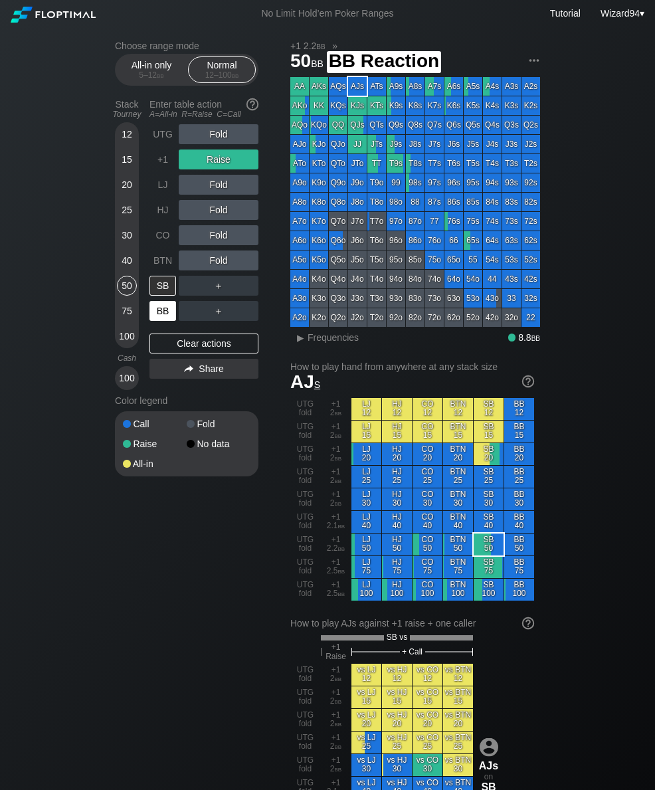
click at [161, 317] on div "BB" at bounding box center [162, 311] width 27 height 20
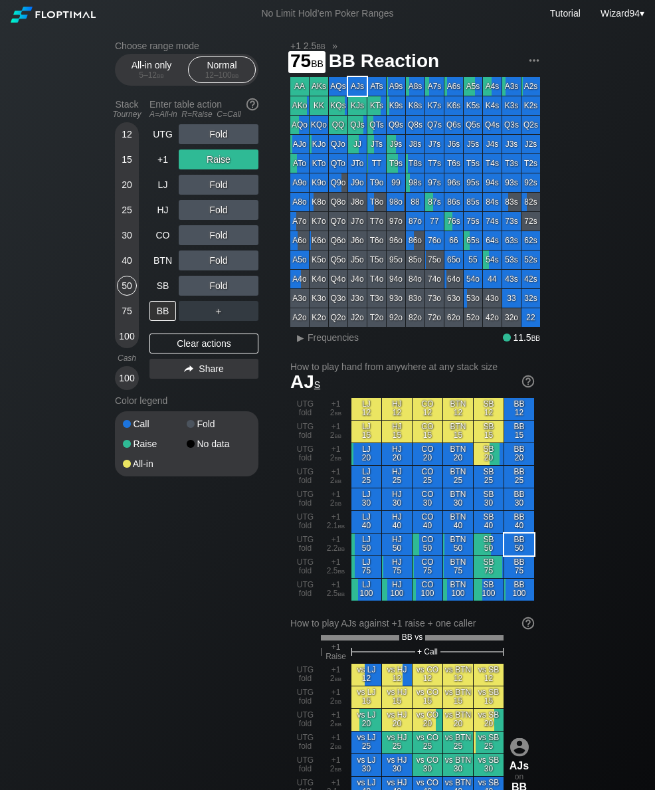
click at [126, 307] on div "75" at bounding box center [127, 311] width 20 height 20
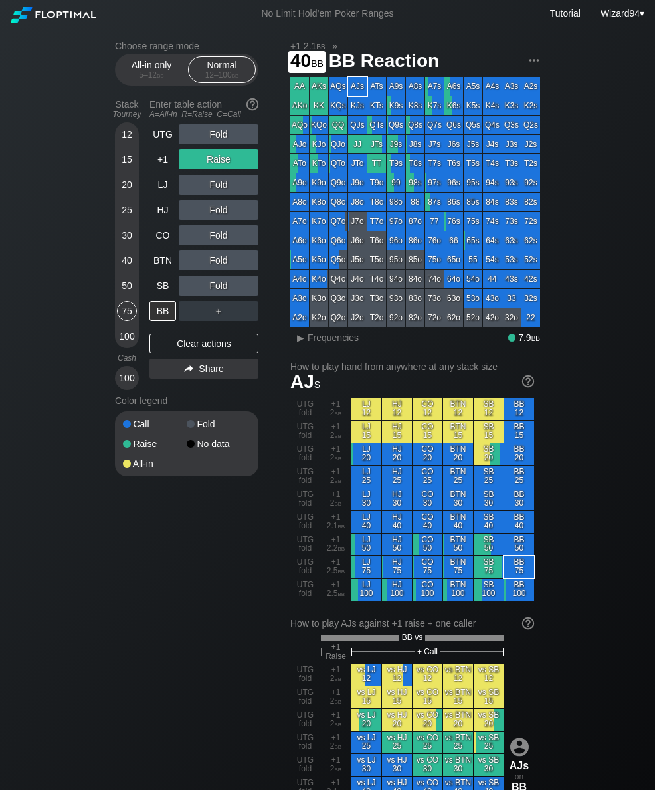
click at [124, 270] on div "40" at bounding box center [127, 260] width 20 height 20
click at [126, 296] on div "50" at bounding box center [127, 286] width 20 height 20
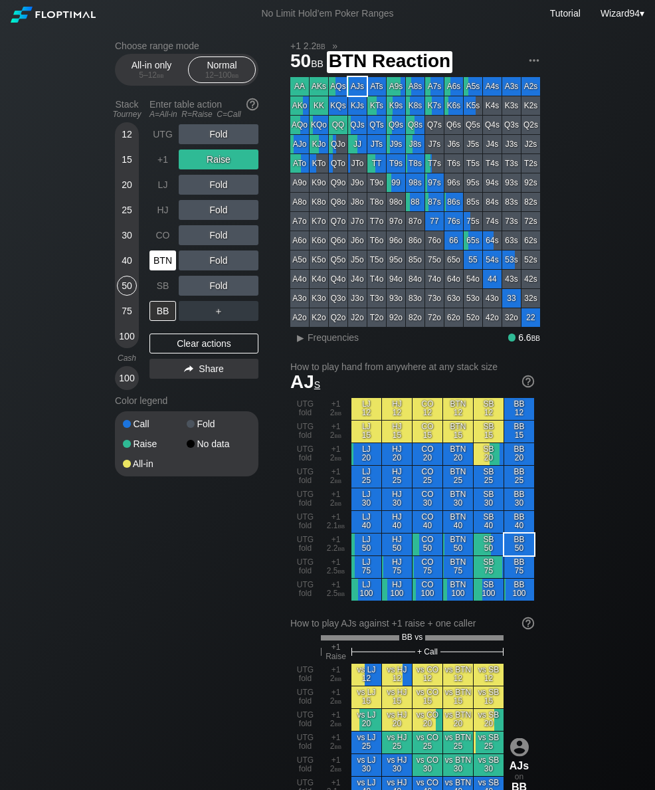
click at [165, 262] on div "BTN" at bounding box center [162, 260] width 27 height 20
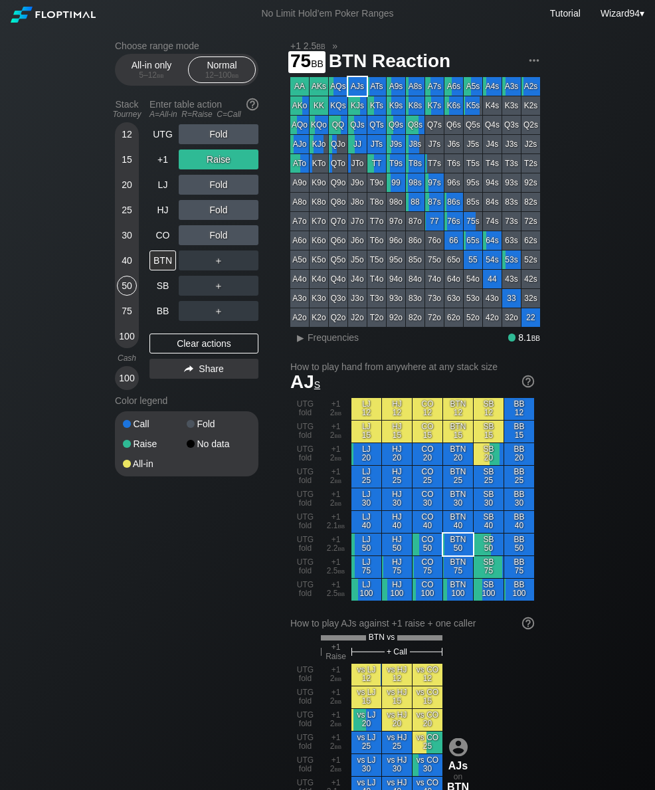
click at [129, 316] on div "75" at bounding box center [127, 311] width 20 height 20
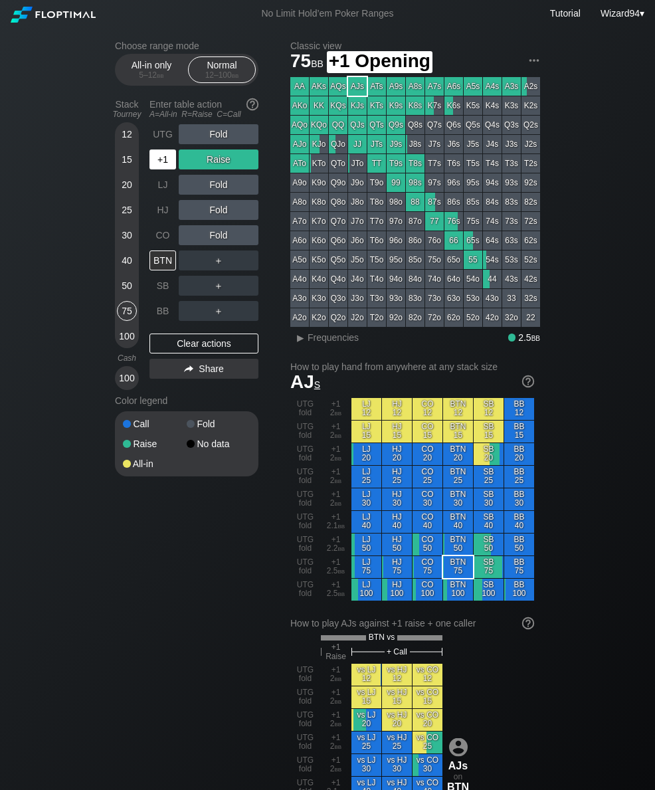
click at [163, 165] on div "+1" at bounding box center [162, 159] width 27 height 20
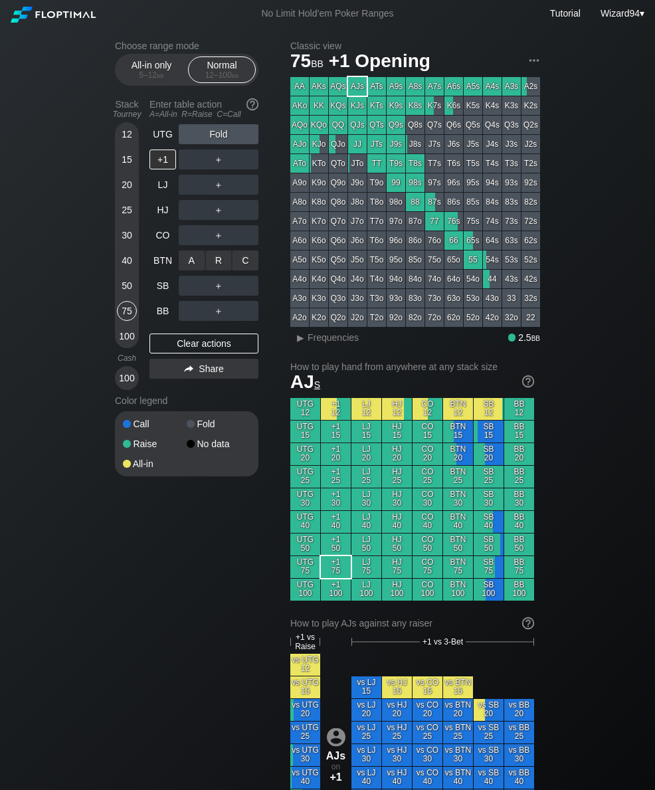
click at [216, 270] on div "R ✕" at bounding box center [219, 260] width 26 height 20
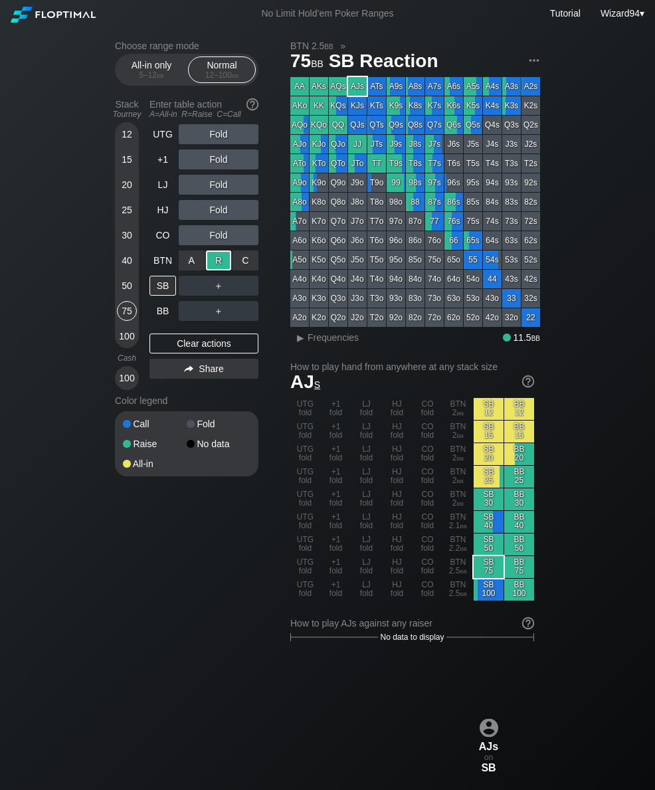
click at [159, 316] on div "BB" at bounding box center [162, 311] width 27 height 20
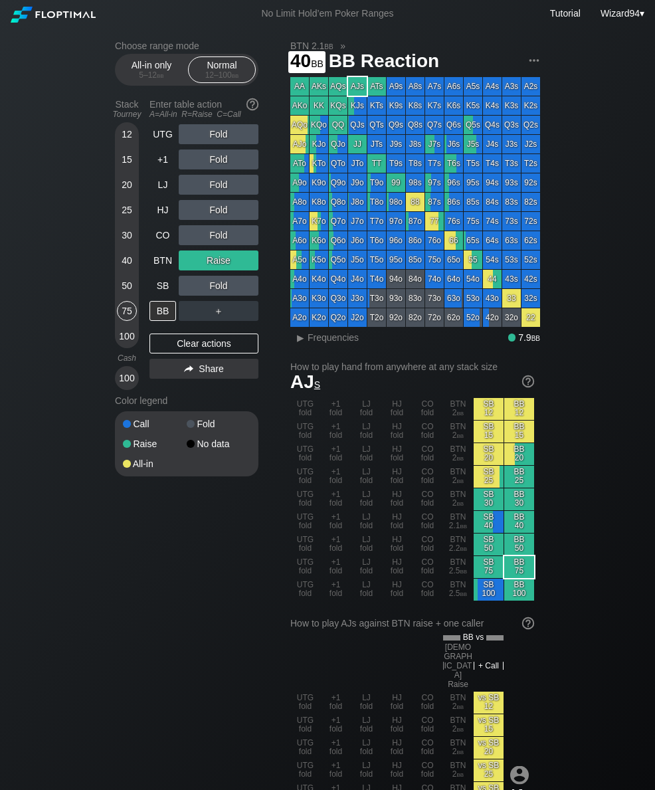
click at [127, 270] on div "40" at bounding box center [127, 260] width 20 height 20
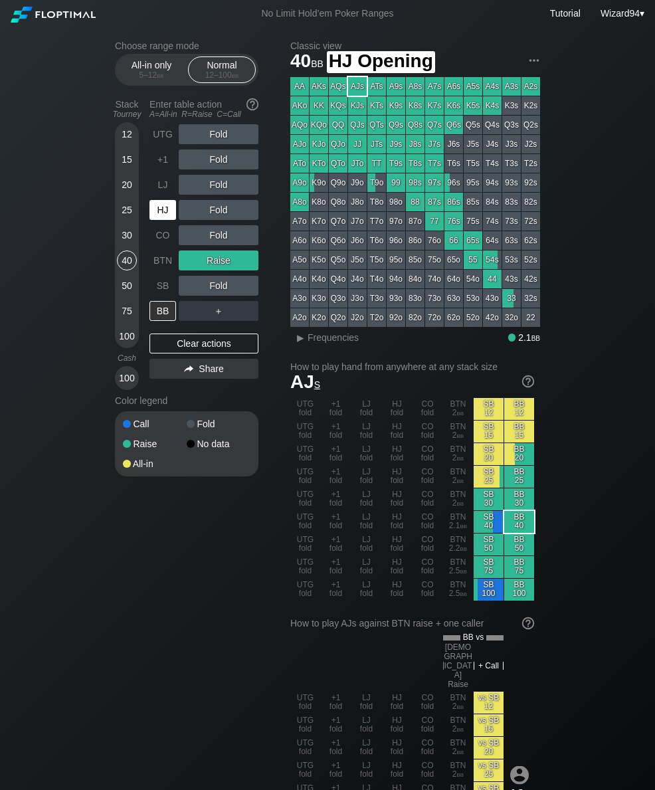
click at [157, 215] on div "HJ" at bounding box center [162, 210] width 27 height 20
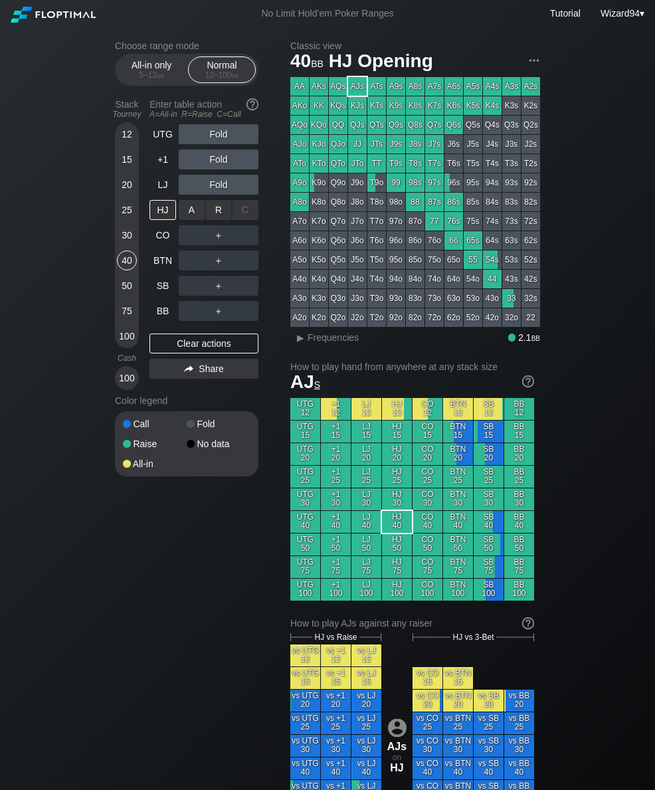
click at [218, 218] on div "R ✕" at bounding box center [219, 210] width 26 height 20
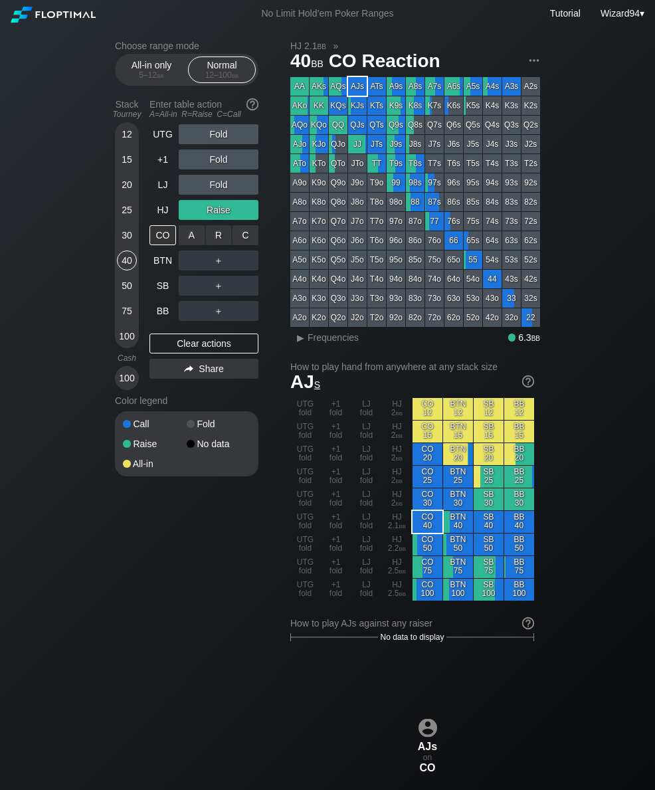
click at [215, 241] on div "R ✕" at bounding box center [219, 235] width 26 height 20
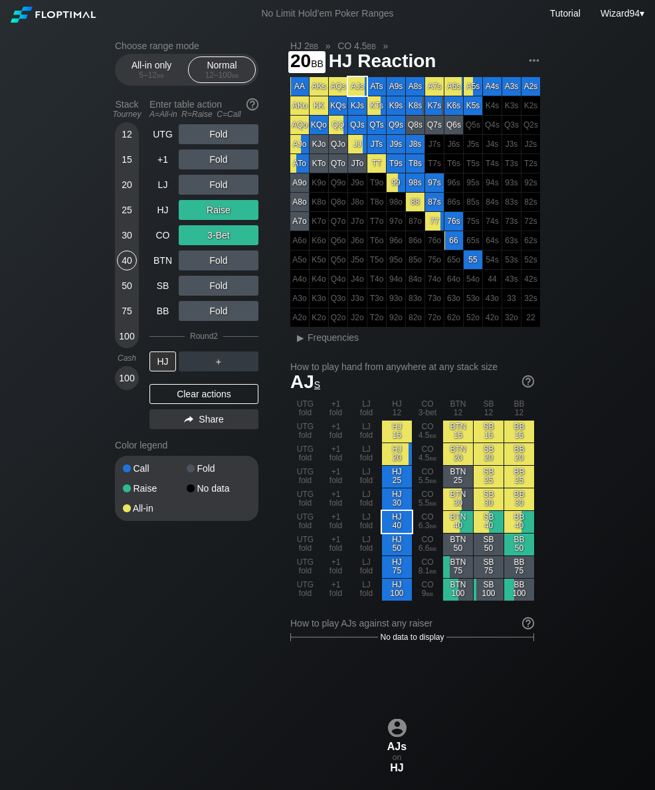
click at [126, 194] on div "20" at bounding box center [127, 185] width 20 height 20
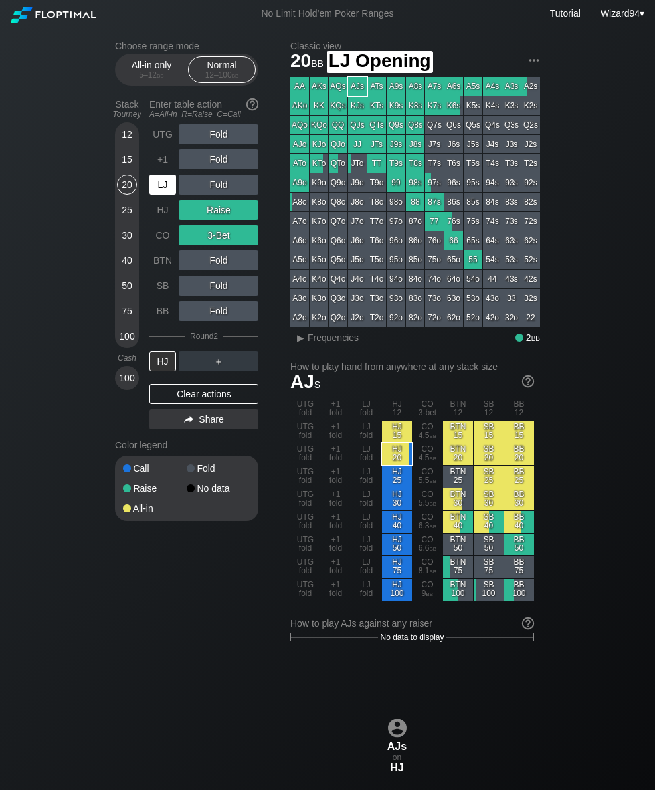
click at [159, 189] on div "LJ" at bounding box center [162, 185] width 27 height 20
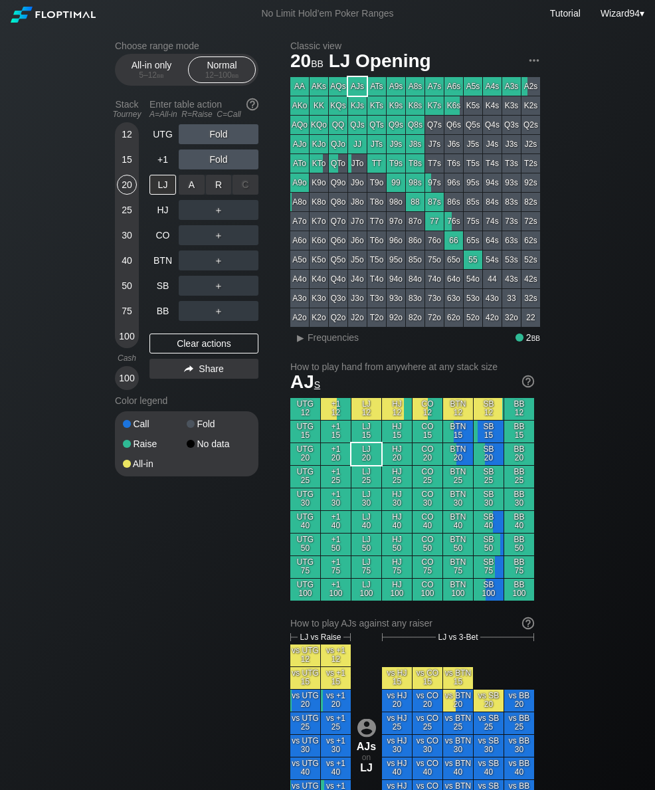
click at [210, 189] on div "R ✕" at bounding box center [219, 185] width 26 height 20
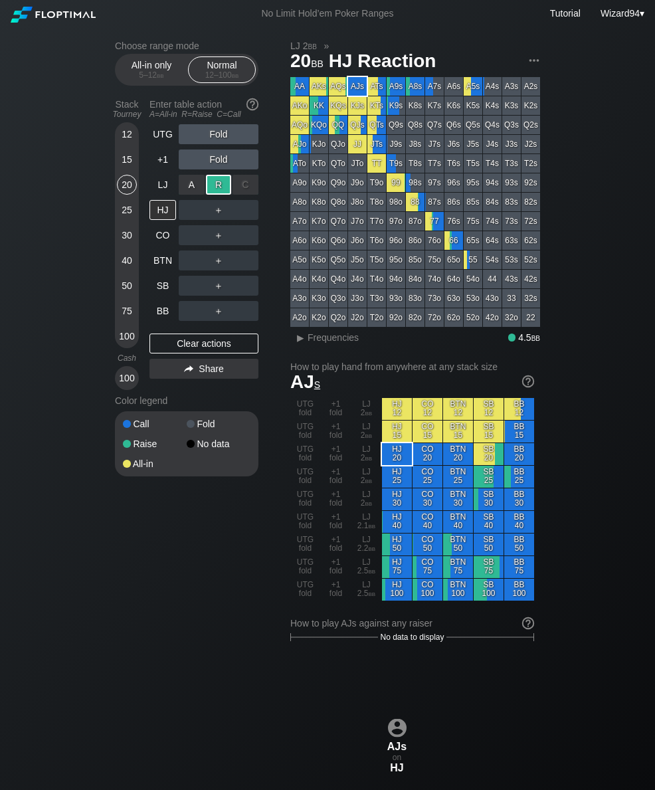
click at [168, 312] on div "BB" at bounding box center [162, 311] width 27 height 20
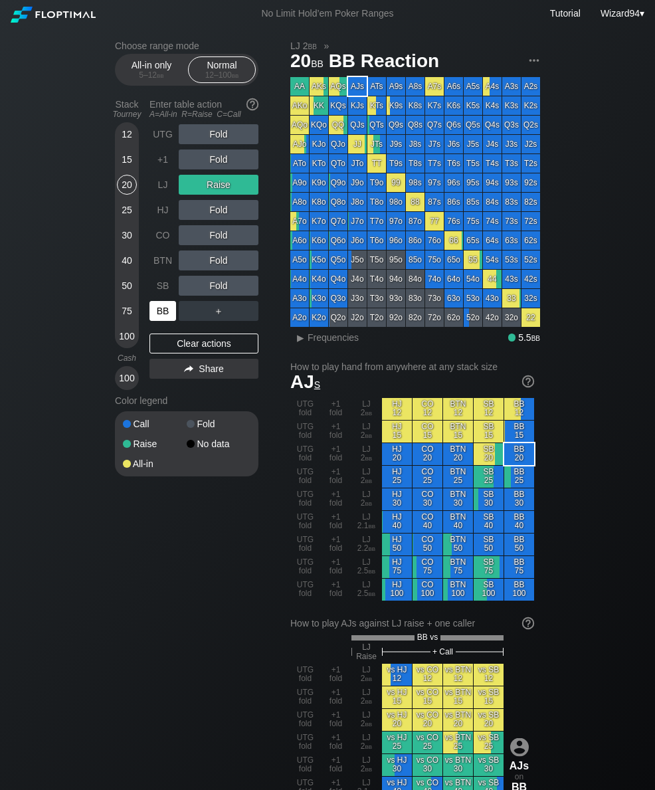
click at [127, 241] on div "30" at bounding box center [127, 235] width 20 height 20
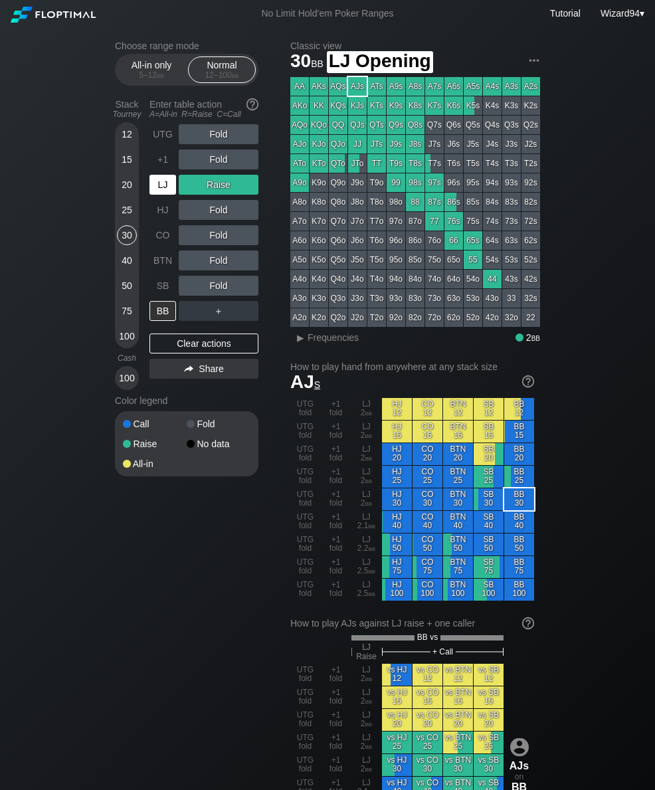
click at [162, 188] on div "LJ" at bounding box center [162, 185] width 27 height 20
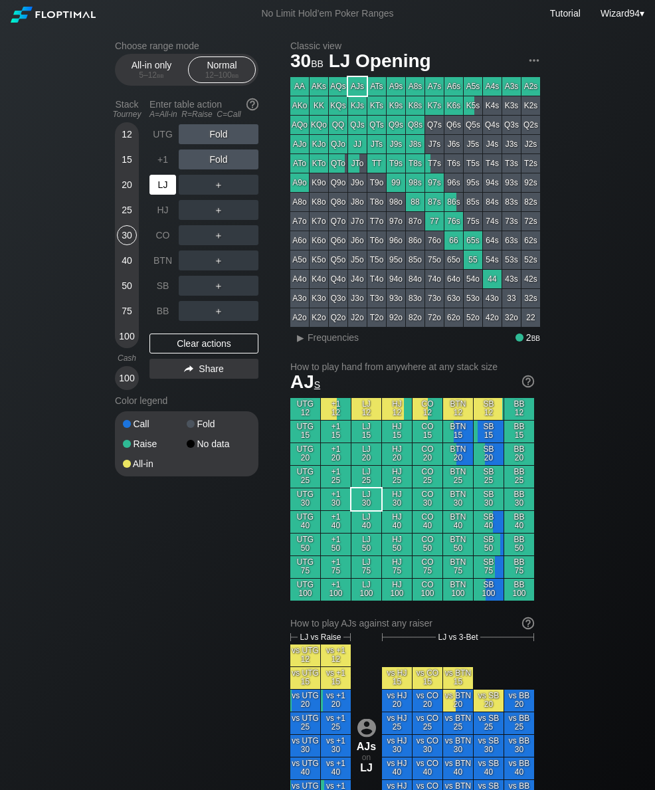
click at [219, 280] on div "＋" at bounding box center [219, 285] width 80 height 31
click at [220, 286] on div "R ✕" at bounding box center [219, 286] width 26 height 20
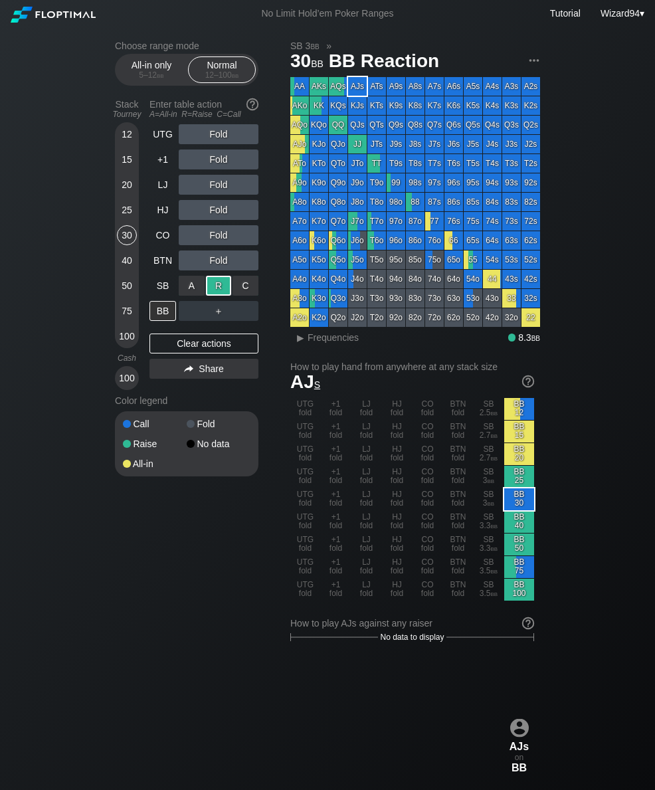
click at [126, 163] on div "15" at bounding box center [127, 159] width 20 height 20
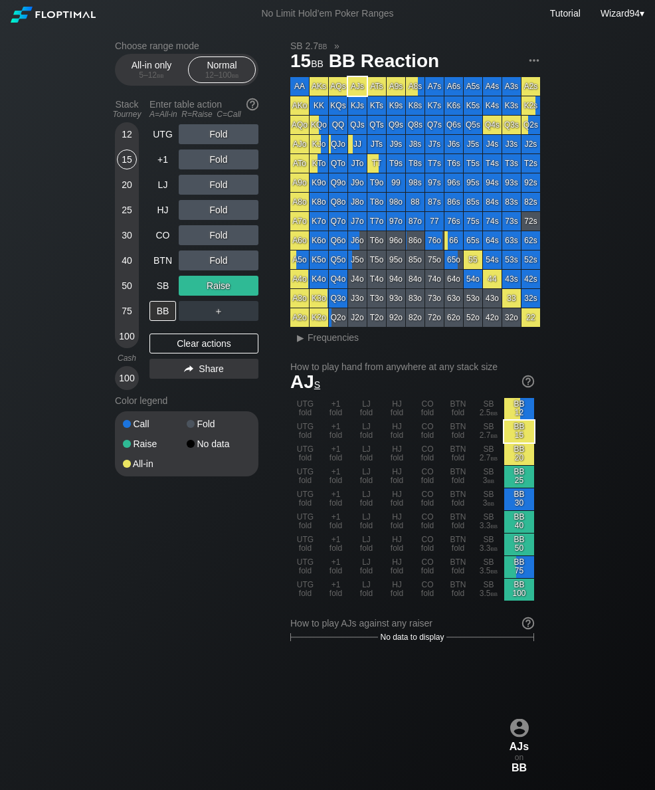
click at [115, 195] on div "12 15 20 25 30 40 50 75 100" at bounding box center [127, 235] width 24 height 226
click at [129, 189] on div "20" at bounding box center [127, 185] width 20 height 20
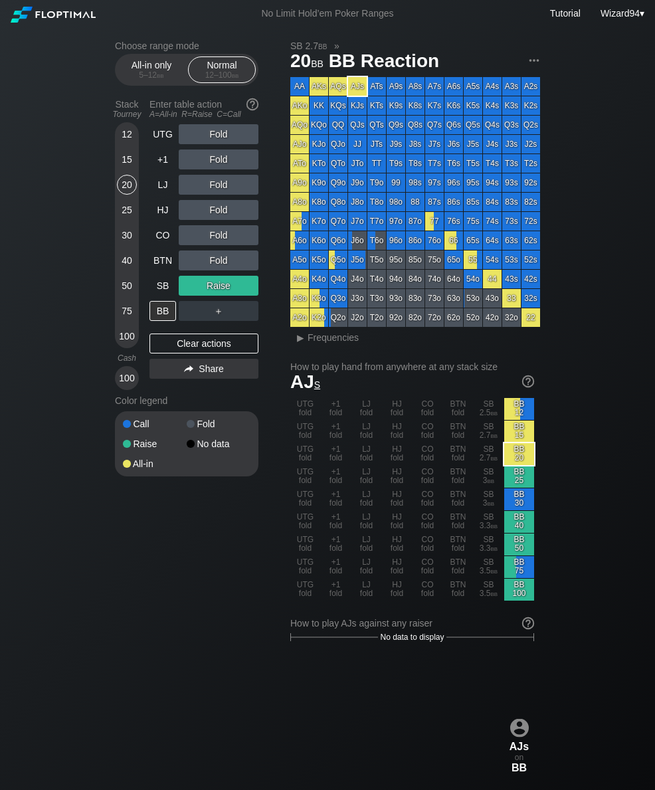
click at [131, 244] on div "30" at bounding box center [127, 235] width 20 height 20
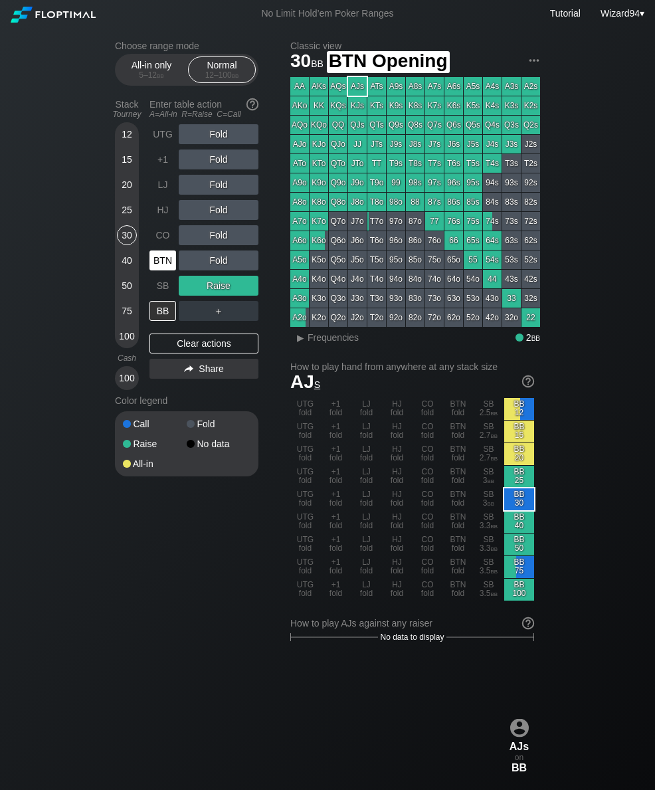
click at [166, 263] on div "BTN" at bounding box center [162, 260] width 27 height 20
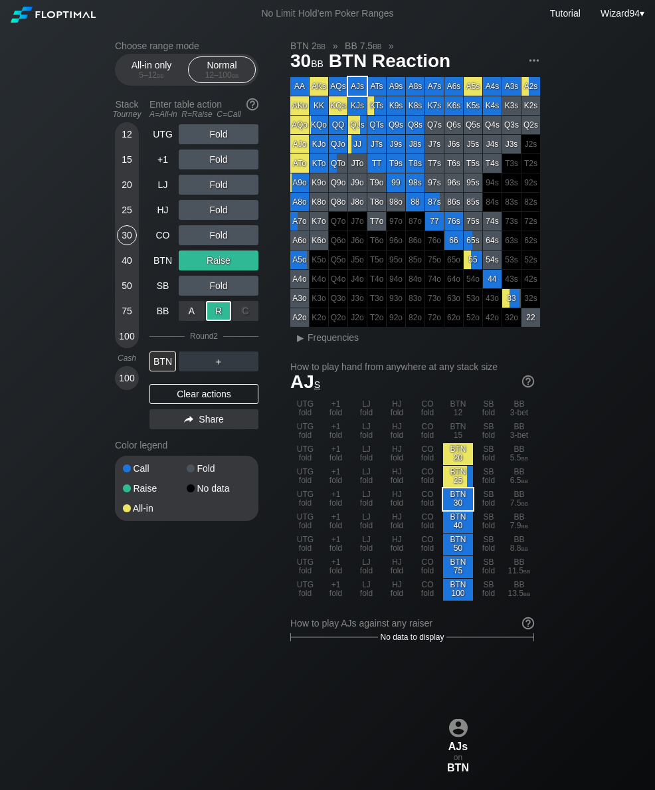
click at [159, 220] on div "HJ" at bounding box center [162, 210] width 27 height 20
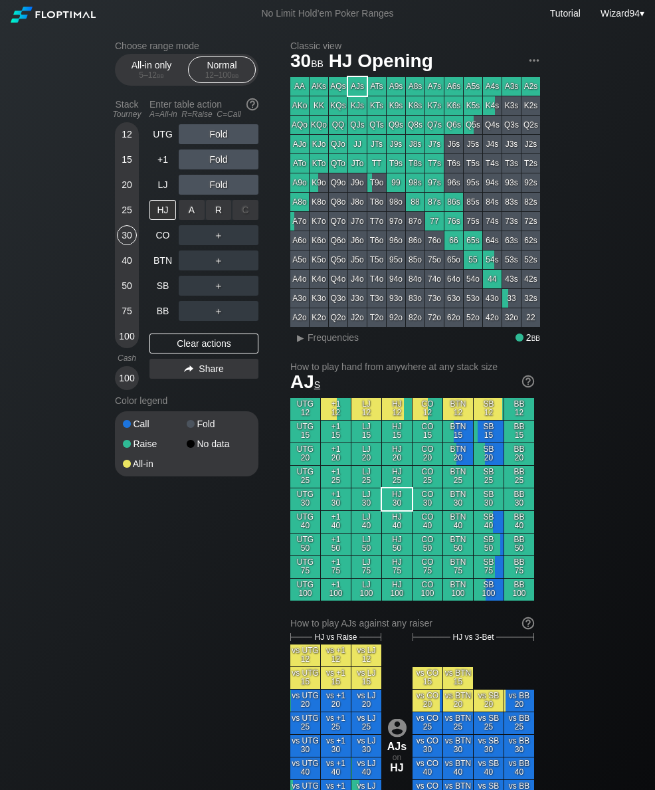
click at [217, 209] on div "R ✕" at bounding box center [219, 210] width 26 height 20
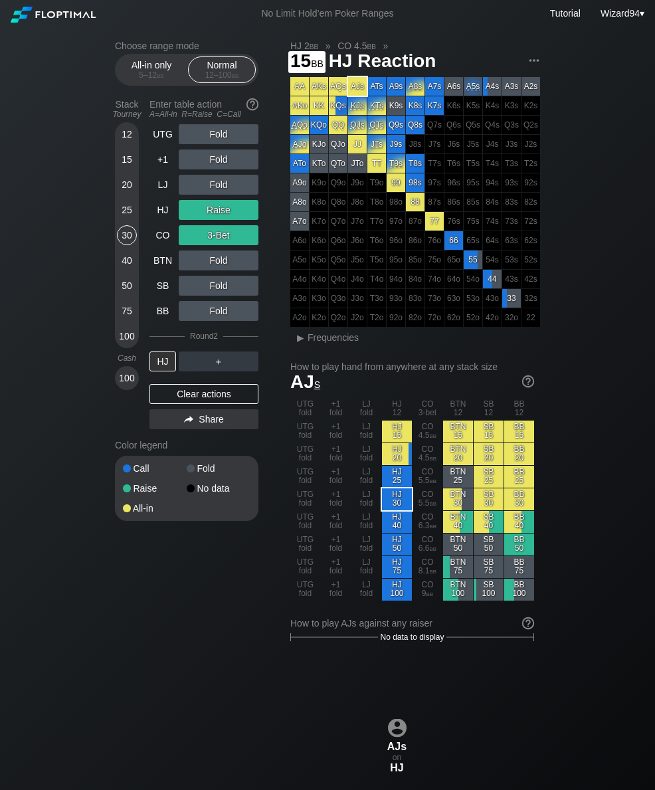
click at [127, 163] on div "15" at bounding box center [127, 159] width 20 height 20
click at [165, 209] on div "HJ" at bounding box center [162, 210] width 27 height 20
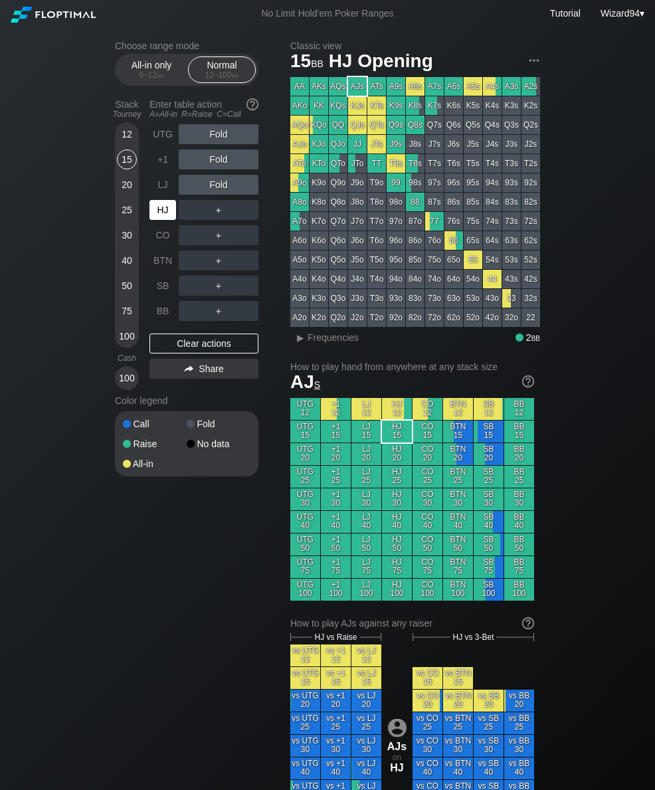
click at [161, 209] on div "HJ" at bounding box center [162, 210] width 27 height 20
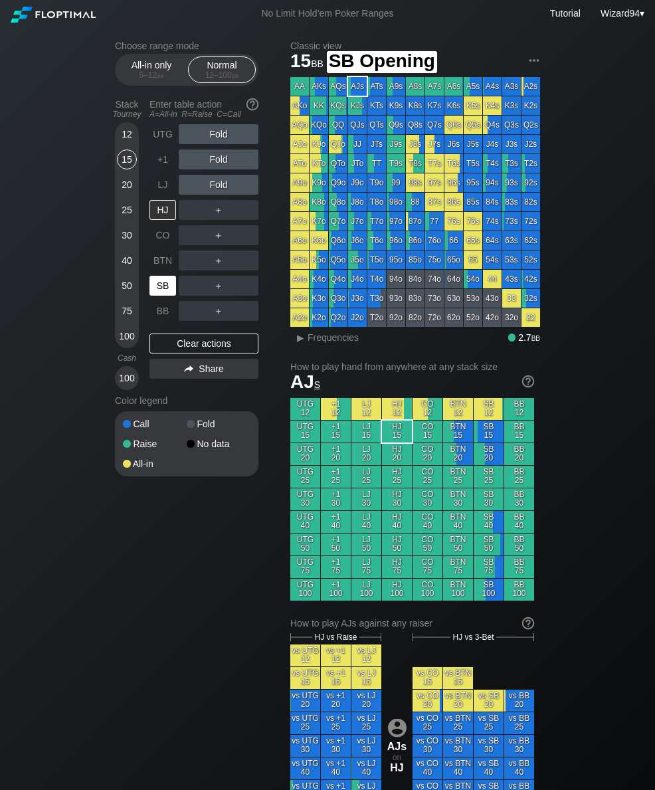
click at [164, 288] on div "SB" at bounding box center [162, 286] width 27 height 20
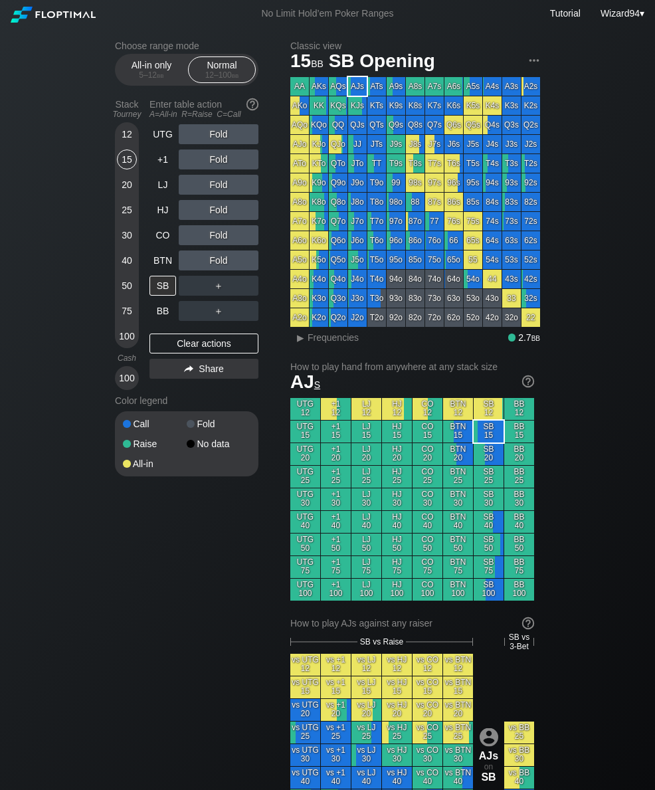
click at [126, 289] on div "50" at bounding box center [127, 286] width 20 height 20
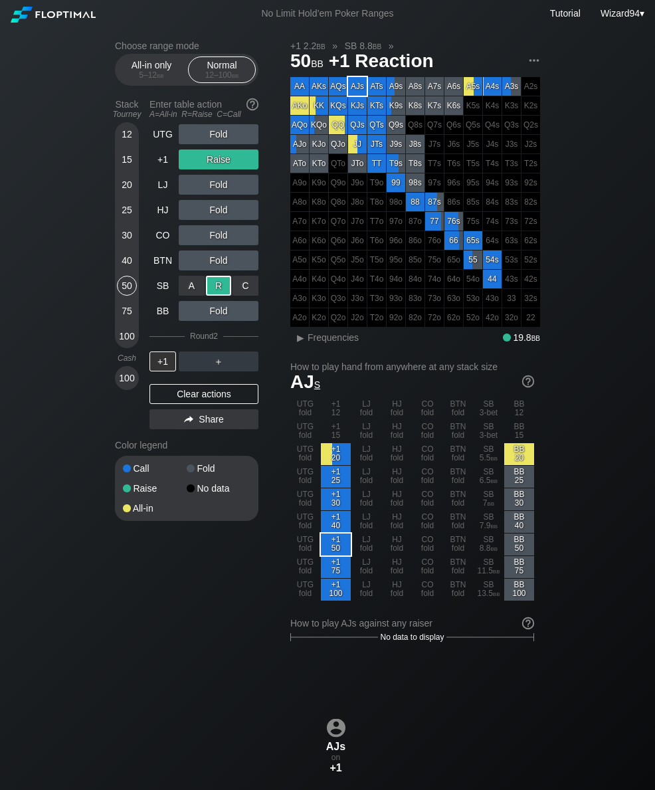
click at [123, 195] on div "20" at bounding box center [127, 185] width 20 height 20
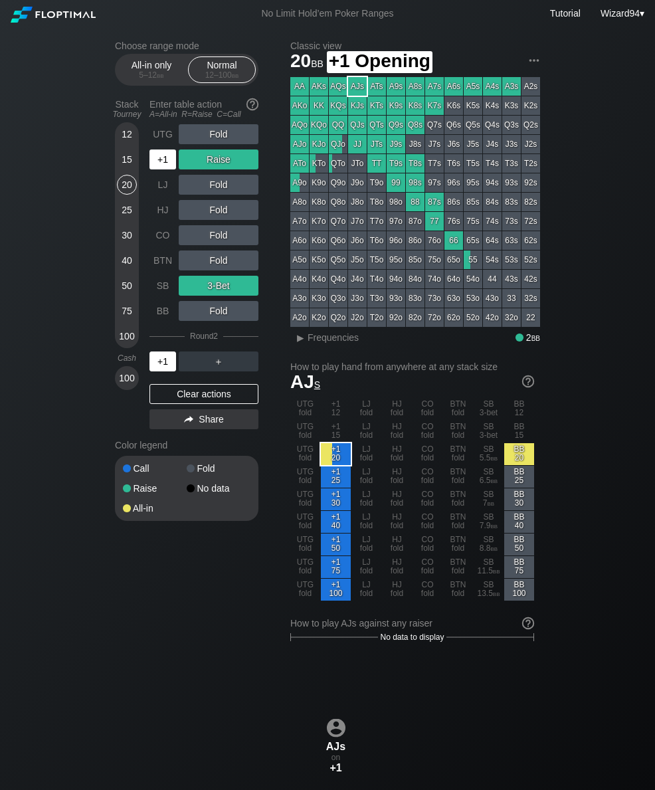
click at [163, 163] on div "+1" at bounding box center [162, 159] width 27 height 20
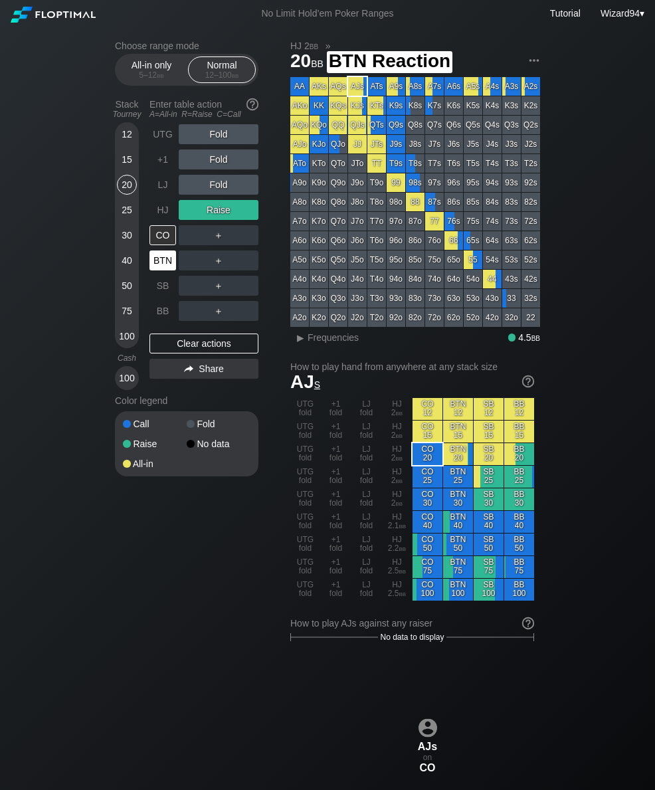
click at [161, 270] on div "BTN" at bounding box center [162, 260] width 27 height 20
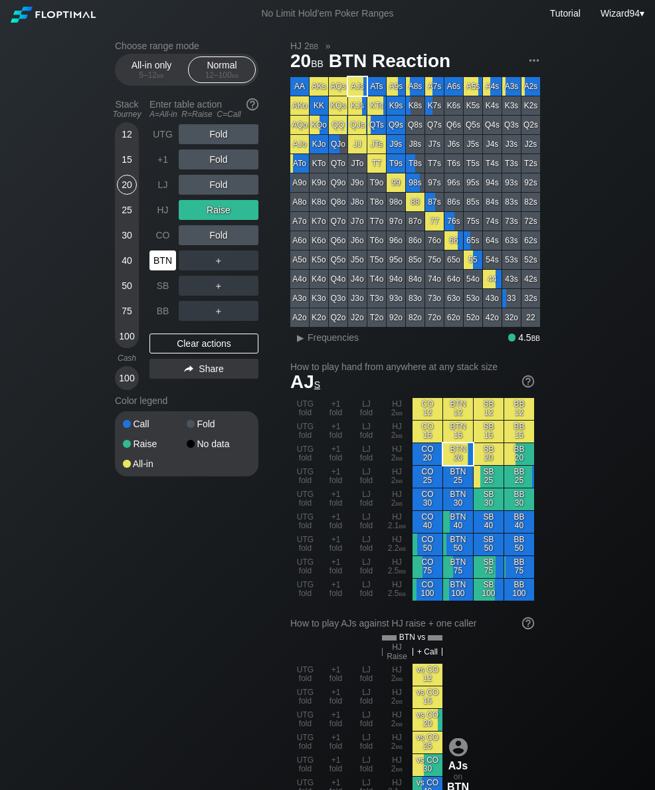
click at [152, 269] on div "BTN" at bounding box center [162, 260] width 27 height 20
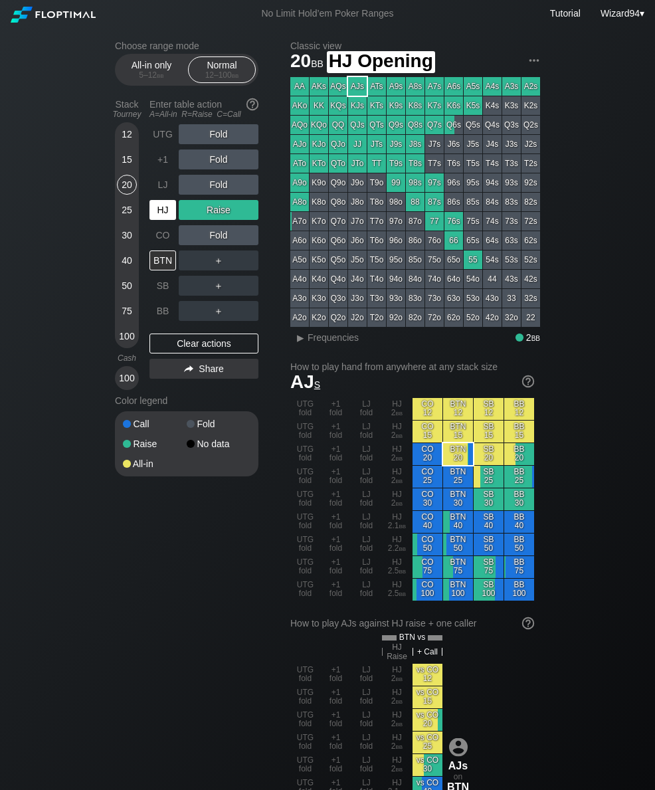
click at [167, 209] on div "HJ" at bounding box center [162, 210] width 27 height 20
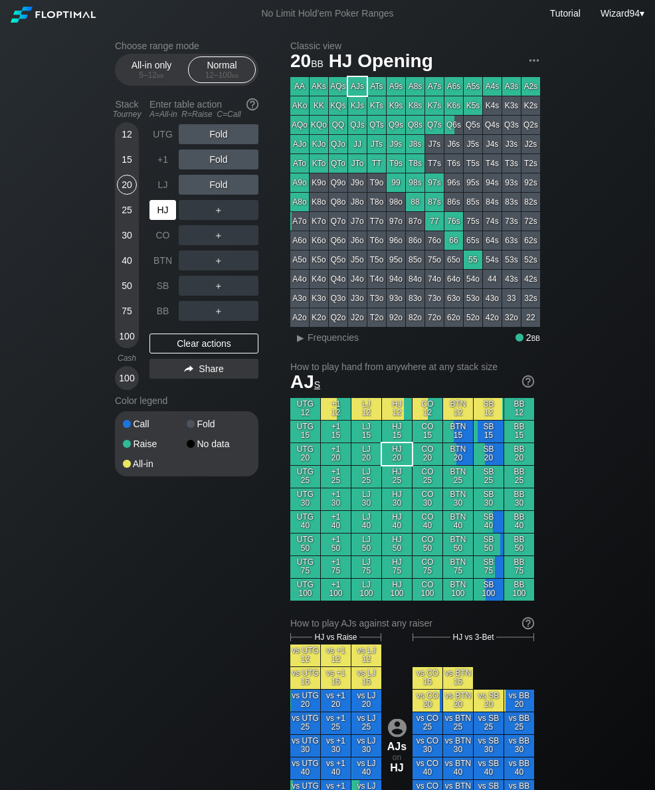
click at [159, 294] on div "SB" at bounding box center [162, 286] width 27 height 20
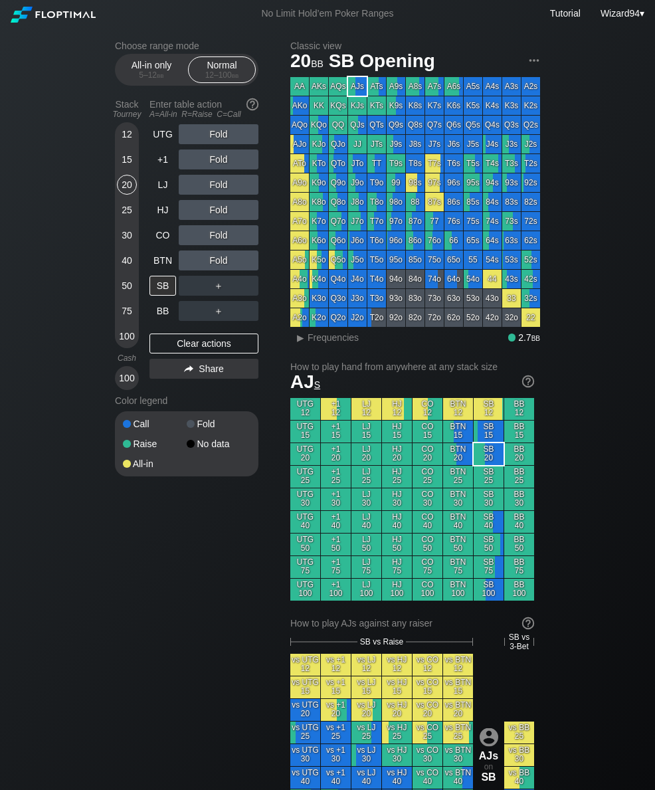
click at [128, 296] on div "50" at bounding box center [127, 286] width 20 height 20
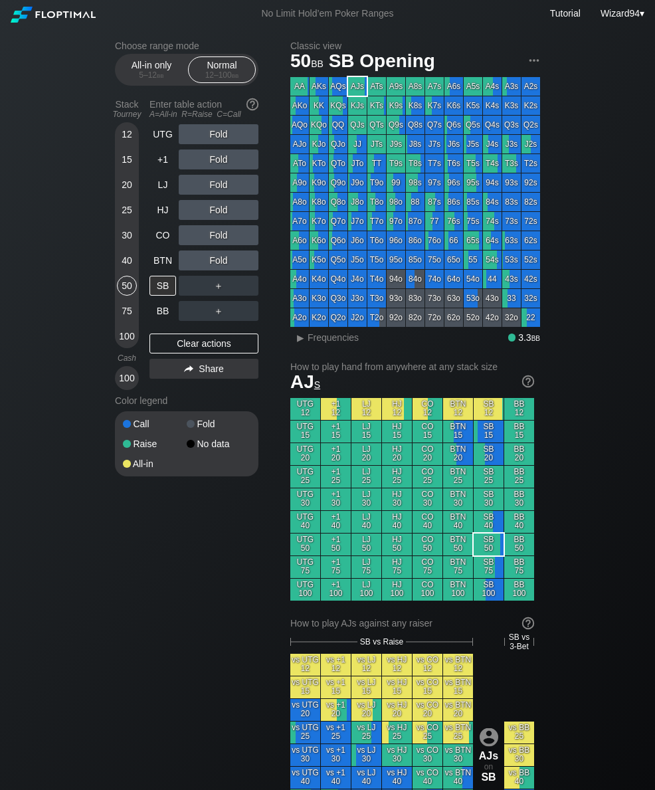
click at [159, 245] on div "CO" at bounding box center [162, 235] width 27 height 20
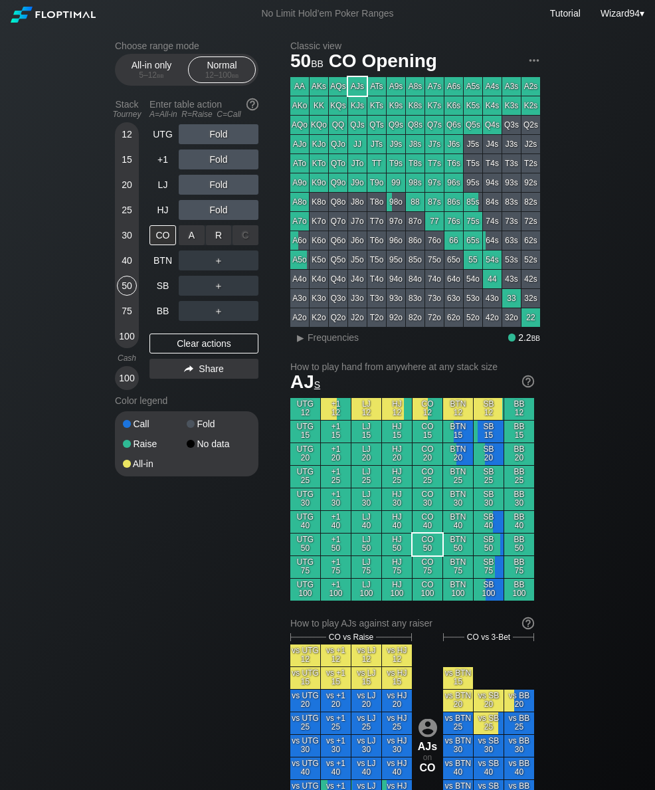
click at [216, 240] on div "R ✕" at bounding box center [219, 235] width 26 height 20
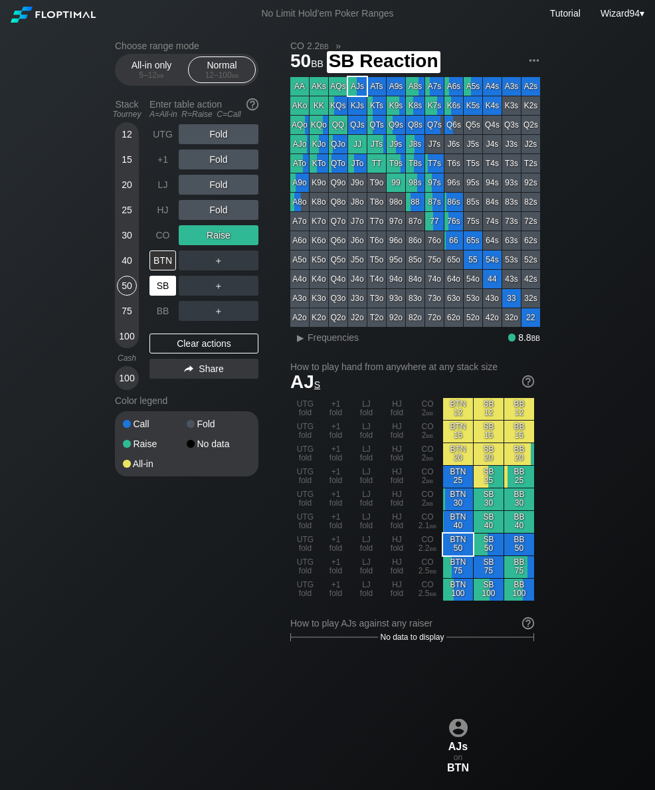
click at [166, 296] on div "SB" at bounding box center [162, 286] width 27 height 20
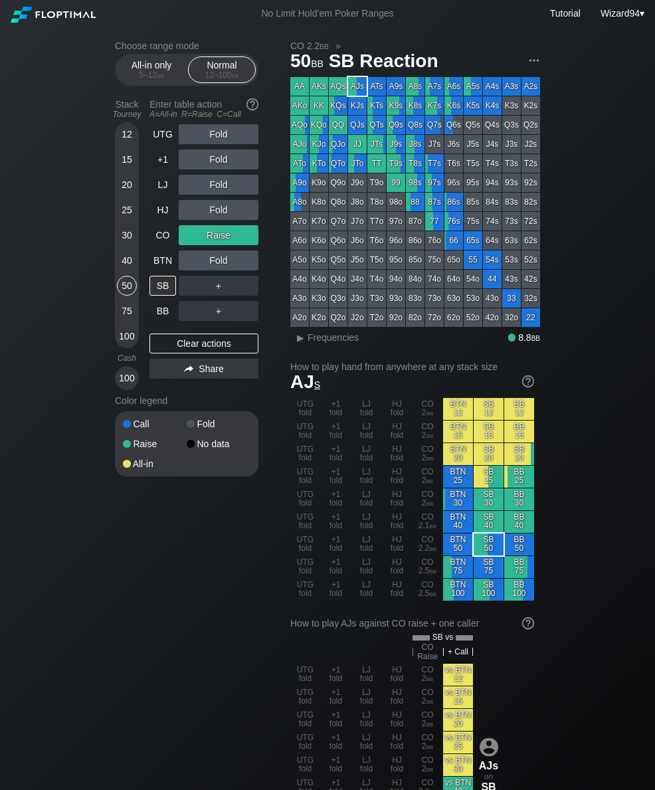
click at [147, 86] on div "All-in only 5 – 12 bb Normal 12 – 100 bb" at bounding box center [186, 70] width 143 height 32
click at [151, 72] on div "All-in only 5 – 12 bb" at bounding box center [151, 69] width 61 height 25
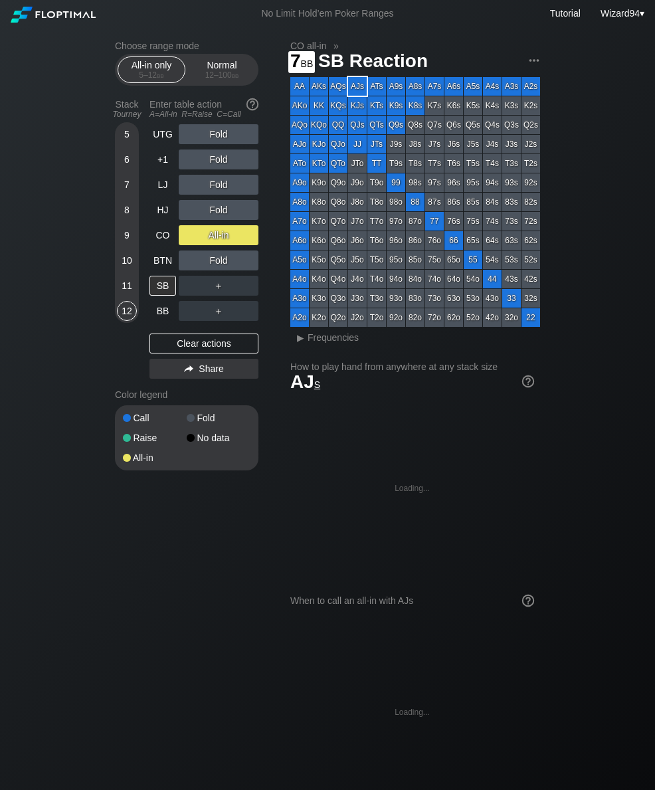
click at [125, 200] on div "7" at bounding box center [127, 187] width 20 height 25
click at [166, 124] on div "Enter table action A=All-in R=Raise C=Call" at bounding box center [203, 109] width 109 height 31
click at [168, 141] on div "UTG" at bounding box center [162, 134] width 27 height 20
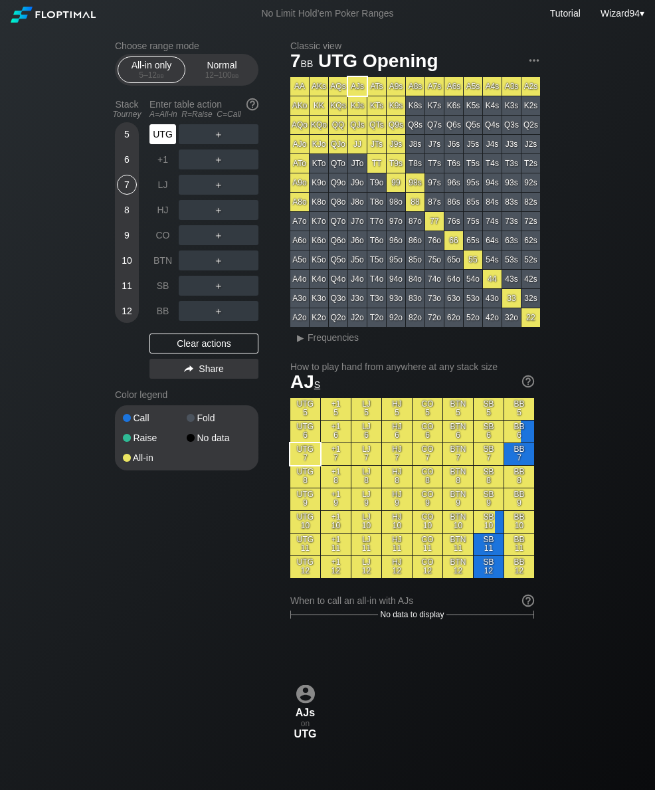
click at [168, 141] on div "UTG" at bounding box center [162, 134] width 27 height 20
click at [160, 142] on div "UTG" at bounding box center [162, 134] width 27 height 20
click at [205, 64] on div "Normal 12 – 100 bb" at bounding box center [221, 69] width 61 height 25
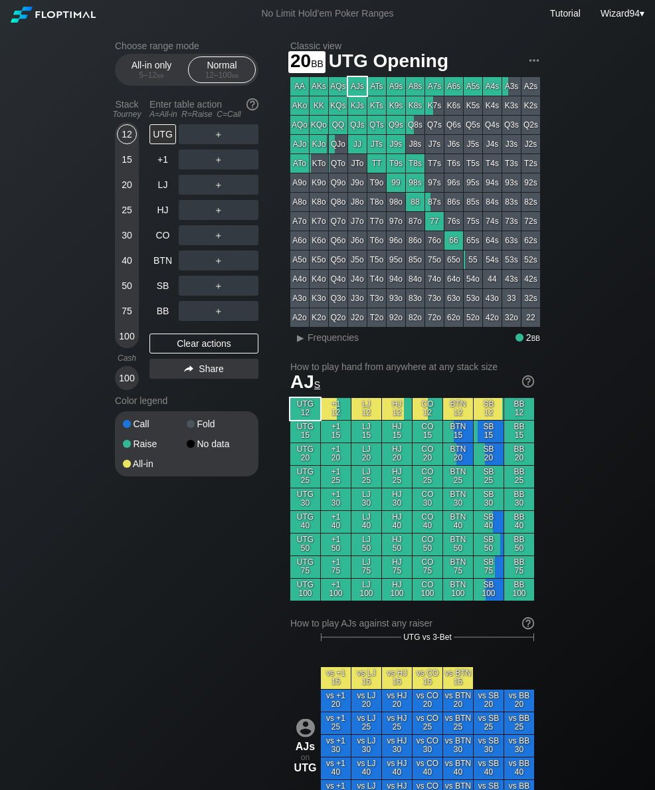
click at [127, 191] on div "20" at bounding box center [127, 185] width 20 height 20
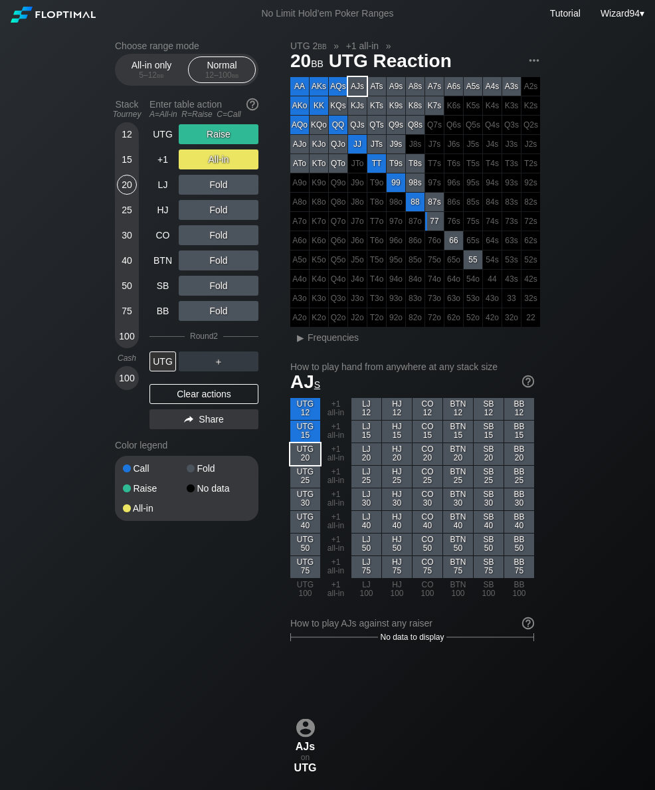
click at [161, 124] on div "Enter table action A=All-in R=Raise C=Call" at bounding box center [203, 109] width 109 height 31
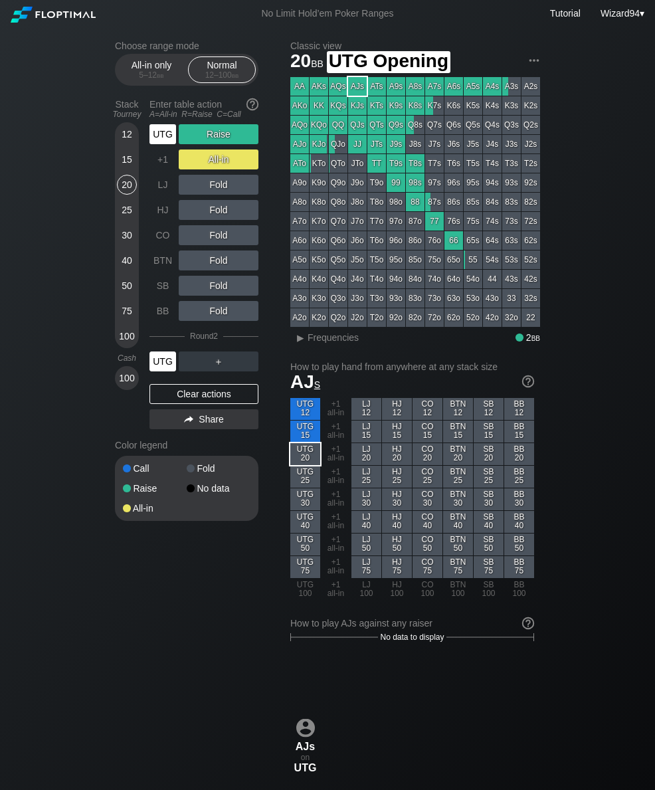
click at [164, 133] on div "UTG" at bounding box center [162, 134] width 27 height 20
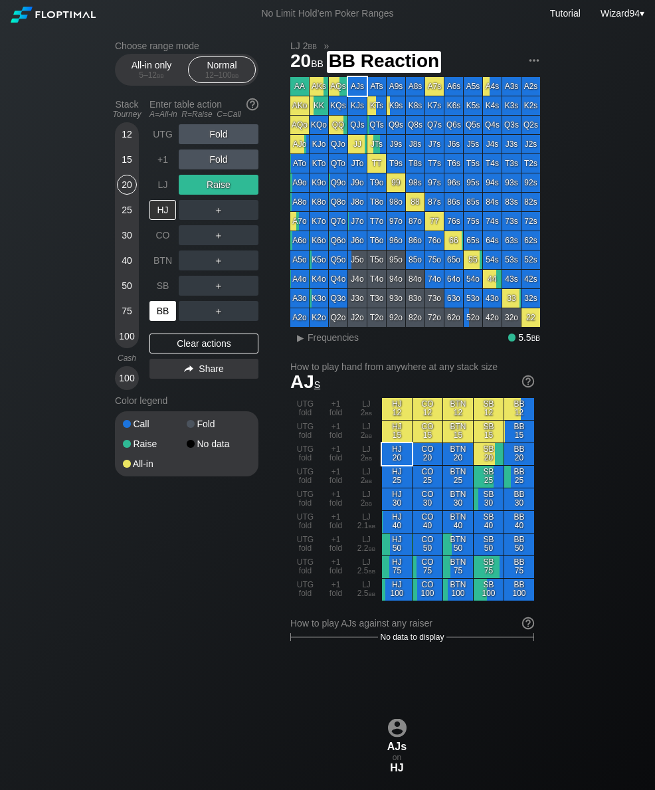
click at [163, 310] on div "BB" at bounding box center [162, 311] width 27 height 20
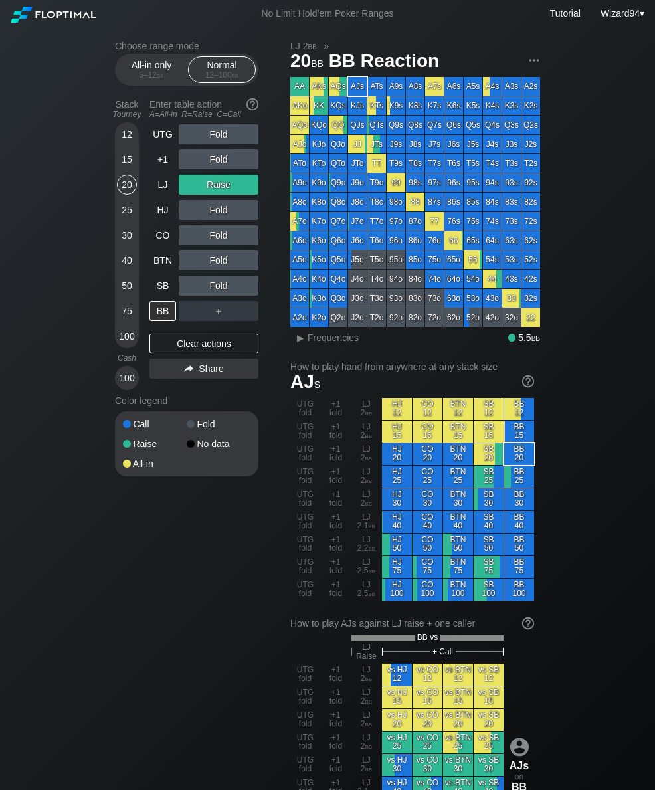
click at [148, 74] on div "5 – 12 bb" at bounding box center [152, 74] width 56 height 9
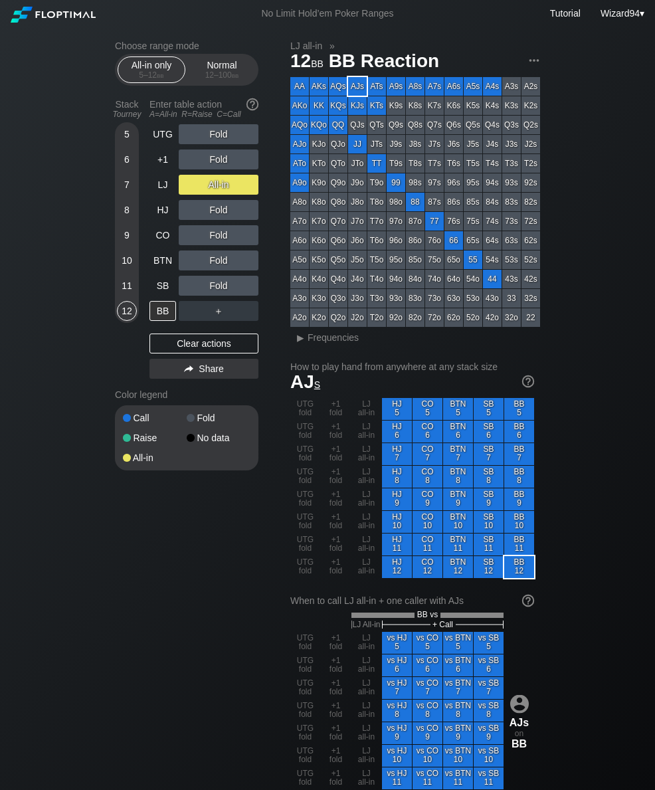
click at [128, 214] on div "8" at bounding box center [127, 210] width 20 height 20
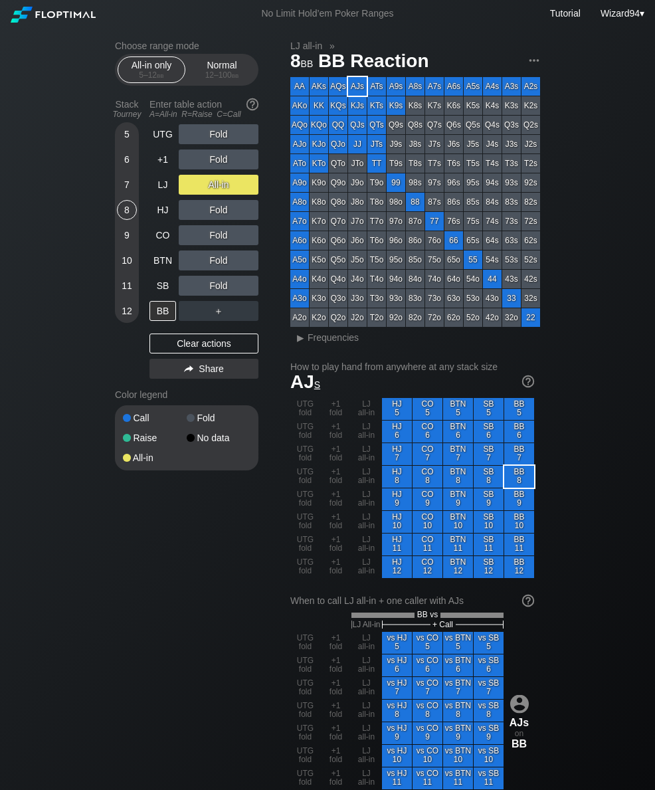
click at [158, 161] on div "+1" at bounding box center [162, 159] width 27 height 20
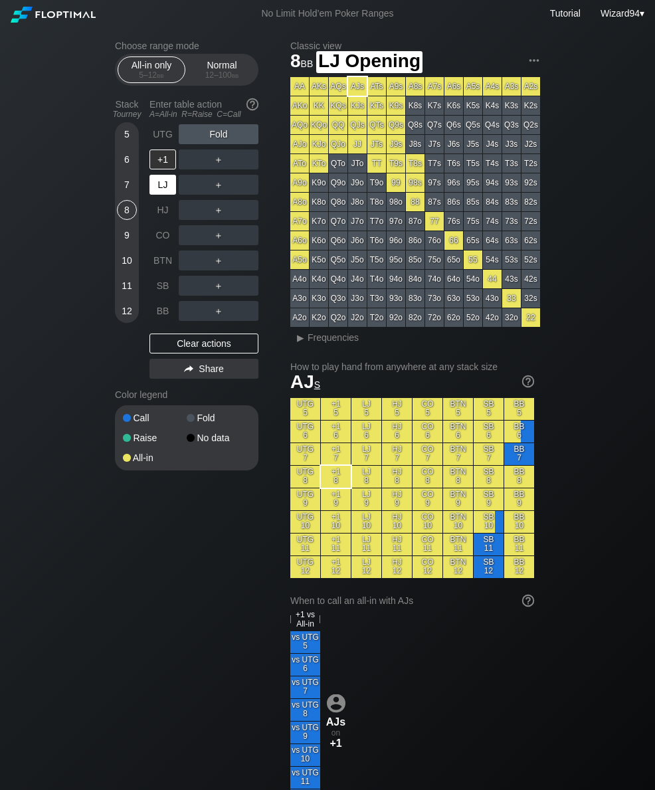
click at [165, 183] on div "LJ" at bounding box center [162, 185] width 27 height 20
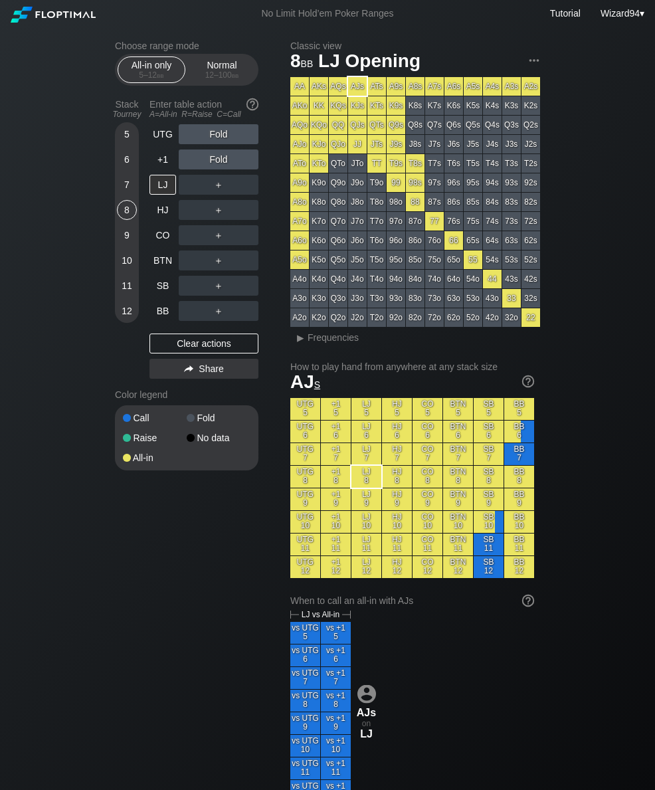
click at [217, 78] on div "12 – 100 bb" at bounding box center [222, 74] width 56 height 9
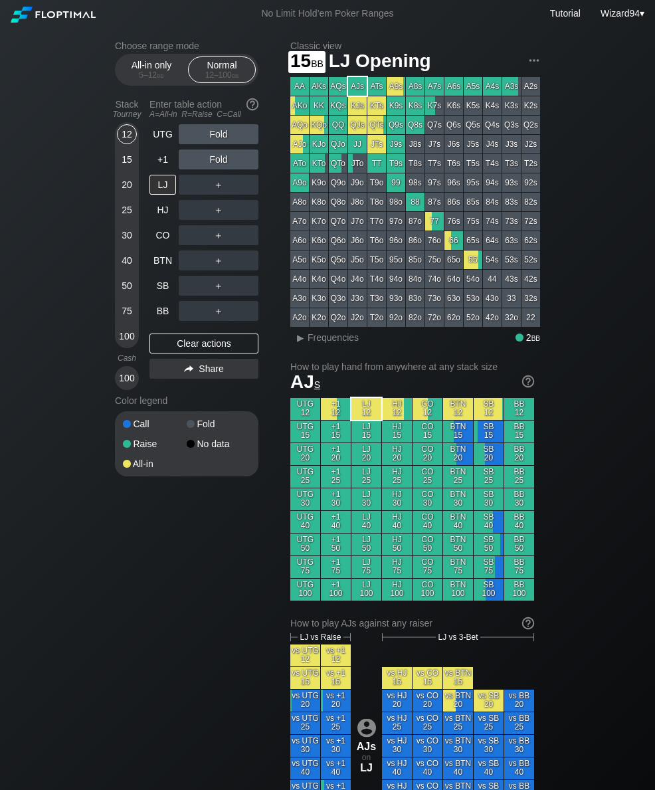
click at [133, 168] on div "15" at bounding box center [127, 159] width 20 height 20
click at [192, 236] on div "A ✕" at bounding box center [192, 235] width 26 height 20
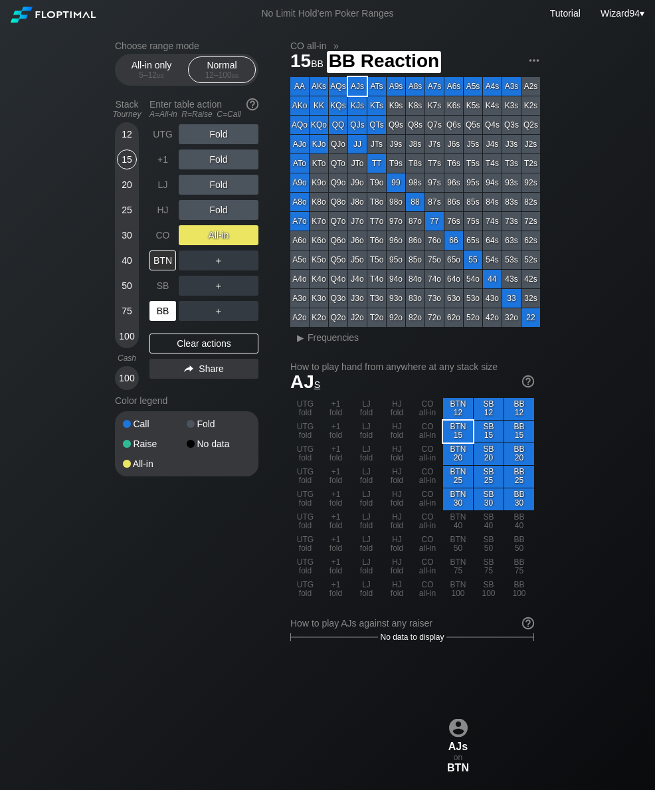
click at [158, 321] on div "BB" at bounding box center [162, 311] width 27 height 20
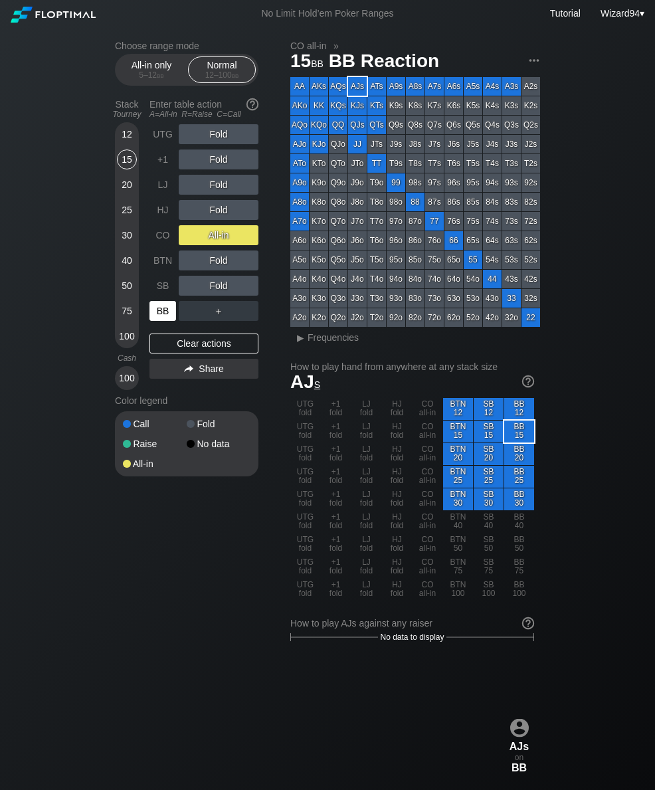
click at [172, 317] on div "BB" at bounding box center [162, 311] width 27 height 20
click at [125, 149] on div "12" at bounding box center [127, 136] width 20 height 25
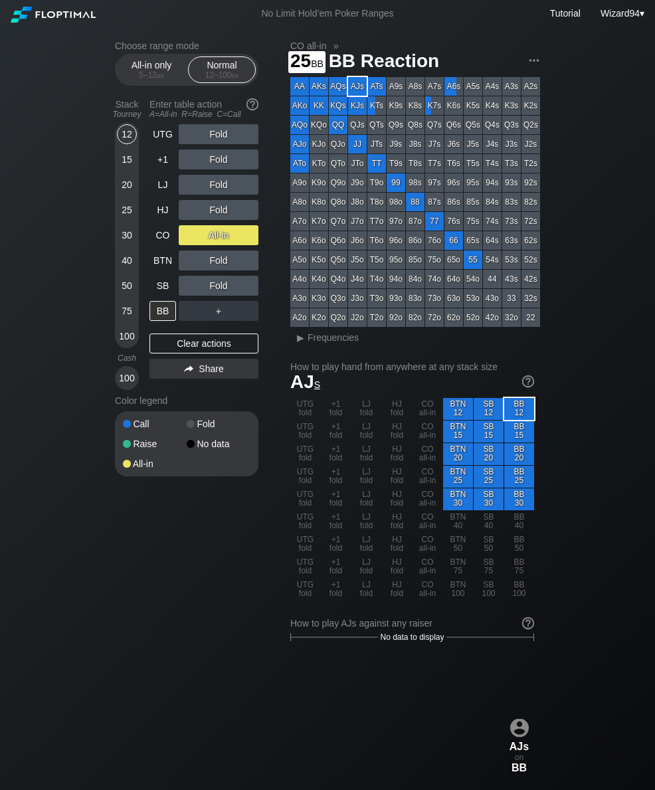
click at [131, 225] on div "25" at bounding box center [127, 212] width 20 height 25
click at [170, 240] on div "CO" at bounding box center [162, 235] width 27 height 20
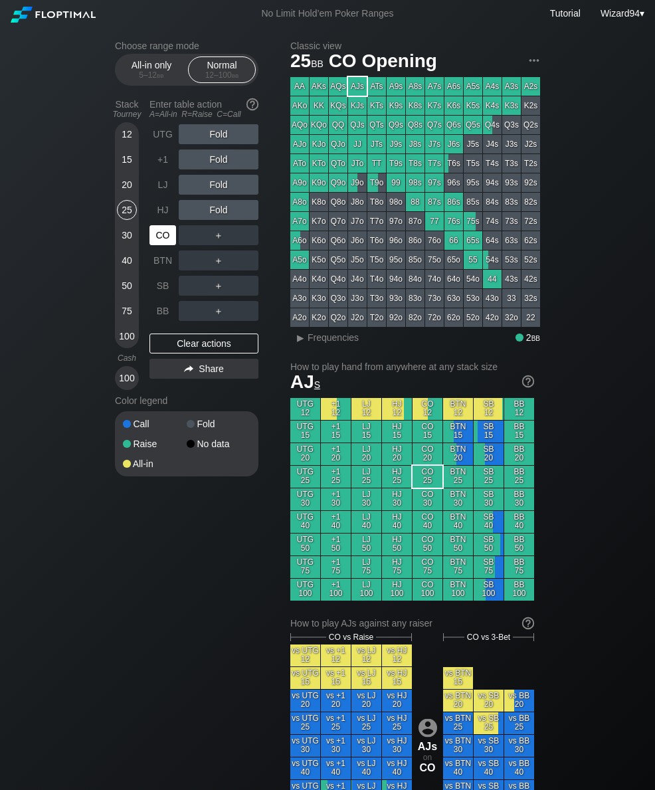
click at [151, 240] on div "CO" at bounding box center [162, 235] width 27 height 20
click at [254, 287] on div "C ✕" at bounding box center [245, 286] width 26 height 20
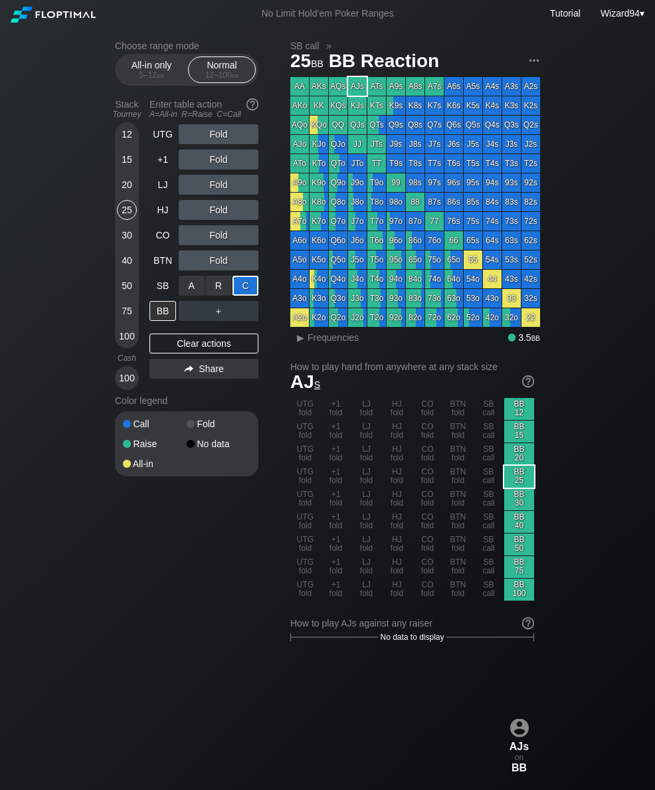
click at [119, 193] on div "20" at bounding box center [127, 185] width 20 height 20
click at [131, 207] on div "25" at bounding box center [127, 210] width 20 height 20
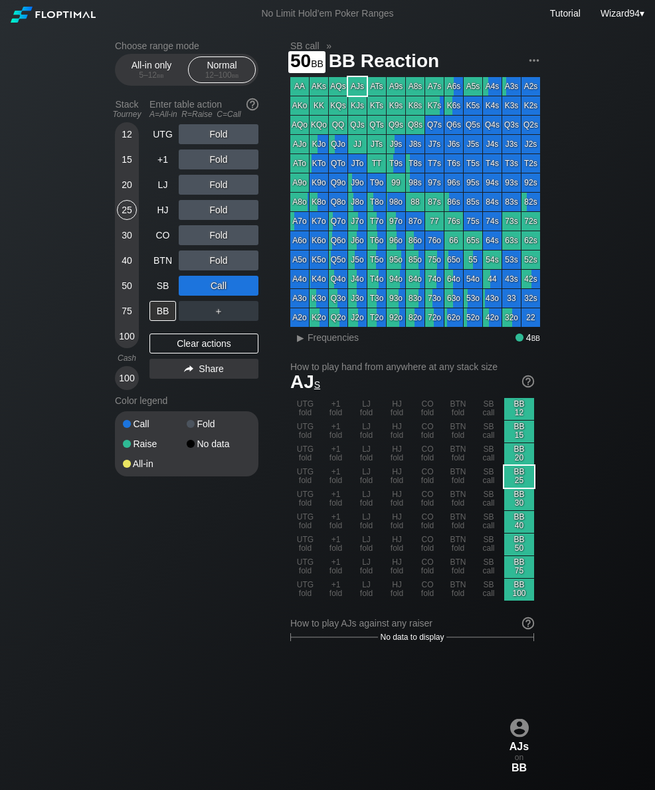
click at [127, 296] on div "50" at bounding box center [127, 286] width 20 height 20
click at [153, 256] on div "BTN" at bounding box center [162, 260] width 27 height 20
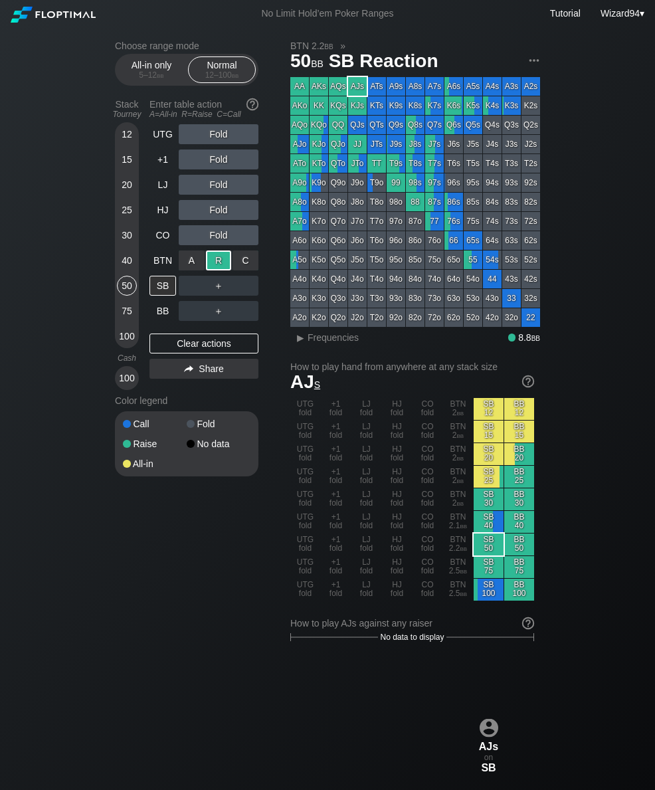
click at [168, 315] on div "BB" at bounding box center [162, 311] width 27 height 20
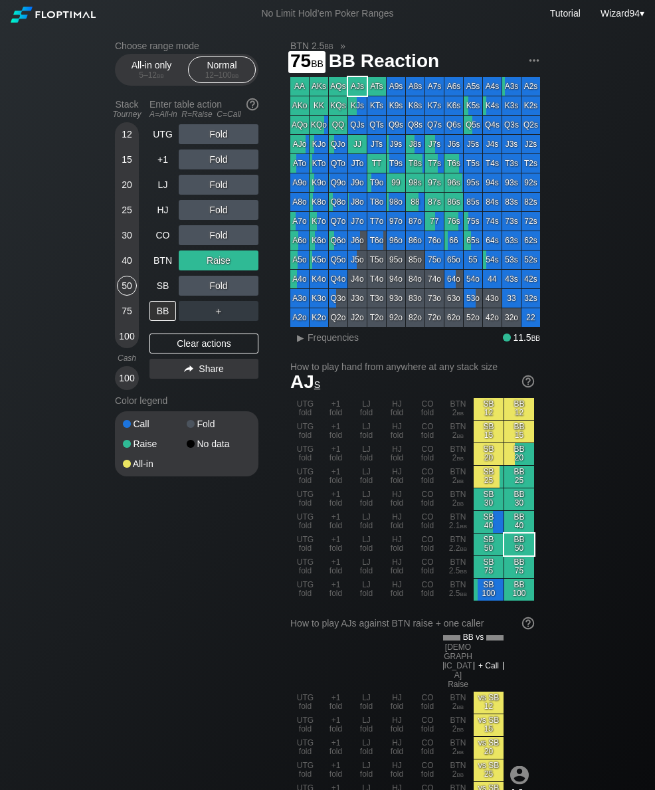
click at [127, 321] on div "75" at bounding box center [127, 311] width 20 height 20
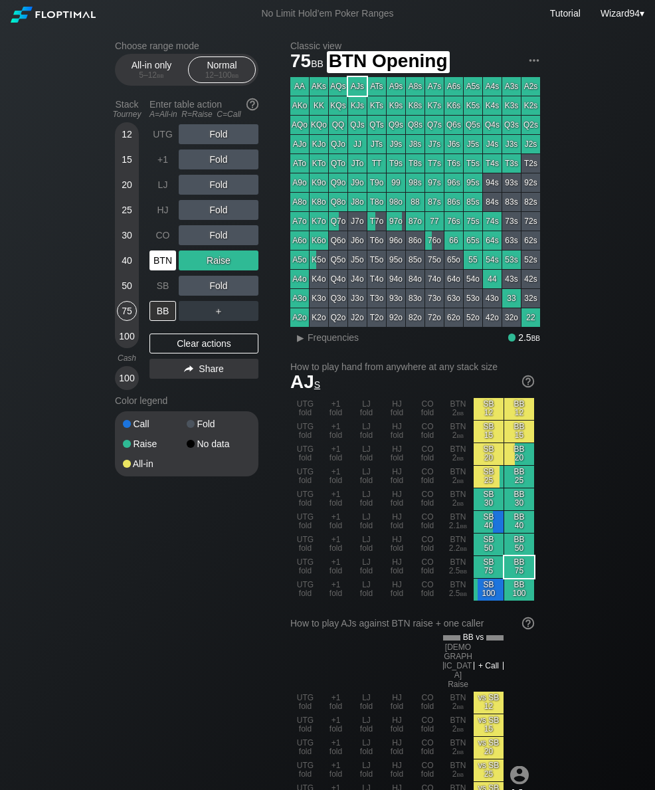
click at [166, 260] on div "BTN" at bounding box center [162, 260] width 27 height 20
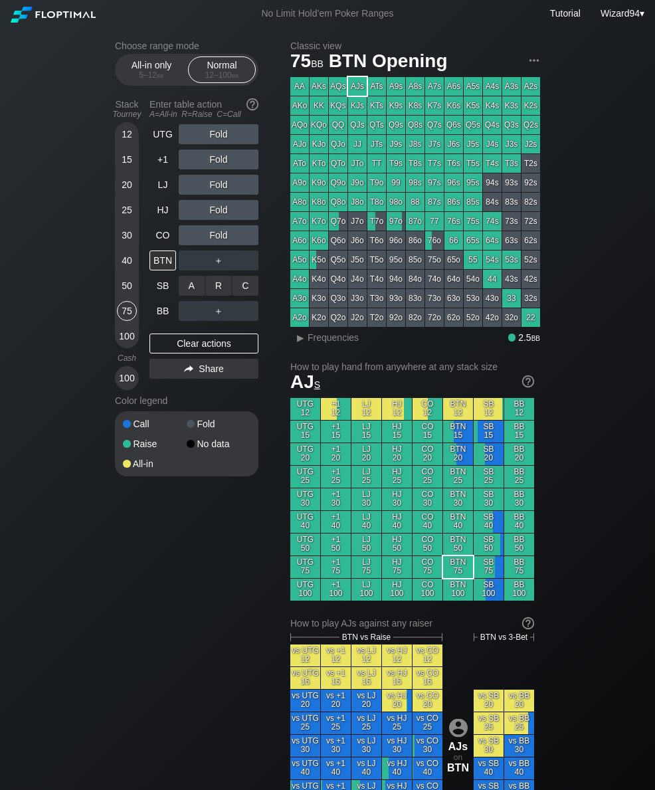
click at [249, 294] on div "C ✕" at bounding box center [245, 286] width 26 height 20
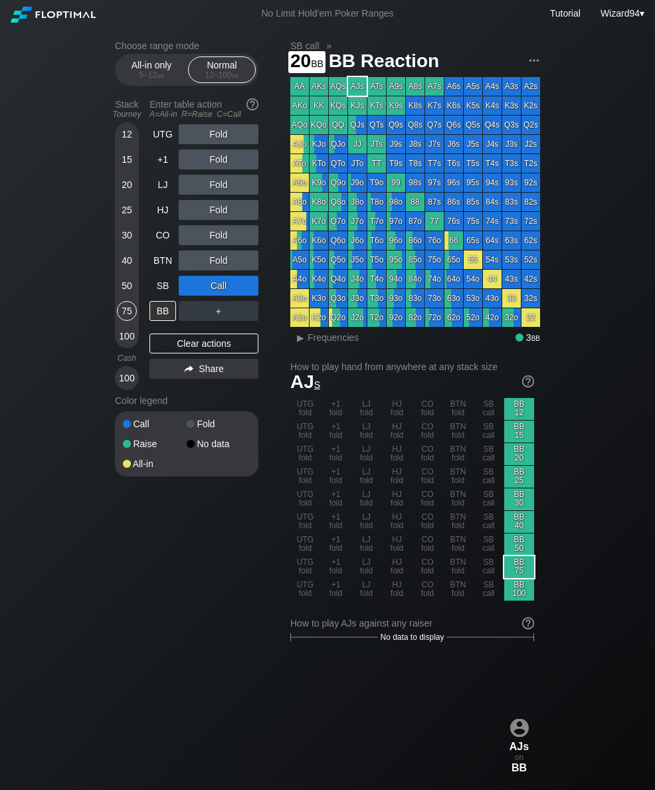
click at [122, 189] on div "20" at bounding box center [127, 185] width 20 height 20
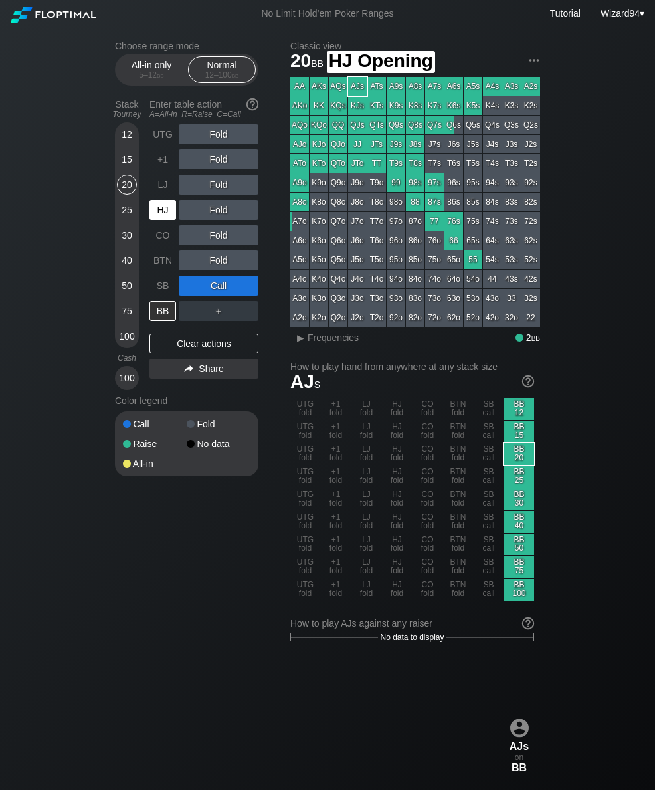
click at [169, 217] on div "HJ" at bounding box center [162, 210] width 27 height 20
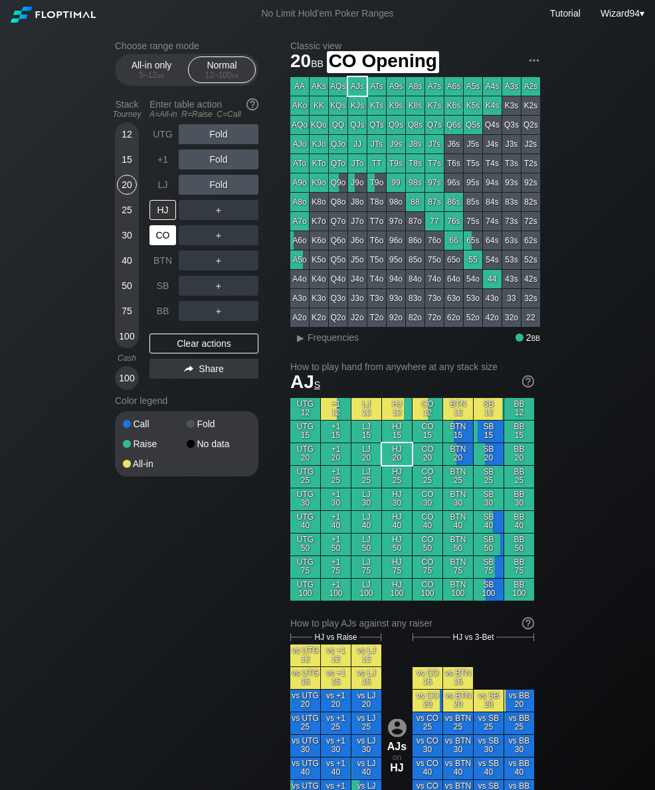
click at [157, 240] on div "CO" at bounding box center [162, 235] width 27 height 20
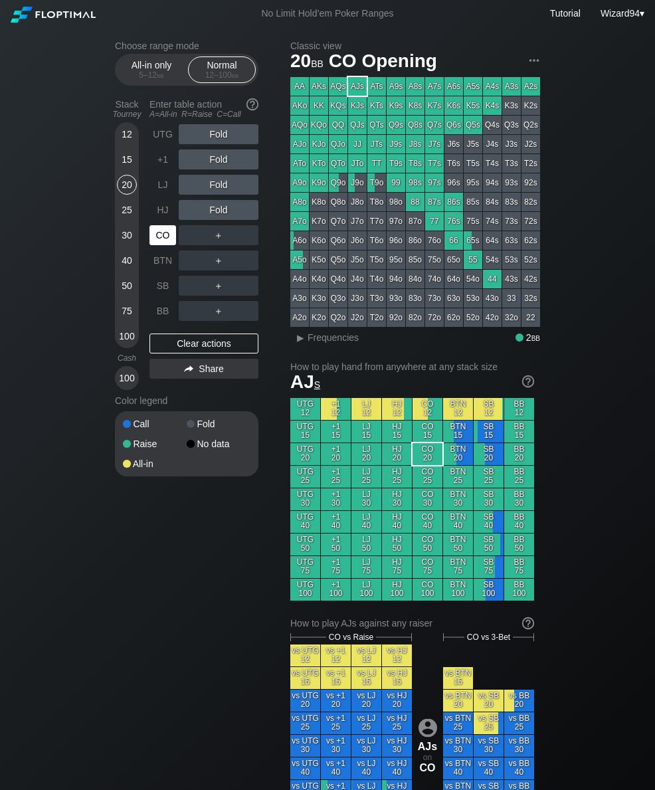
click at [157, 240] on div "CO" at bounding box center [162, 235] width 27 height 20
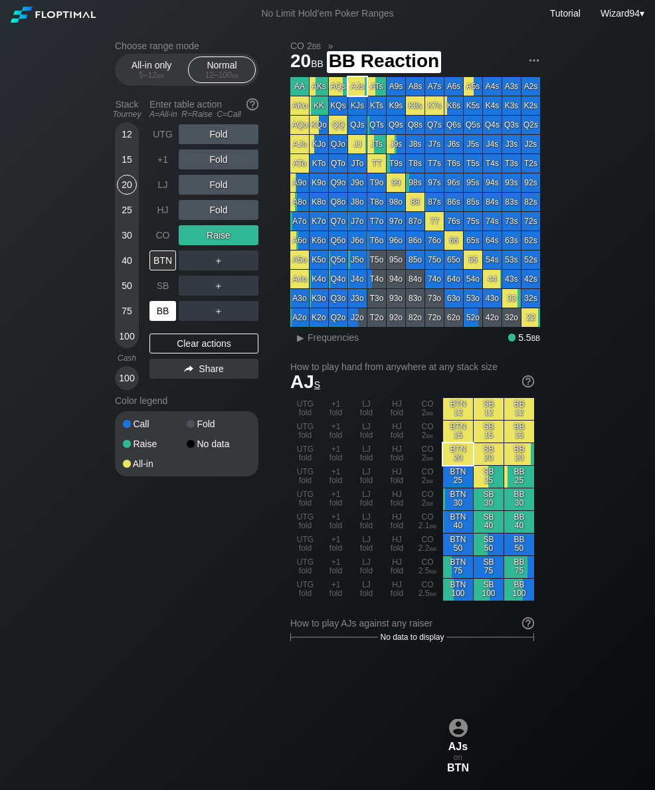
click at [158, 315] on div "BB" at bounding box center [162, 311] width 27 height 20
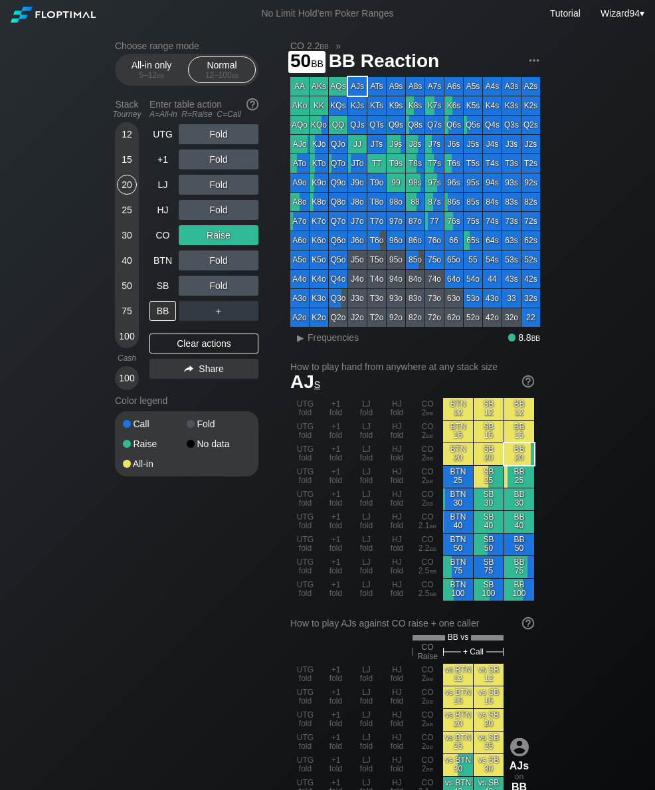
click at [126, 291] on div "50" at bounding box center [127, 286] width 20 height 20
click at [158, 195] on div "LJ" at bounding box center [162, 185] width 27 height 20
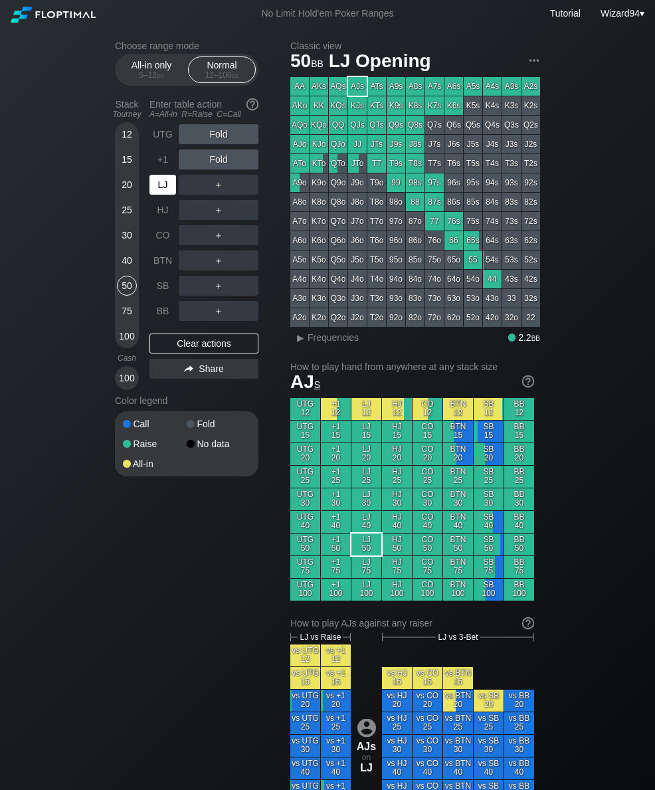
click at [161, 169] on div "+1" at bounding box center [162, 159] width 27 height 20
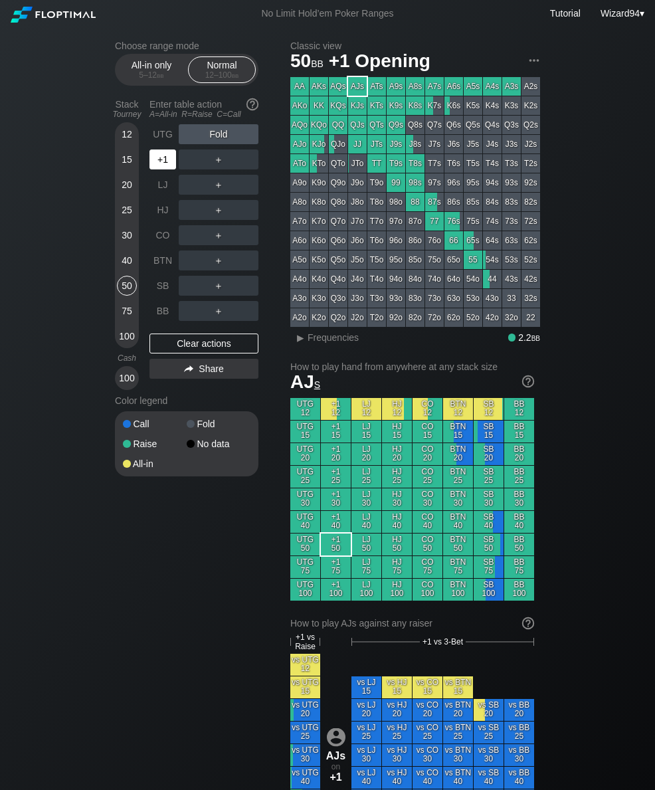
click at [151, 169] on div "+1" at bounding box center [162, 159] width 27 height 20
click at [212, 169] on div "R ✕" at bounding box center [219, 159] width 26 height 20
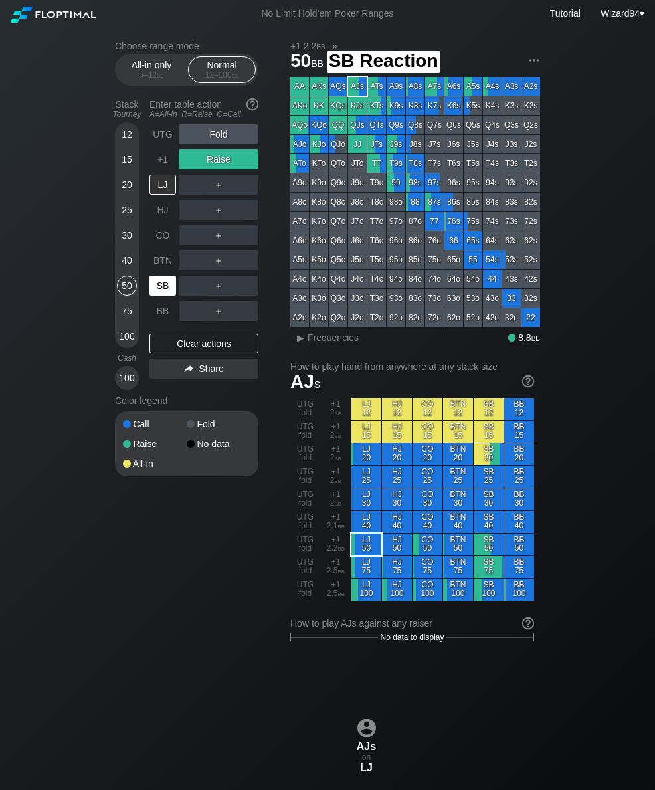
click at [155, 296] on div "SB" at bounding box center [162, 286] width 27 height 20
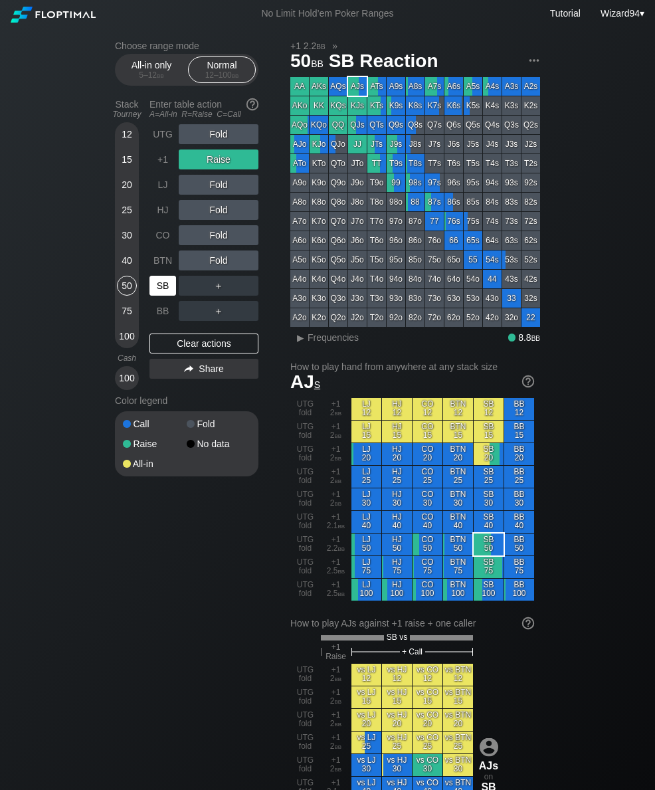
click at [156, 164] on div "+1" at bounding box center [162, 159] width 27 height 20
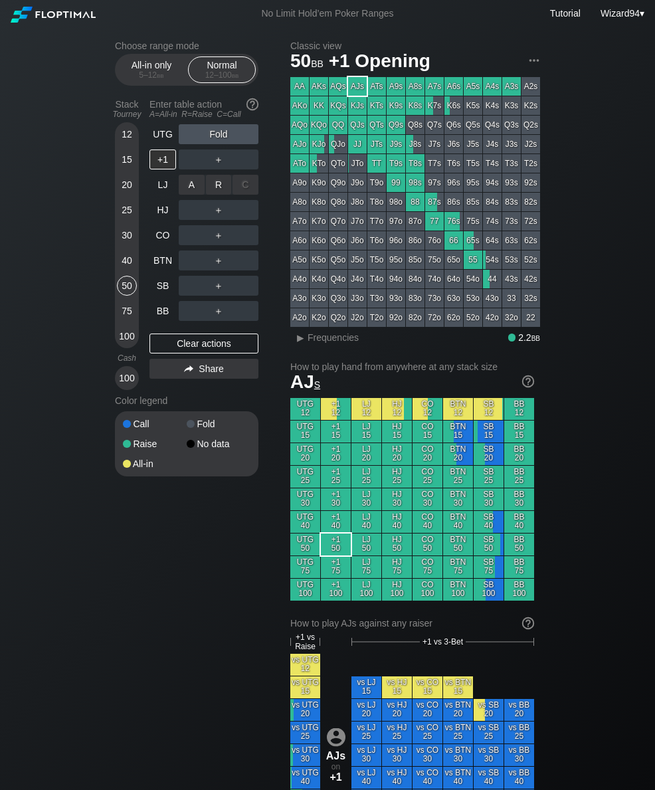
click at [219, 183] on div "R ✕" at bounding box center [219, 185] width 26 height 20
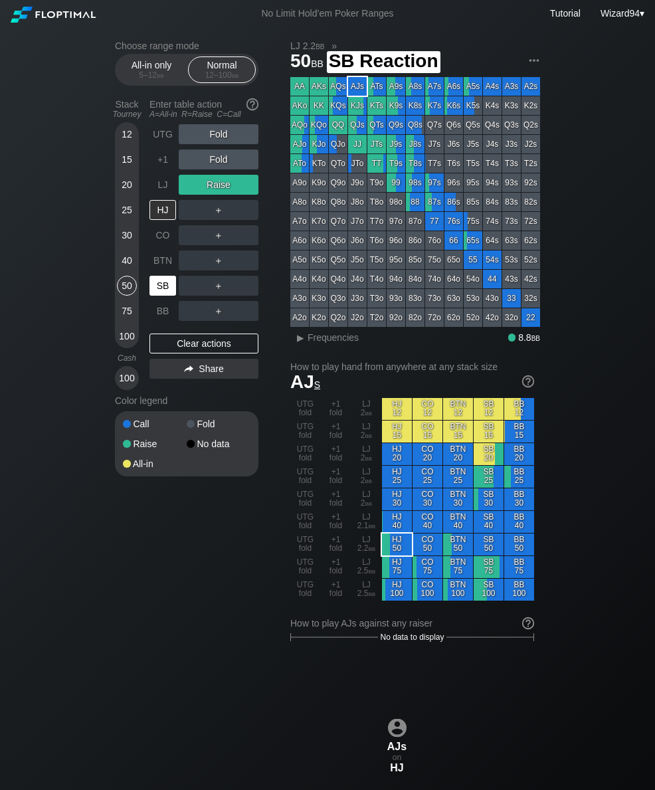
click at [159, 290] on div "SB" at bounding box center [162, 286] width 27 height 20
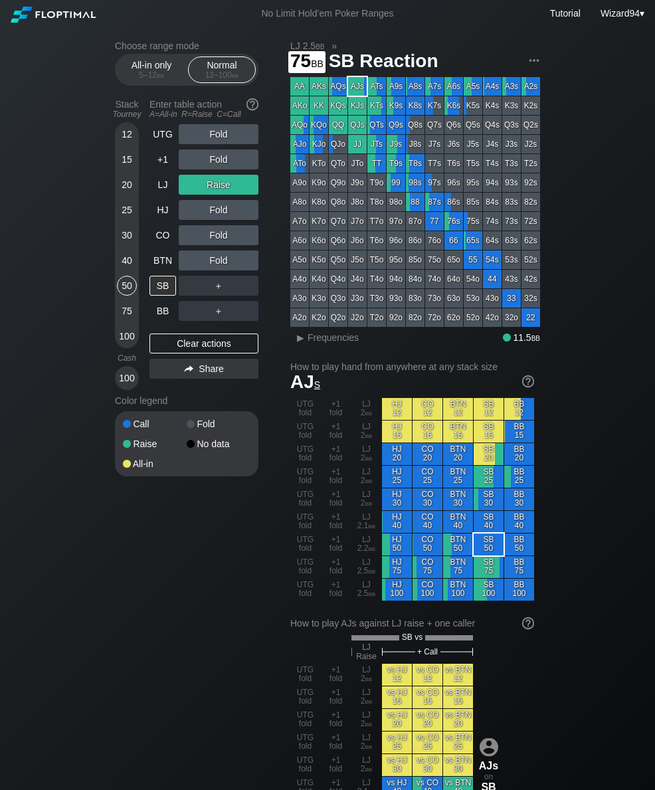
click at [127, 309] on div "75" at bounding box center [127, 311] width 20 height 20
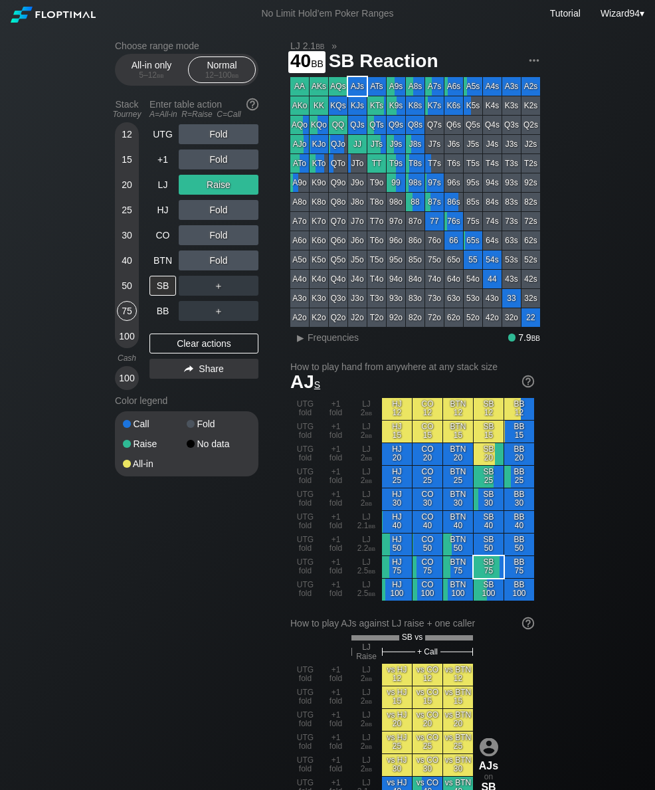
click at [126, 267] on div "40" at bounding box center [127, 260] width 20 height 20
click at [169, 189] on div "LJ" at bounding box center [162, 185] width 27 height 20
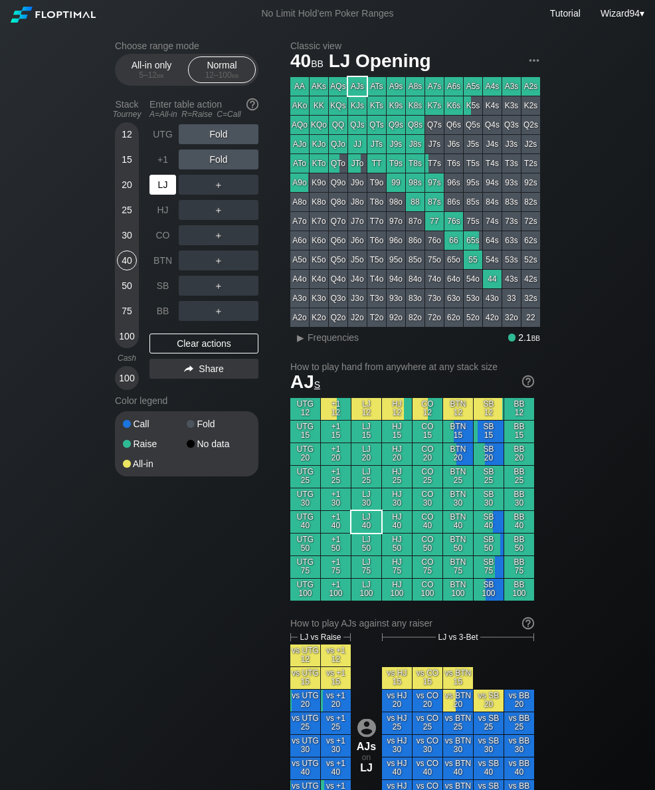
click at [163, 187] on div "LJ" at bounding box center [162, 185] width 27 height 20
click at [123, 192] on div "20" at bounding box center [127, 185] width 20 height 20
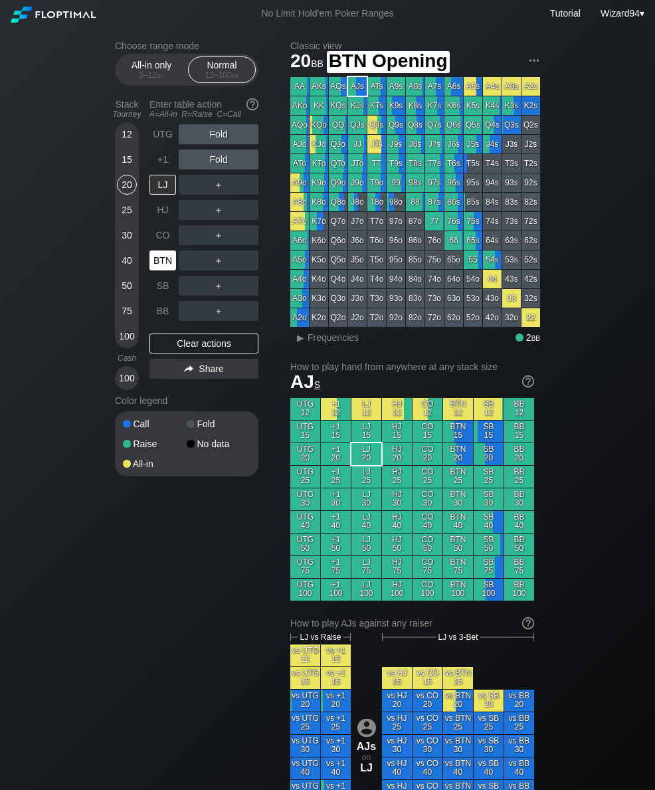
click at [164, 267] on div "BTN" at bounding box center [162, 260] width 27 height 20
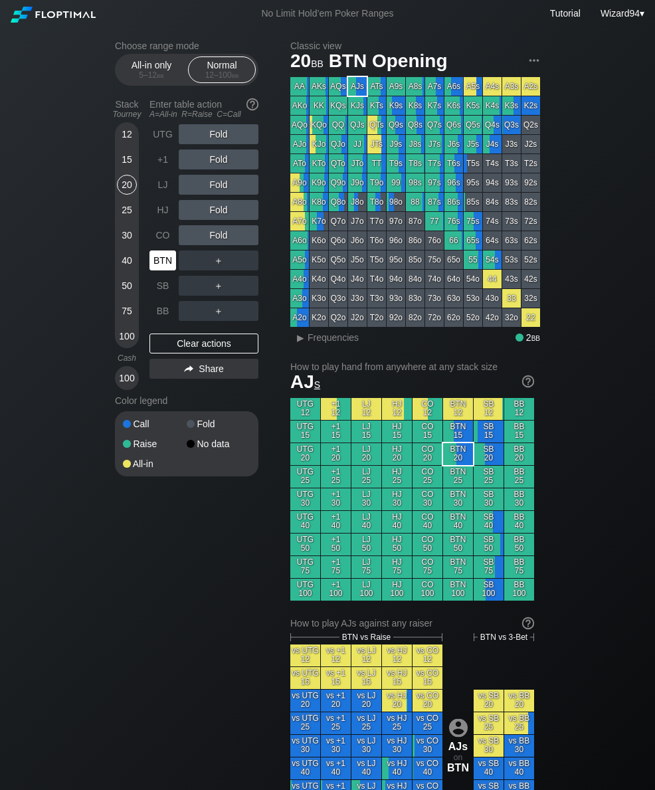
click at [164, 266] on div "BTN" at bounding box center [162, 260] width 27 height 20
click at [156, 260] on div "BTN" at bounding box center [162, 260] width 27 height 20
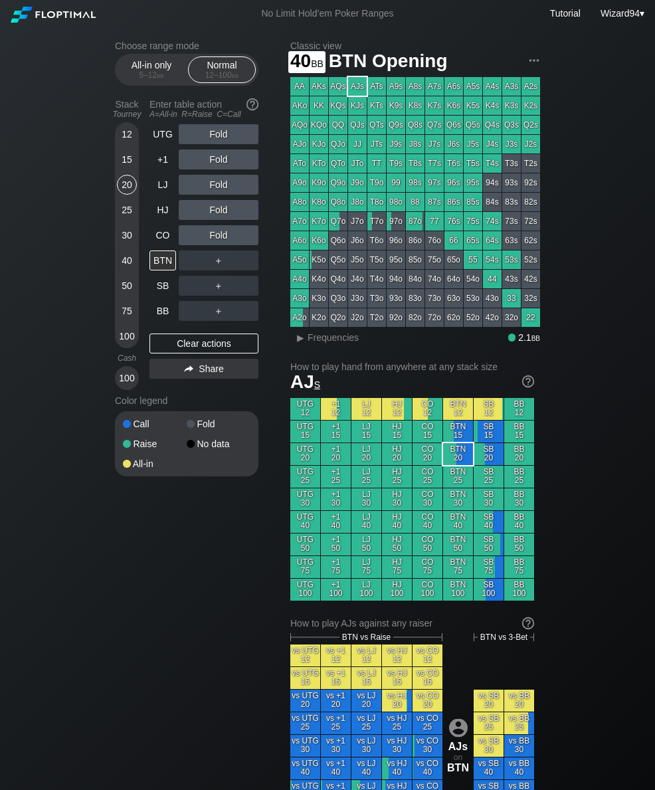
click at [127, 261] on div "40" at bounding box center [127, 260] width 20 height 20
click at [161, 243] on div "CO" at bounding box center [162, 235] width 27 height 20
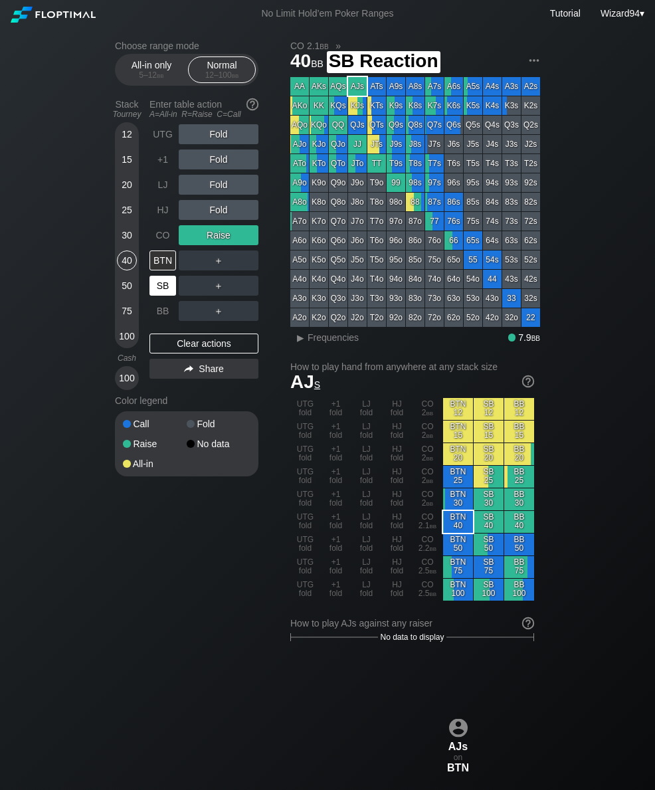
click at [156, 296] on div "SB" at bounding box center [162, 286] width 27 height 20
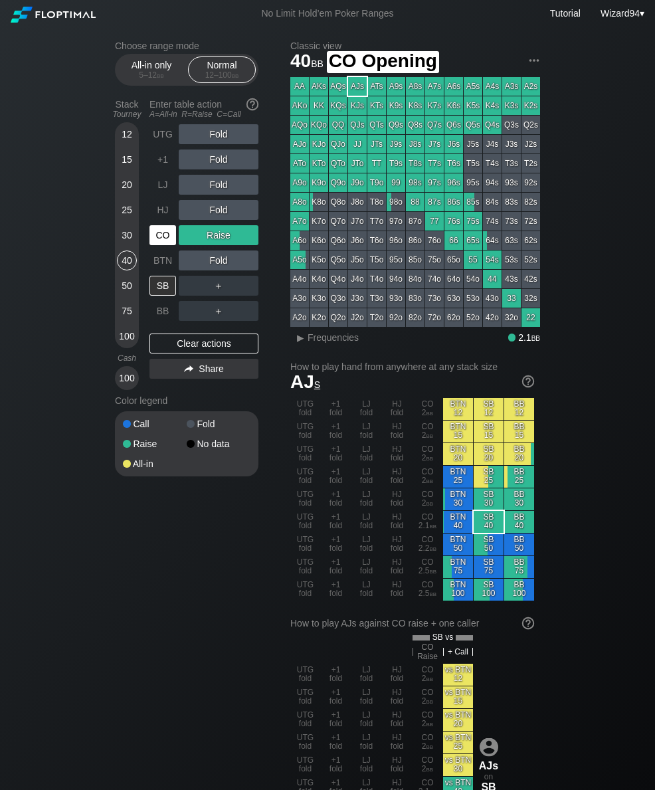
click at [165, 237] on div "CO" at bounding box center [162, 235] width 27 height 20
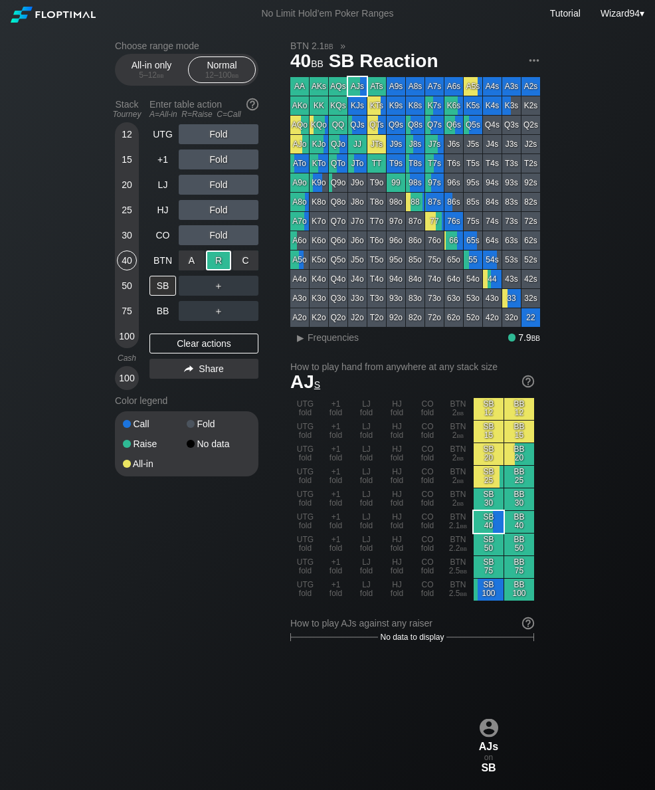
click at [129, 245] on div "30" at bounding box center [127, 235] width 20 height 20
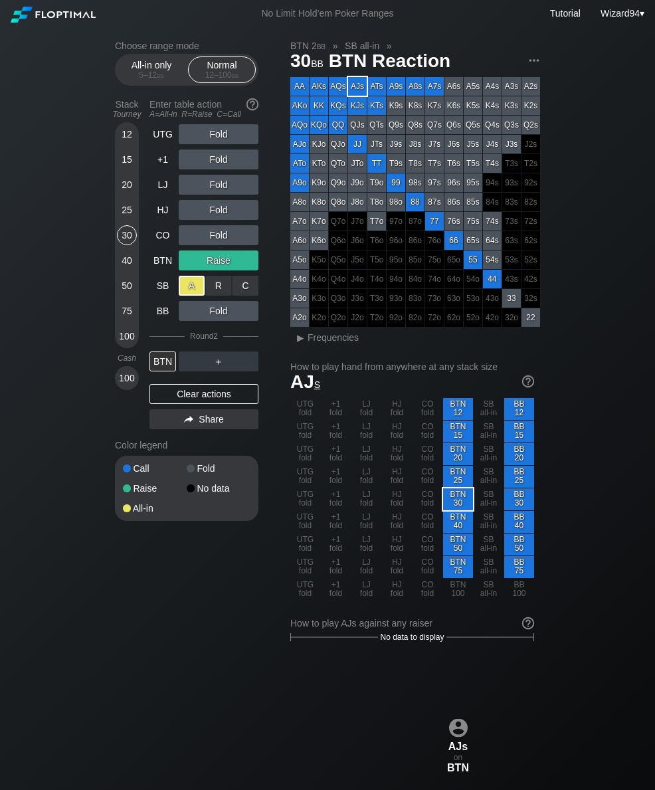
click at [126, 260] on div "40" at bounding box center [127, 260] width 20 height 20
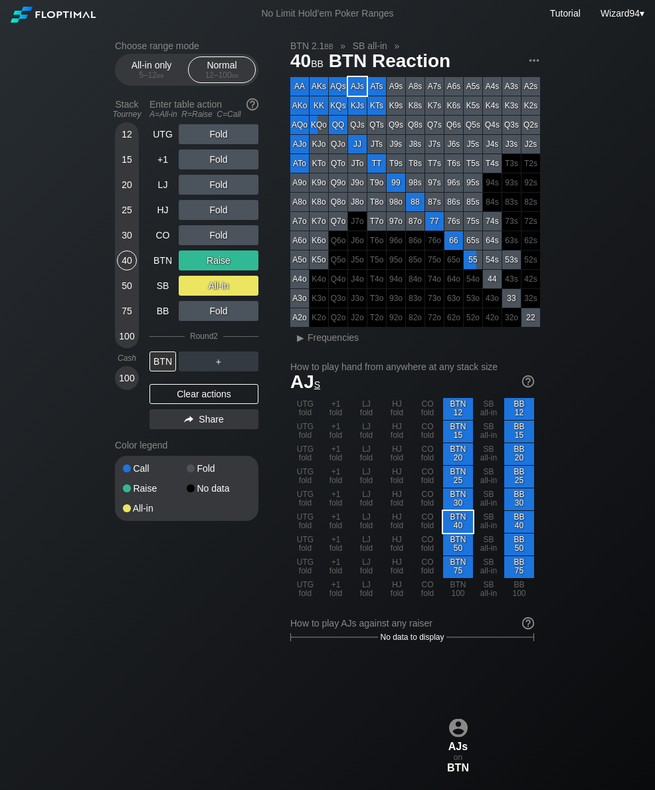
click at [118, 291] on div "50" at bounding box center [127, 286] width 20 height 20
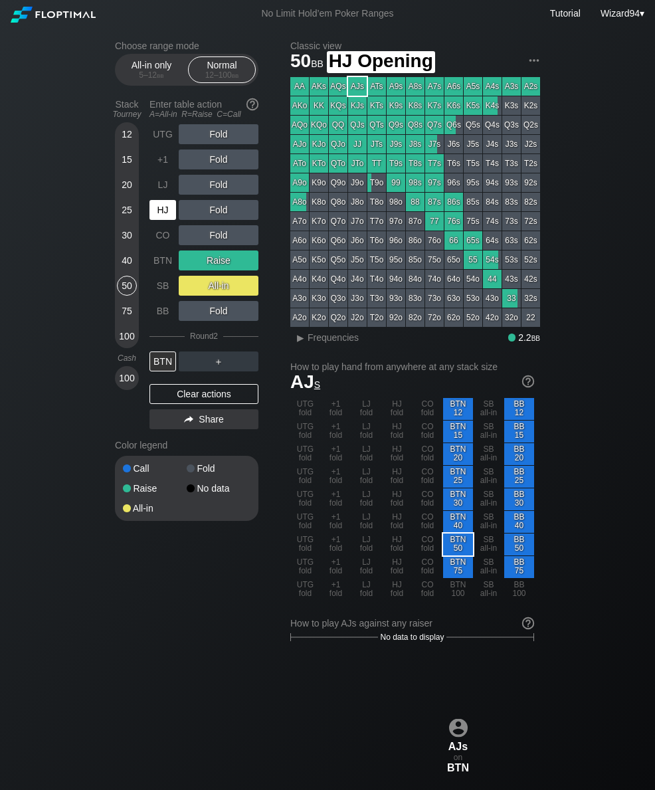
click at [164, 218] on div "HJ" at bounding box center [162, 210] width 27 height 20
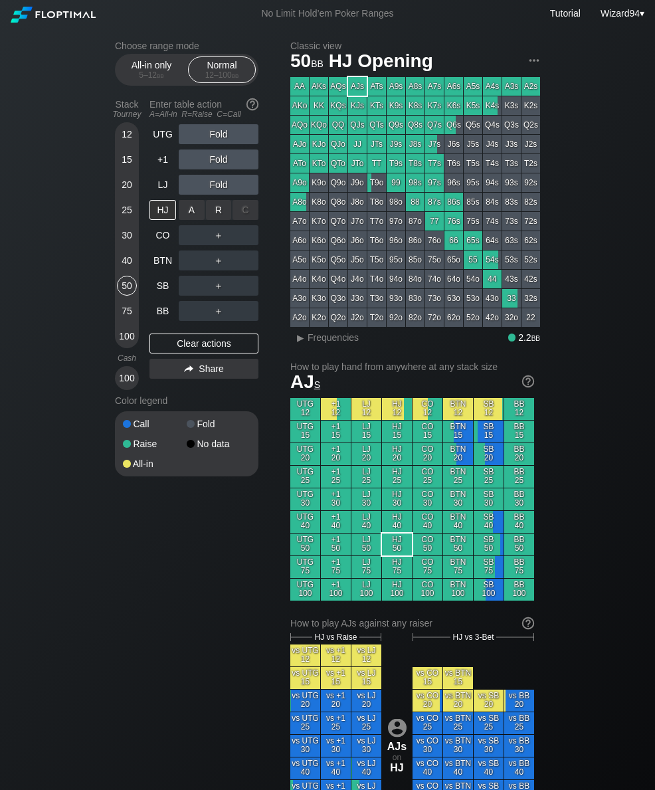
click at [218, 213] on div "R ✕" at bounding box center [219, 210] width 26 height 20
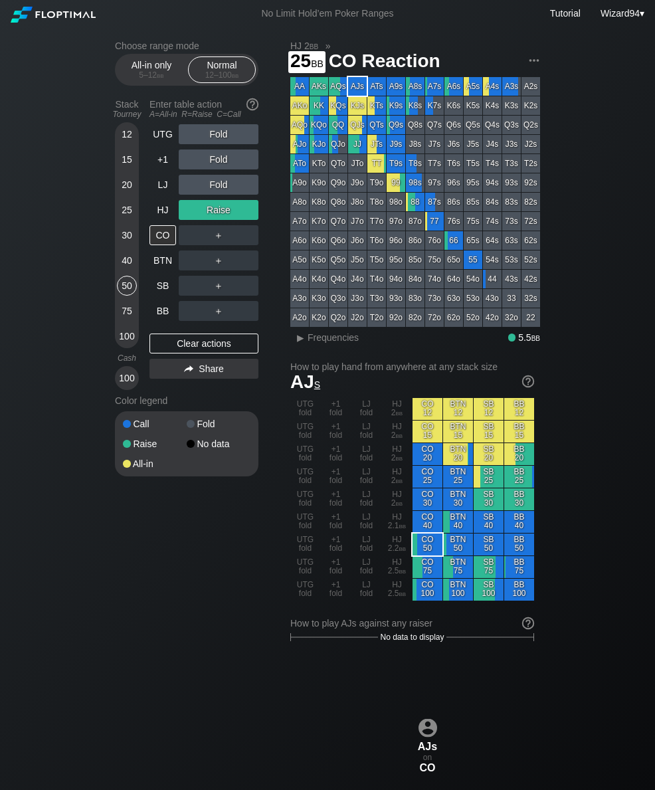
click at [135, 211] on div "25" at bounding box center [127, 210] width 20 height 20
click at [135, 210] on div "25" at bounding box center [127, 210] width 20 height 20
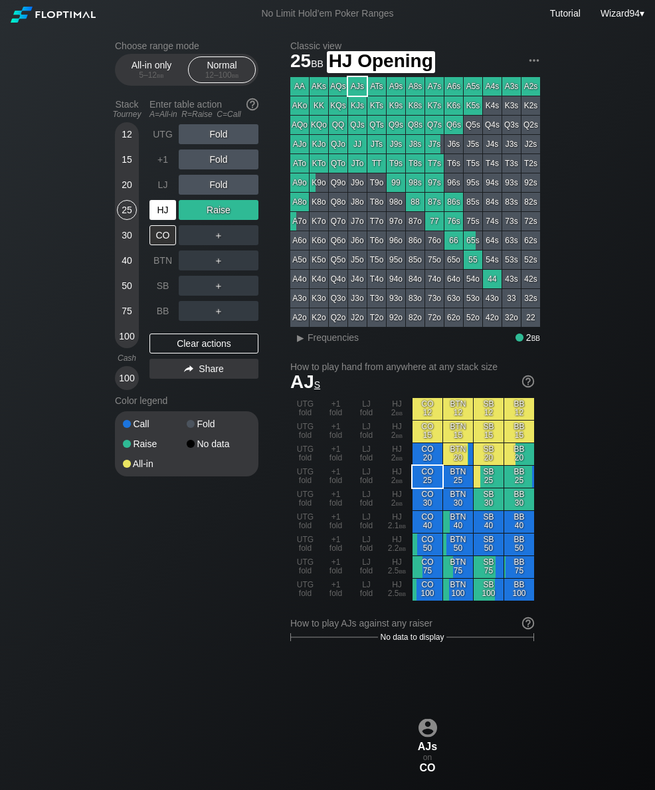
click at [170, 209] on div "HJ" at bounding box center [162, 210] width 27 height 20
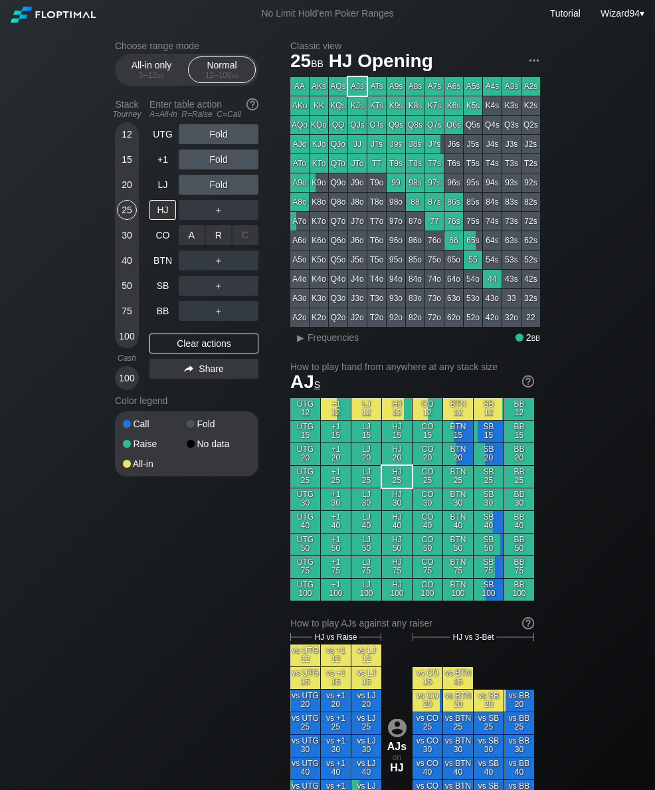
click at [221, 243] on div "R ✕" at bounding box center [219, 235] width 26 height 20
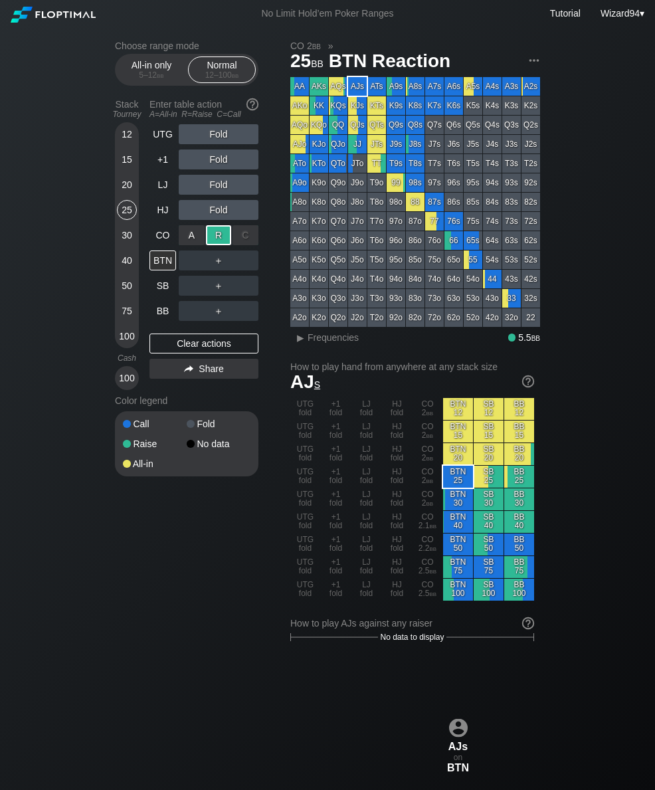
click at [168, 315] on div "BB" at bounding box center [162, 311] width 27 height 20
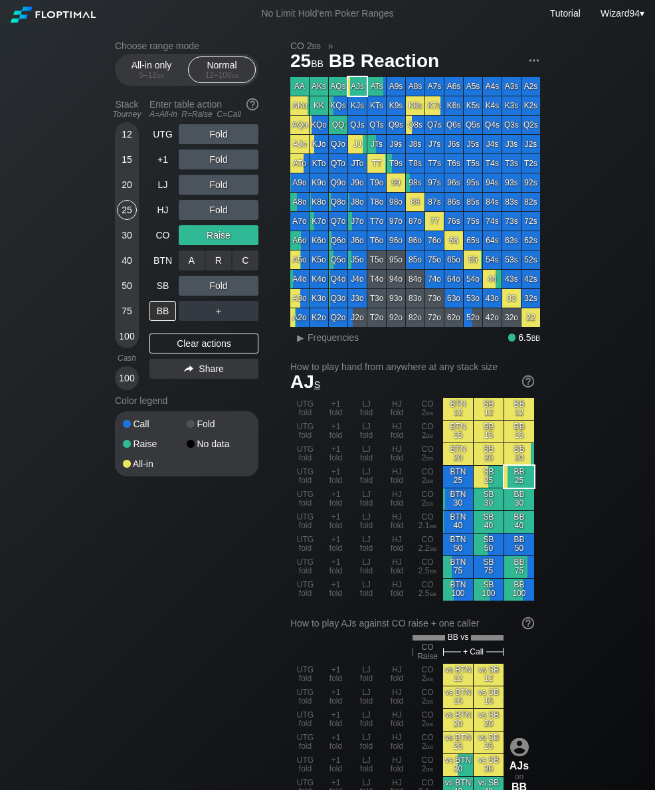
click at [218, 258] on div "R ✕" at bounding box center [219, 260] width 26 height 20
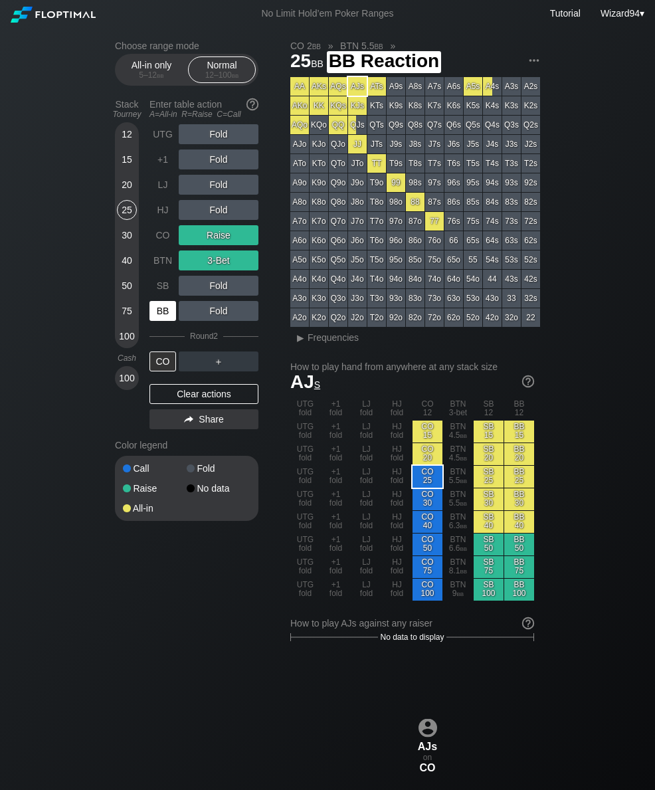
click at [163, 317] on div "BB" at bounding box center [162, 311] width 27 height 20
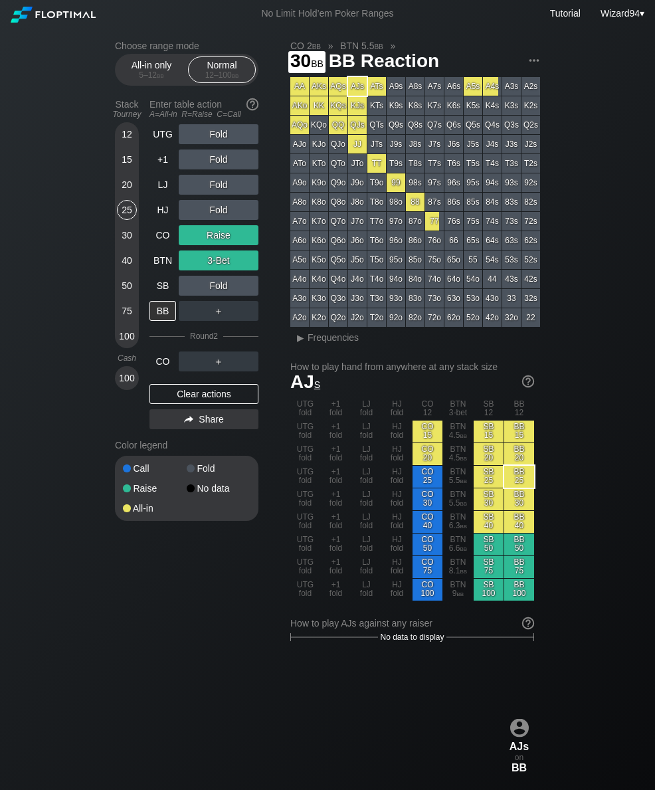
click at [124, 242] on div "30" at bounding box center [127, 235] width 20 height 20
click at [128, 266] on div "40" at bounding box center [127, 260] width 20 height 20
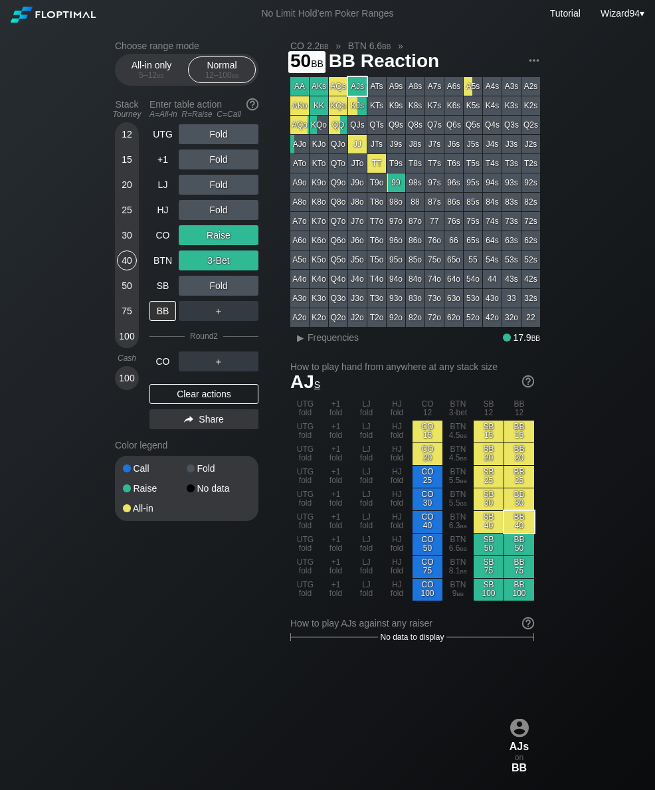
click at [126, 294] on div "50" at bounding box center [127, 286] width 20 height 20
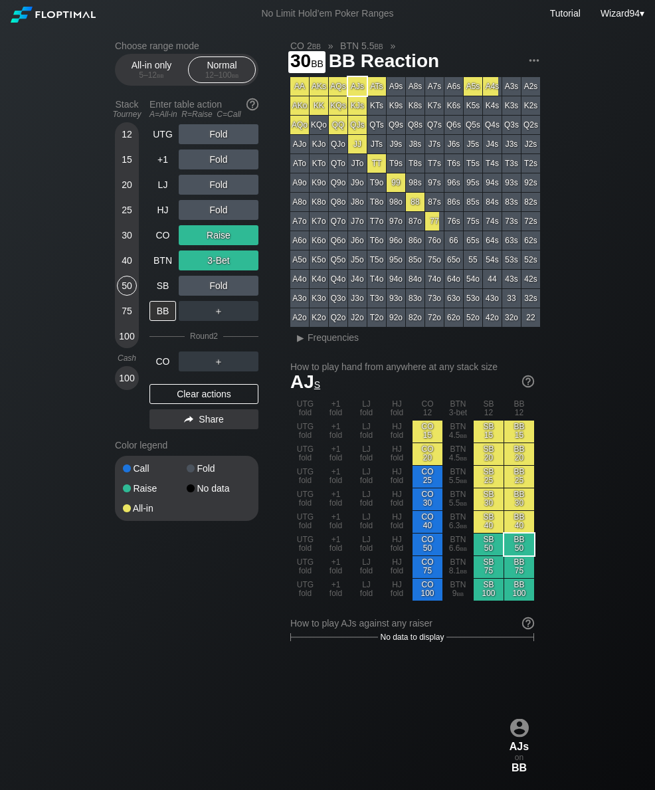
click at [127, 232] on div "30" at bounding box center [127, 235] width 20 height 20
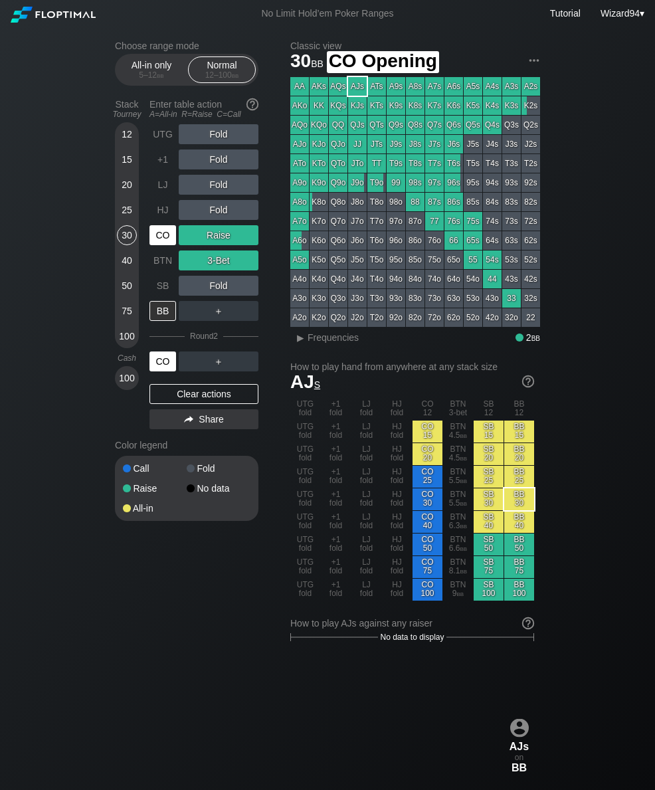
click at [168, 238] on div "CO" at bounding box center [162, 235] width 27 height 20
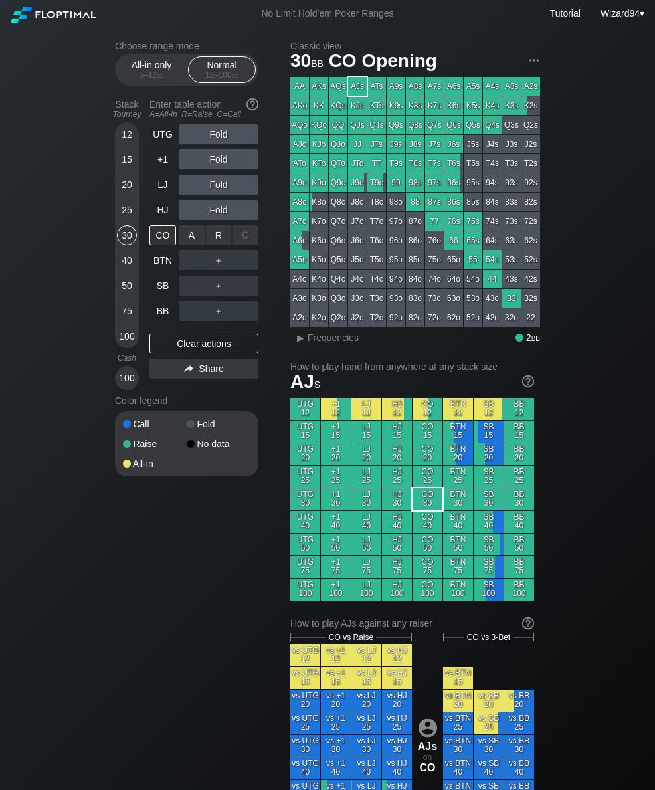
click at [217, 244] on div "R ✕" at bounding box center [219, 235] width 26 height 20
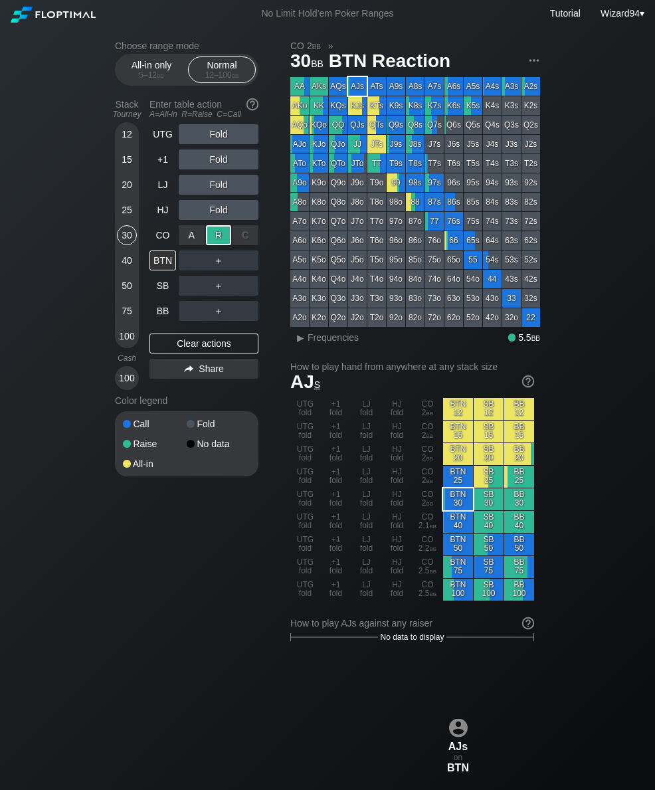
click at [163, 288] on div "SB" at bounding box center [162, 286] width 27 height 20
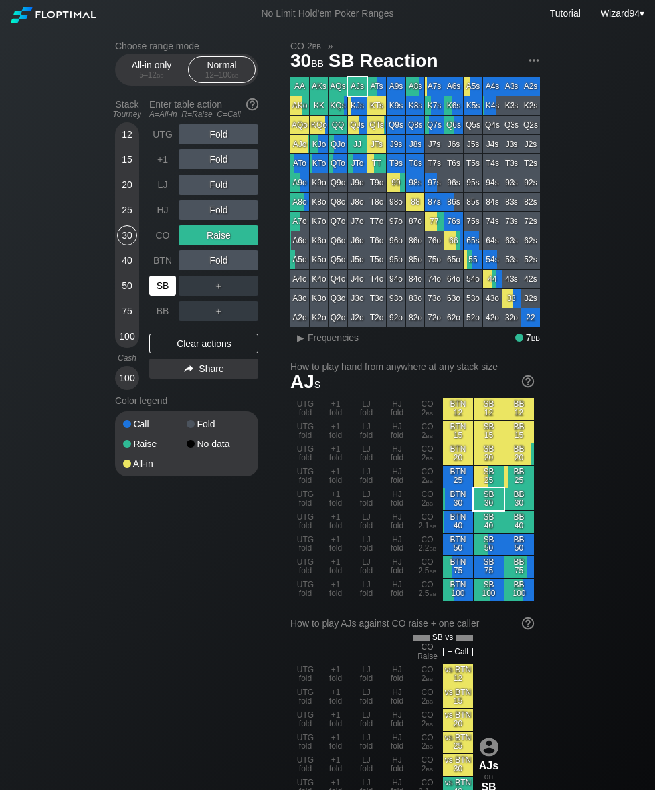
click at [129, 216] on div "25" at bounding box center [127, 210] width 20 height 20
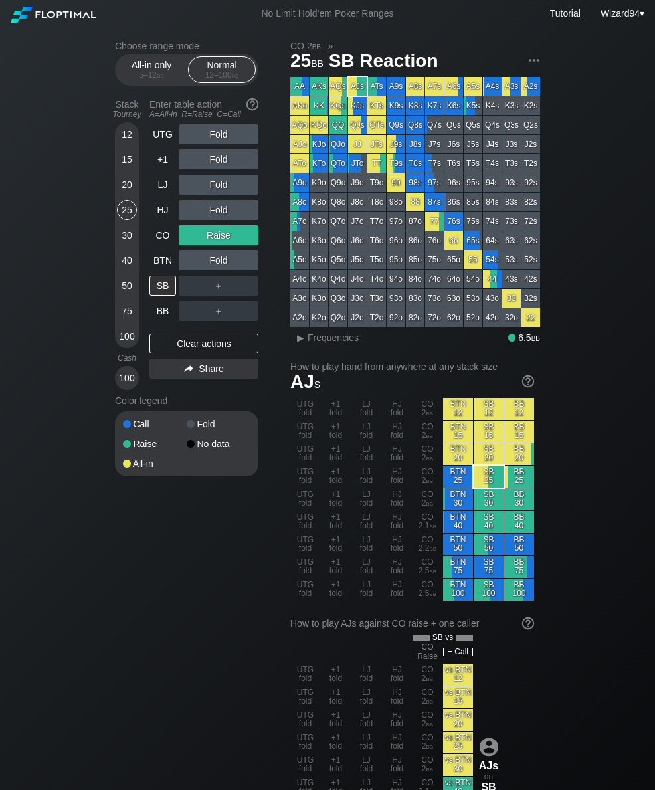
click at [131, 225] on div "25" at bounding box center [127, 212] width 20 height 25
click at [125, 236] on div "30" at bounding box center [127, 235] width 20 height 20
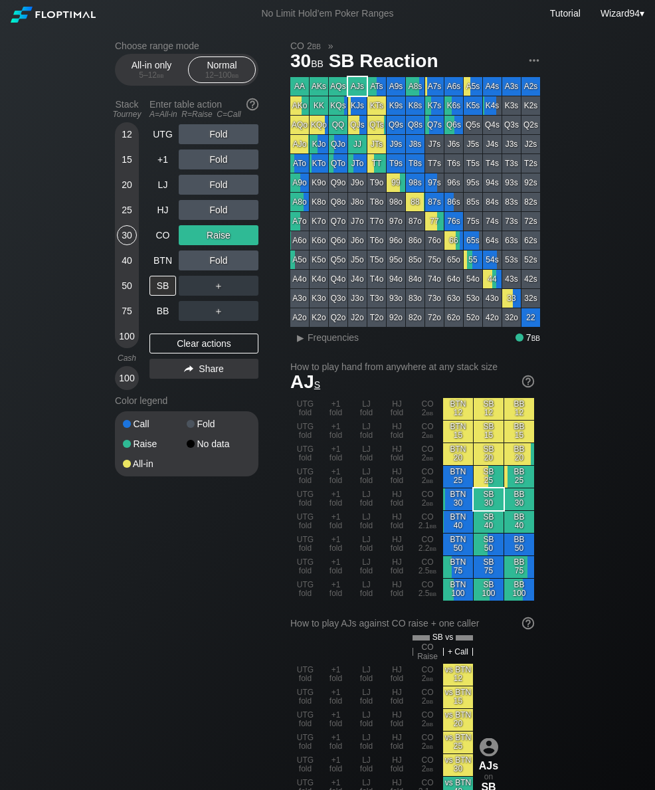
click at [124, 220] on div "25" at bounding box center [127, 210] width 20 height 20
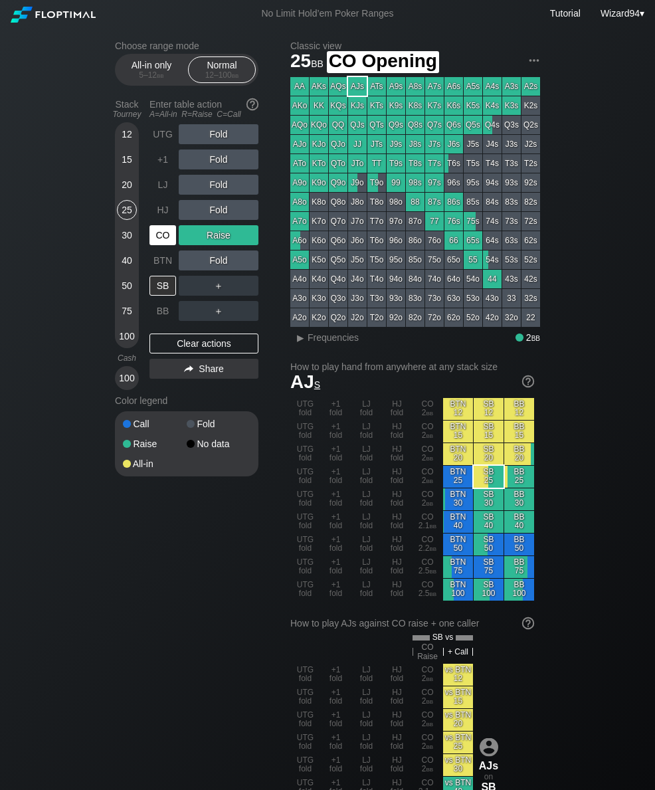
click at [164, 240] on div "CO" at bounding box center [162, 235] width 27 height 20
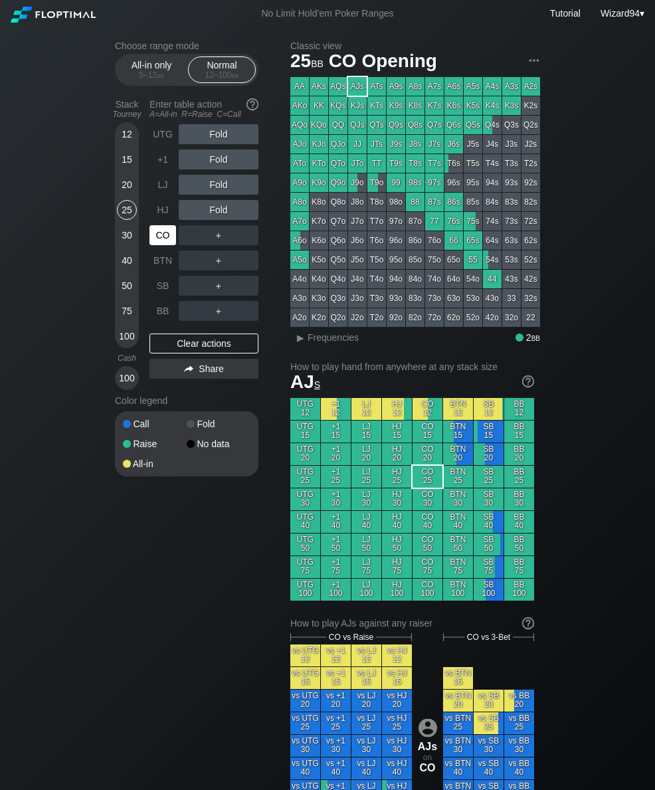
click at [163, 245] on div "CO" at bounding box center [162, 235] width 27 height 20
click at [163, 244] on div "CO" at bounding box center [162, 235] width 27 height 20
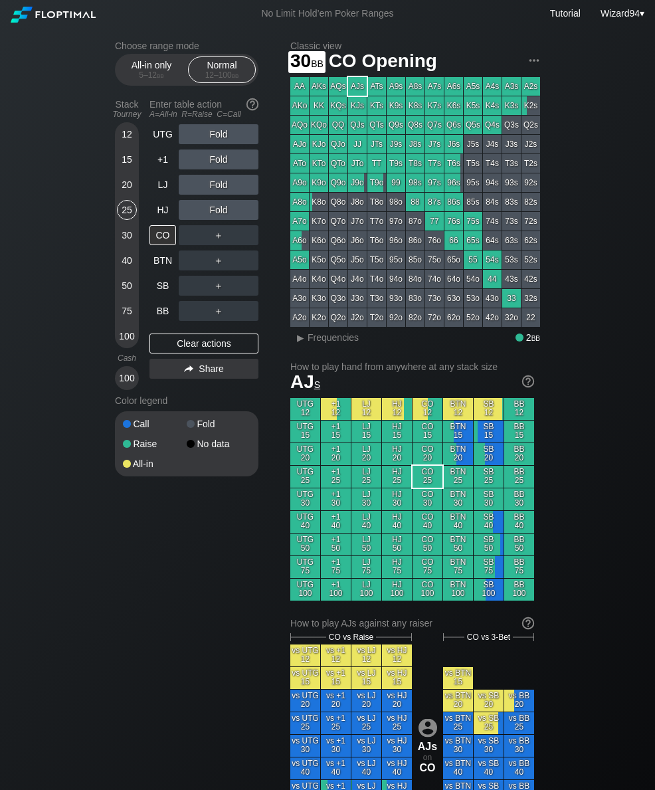
click at [122, 244] on div "30" at bounding box center [127, 235] width 20 height 20
click at [126, 216] on div "25" at bounding box center [127, 210] width 20 height 20
click at [122, 199] on div "20" at bounding box center [127, 187] width 20 height 25
click at [124, 238] on div "30" at bounding box center [127, 235] width 20 height 20
click at [211, 242] on div "R ✕" at bounding box center [219, 235] width 26 height 20
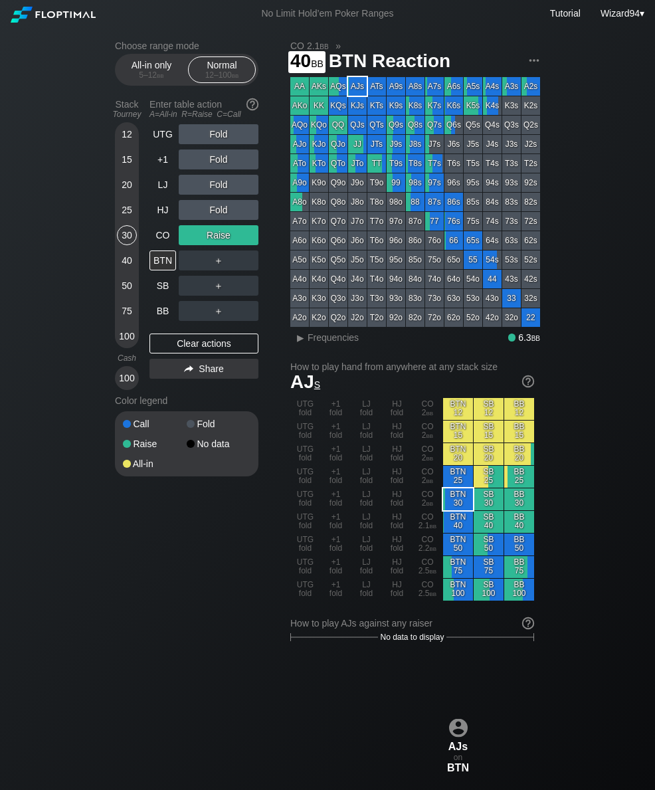
click at [120, 260] on div "40" at bounding box center [127, 260] width 20 height 20
click at [115, 216] on div "12 15 20 25 30 40 50 75 100" at bounding box center [127, 235] width 24 height 226
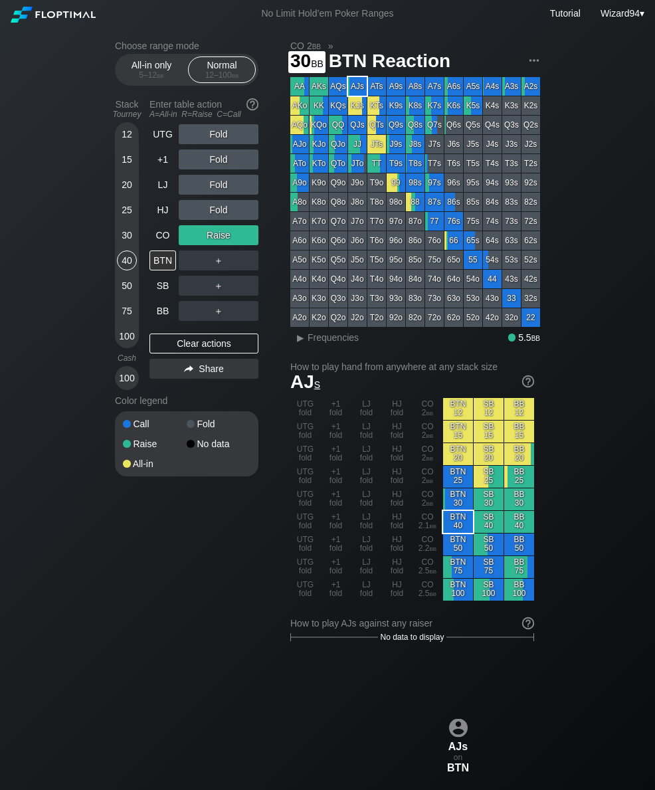
click at [129, 238] on div "30" at bounding box center [127, 235] width 20 height 20
click at [131, 210] on div "25" at bounding box center [127, 210] width 20 height 20
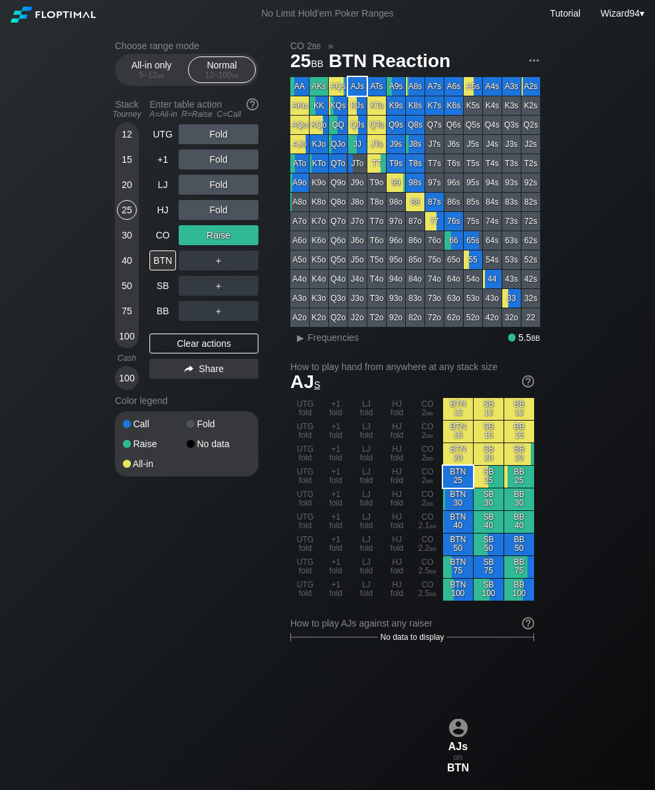
click at [114, 238] on div "Choose range mode All-in only 5 – 12 bb Normal 12 – 100 bb Stack Tourney Enter …" at bounding box center [327, 786] width 446 height 1518
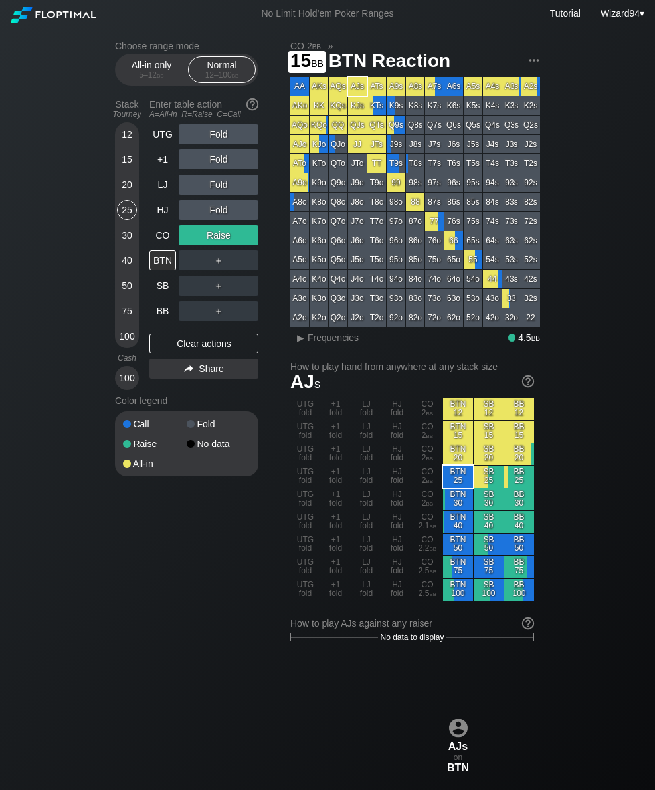
click at [133, 163] on div "15" at bounding box center [127, 159] width 20 height 20
click at [157, 245] on div "CO" at bounding box center [162, 235] width 27 height 20
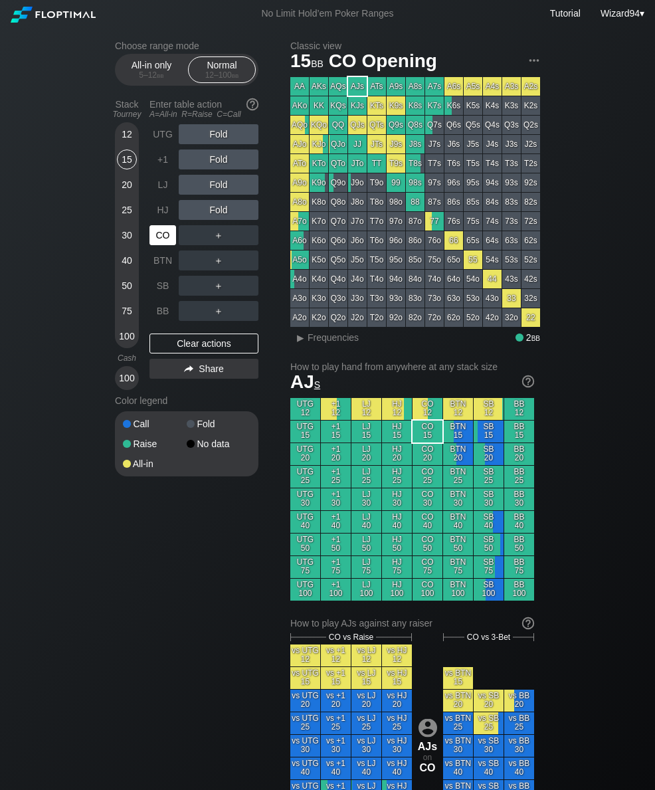
click at [157, 241] on div "CO" at bounding box center [162, 235] width 27 height 20
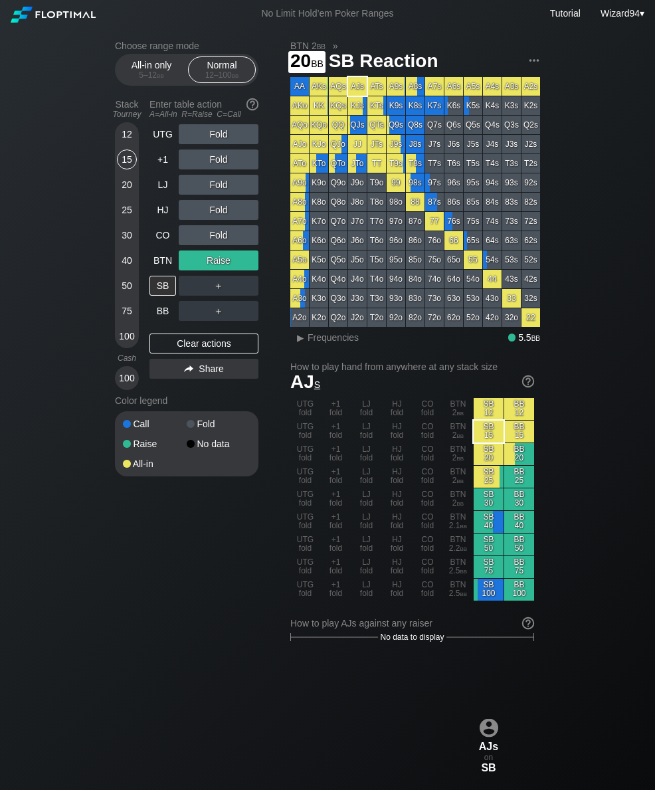
click at [131, 194] on div "20" at bounding box center [127, 185] width 20 height 20
click at [120, 166] on div "15" at bounding box center [127, 159] width 20 height 20
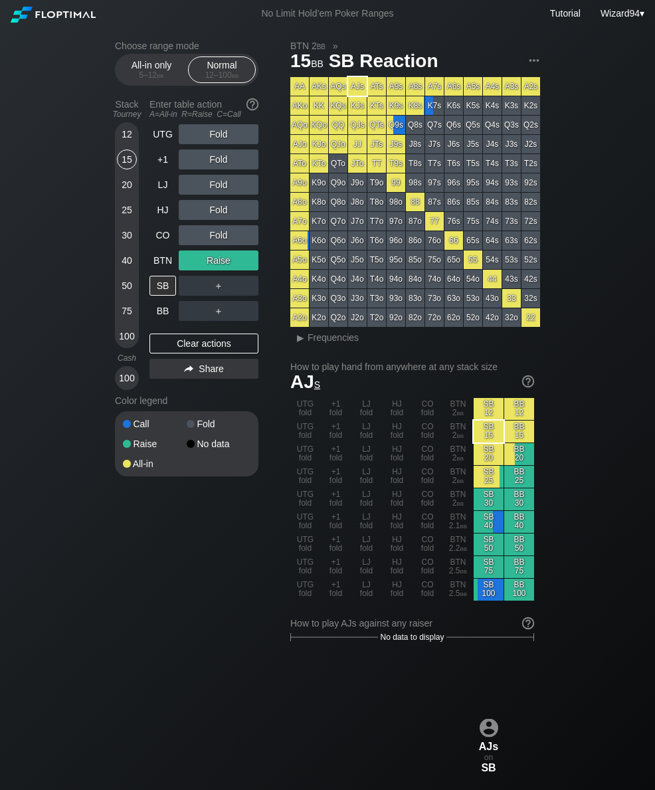
click at [120, 124] on div "Stack Tourney" at bounding box center [127, 109] width 35 height 31
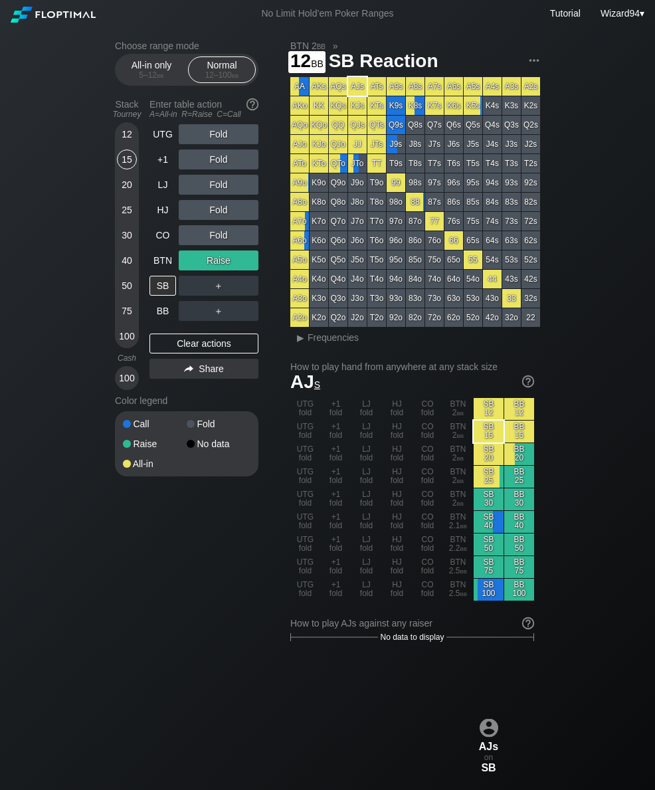
click at [130, 140] on div "12" at bounding box center [127, 134] width 20 height 20
click at [129, 210] on div "25" at bounding box center [127, 210] width 20 height 20
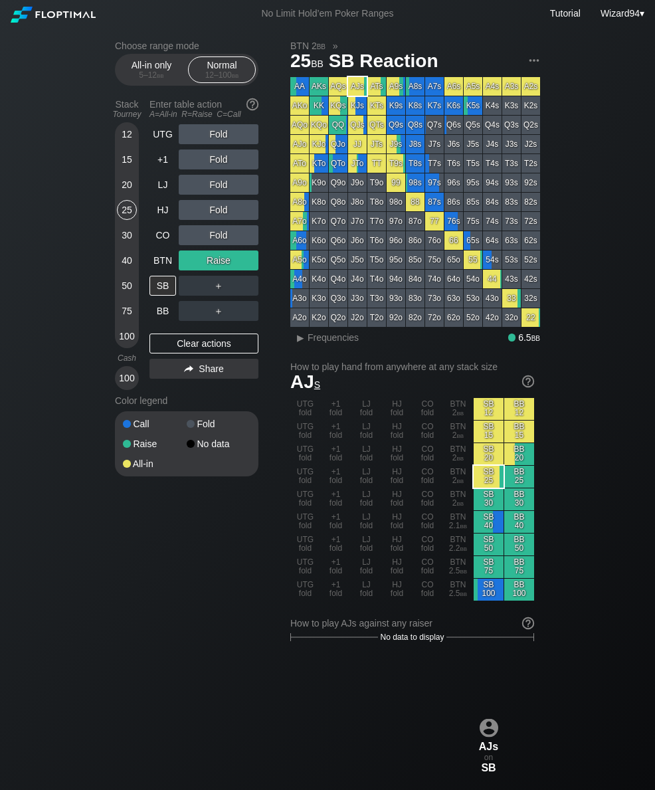
click at [161, 144] on div "UTG" at bounding box center [162, 134] width 27 height 20
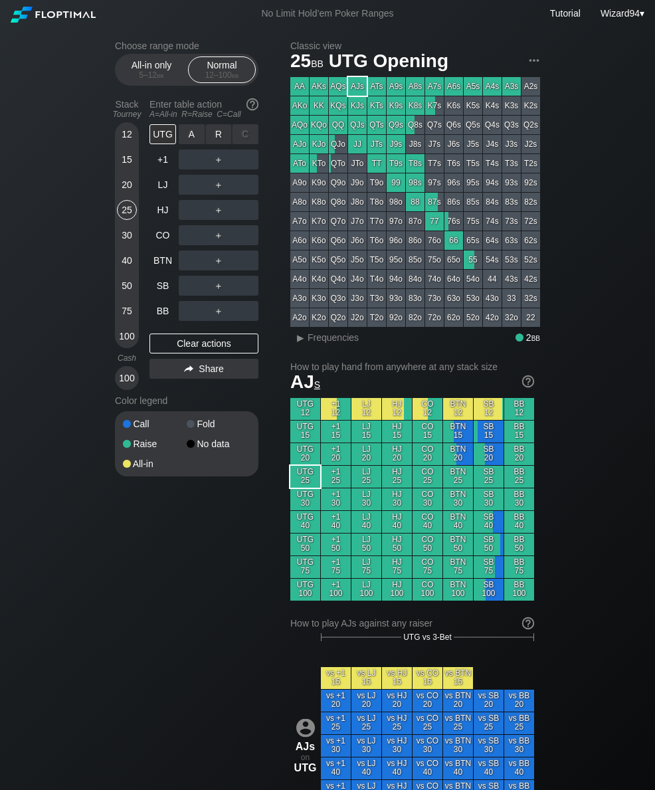
click at [221, 134] on div "R ✕" at bounding box center [219, 134] width 26 height 20
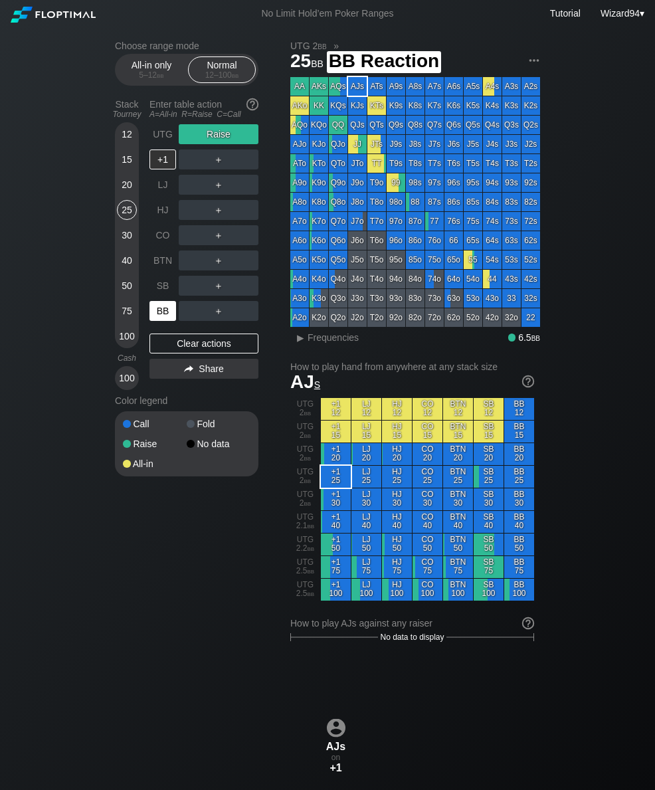
click at [163, 321] on div "BB" at bounding box center [162, 311] width 27 height 20
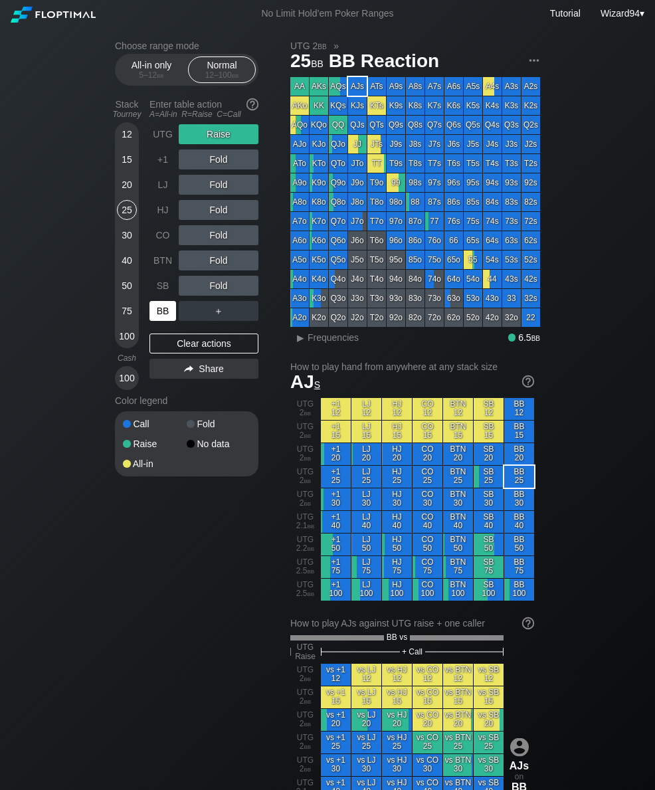
click at [162, 321] on div "BB" at bounding box center [162, 311] width 27 height 20
click at [257, 767] on div "Choose range mode All-in only 5 – 12 bb Normal 12 – 100 bb Stack Tourney Enter …" at bounding box center [327, 795] width 446 height 1537
click at [256, 766] on div "Choose range mode All-in only 5 – 12 bb Normal 12 – 100 bb Stack Tourney Enter …" at bounding box center [327, 795] width 446 height 1537
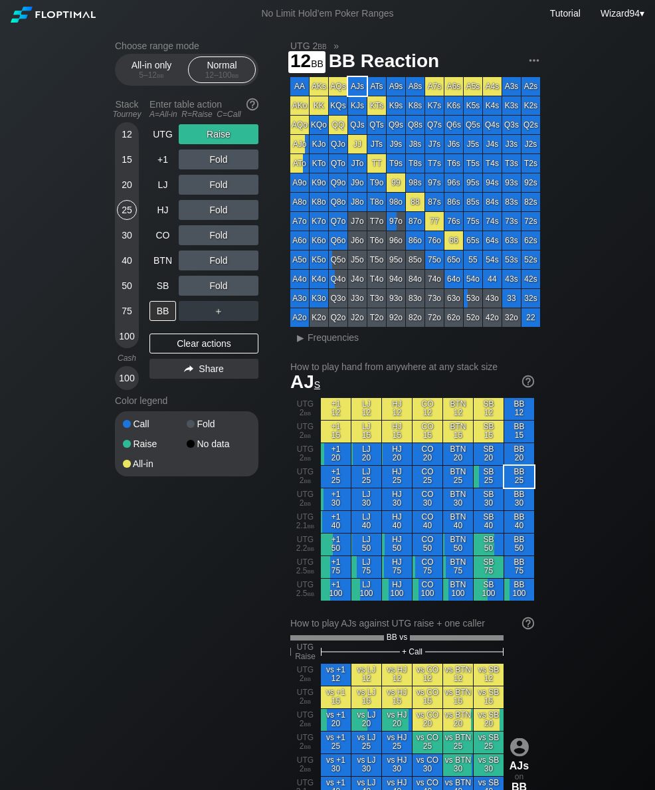
click at [125, 138] on div "12" at bounding box center [127, 134] width 20 height 20
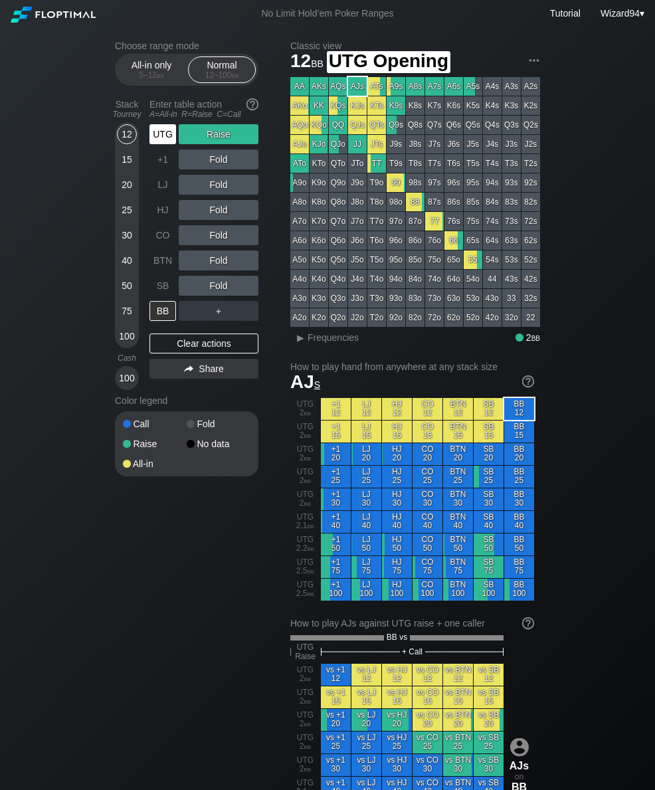
click at [162, 142] on div "UTG" at bounding box center [162, 134] width 27 height 20
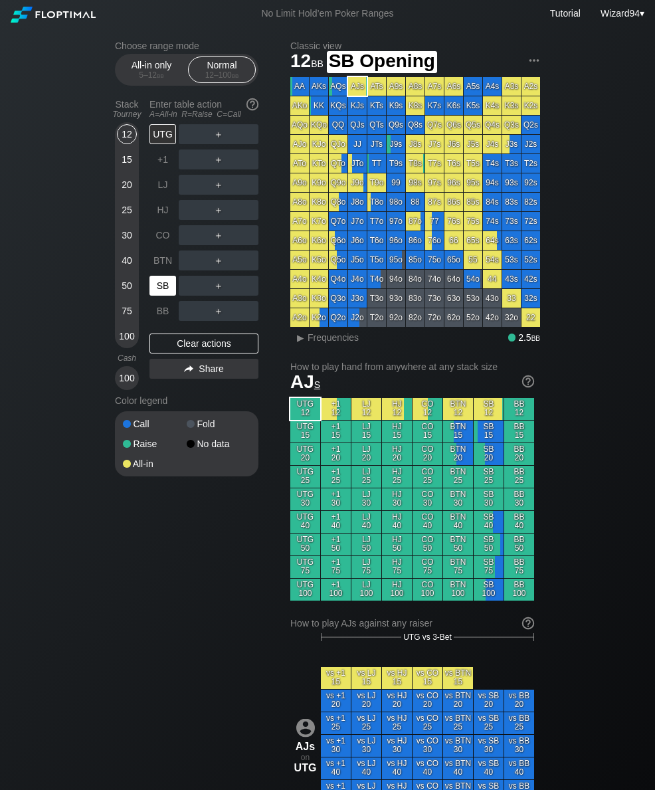
click at [164, 284] on div "SB" at bounding box center [162, 286] width 27 height 20
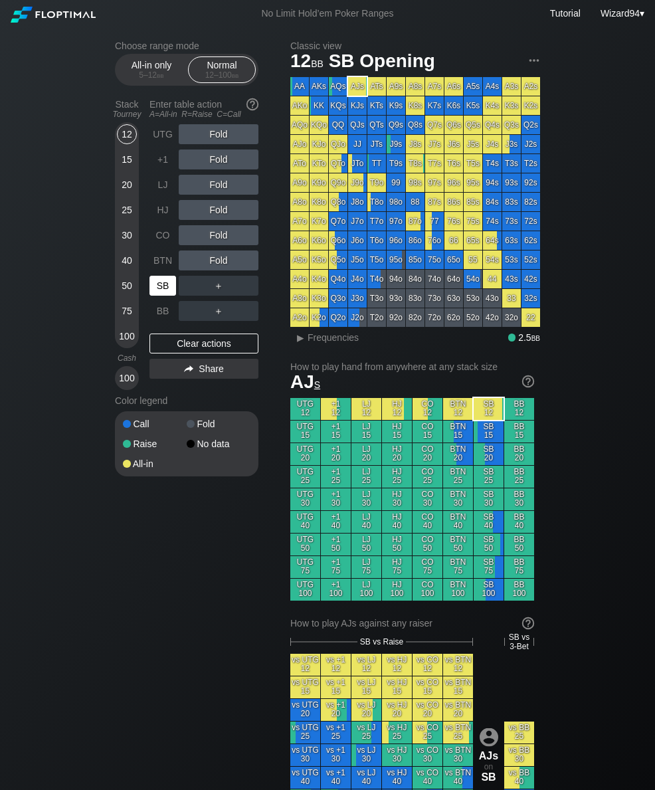
click at [167, 286] on div "SB" at bounding box center [162, 286] width 27 height 20
click at [118, 169] on div "15" at bounding box center [127, 159] width 20 height 20
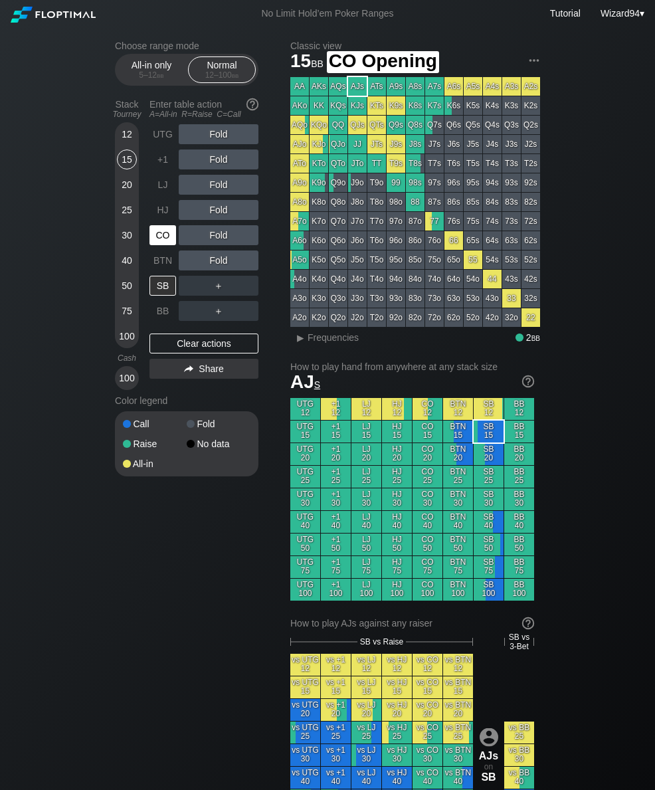
click at [159, 243] on div "CO" at bounding box center [162, 235] width 27 height 20
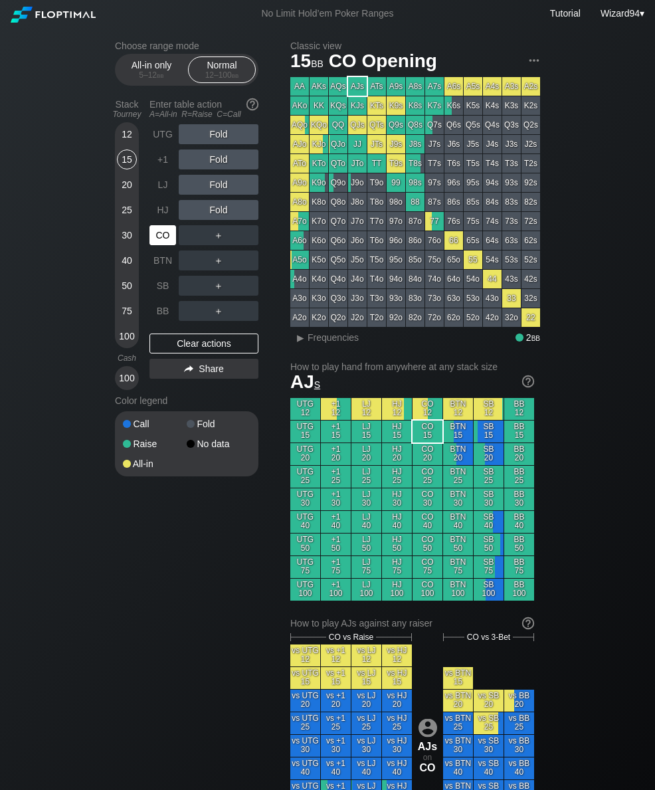
click at [151, 242] on div "CO" at bounding box center [162, 235] width 27 height 20
